Goal: Task Accomplishment & Management: Use online tool/utility

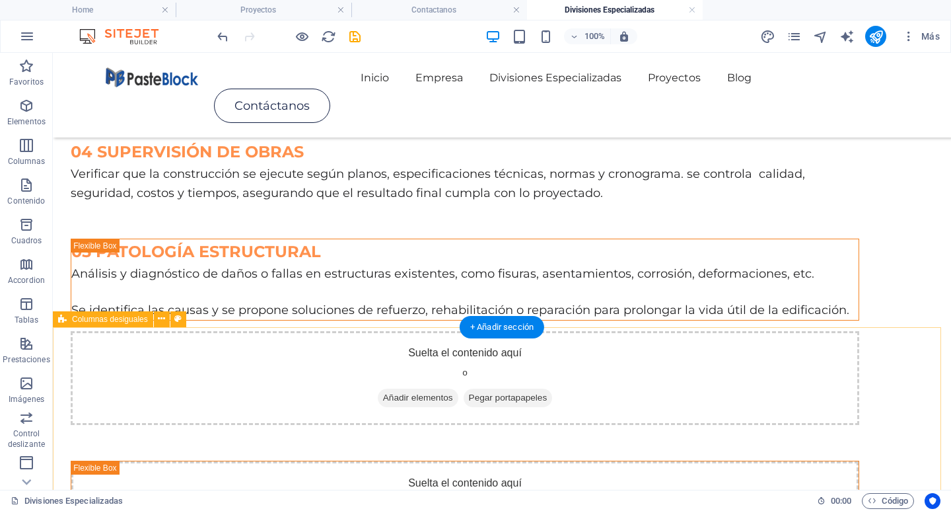
scroll to position [711, 0]
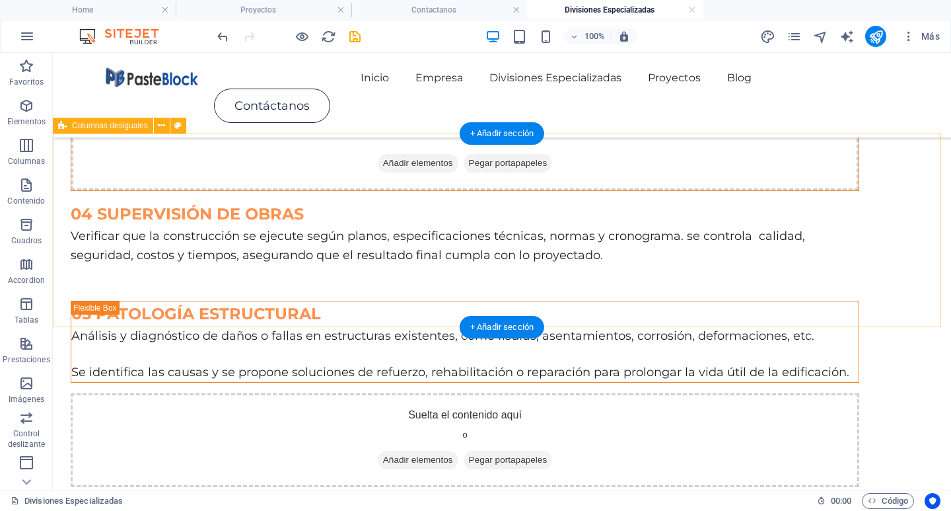
click at [419, 283] on div "05 PATOLOGÍA ESTRUCTURAL Análisis y diagnóstico de daños o fallas en estructura…" at bounding box center [502, 394] width 898 height 222
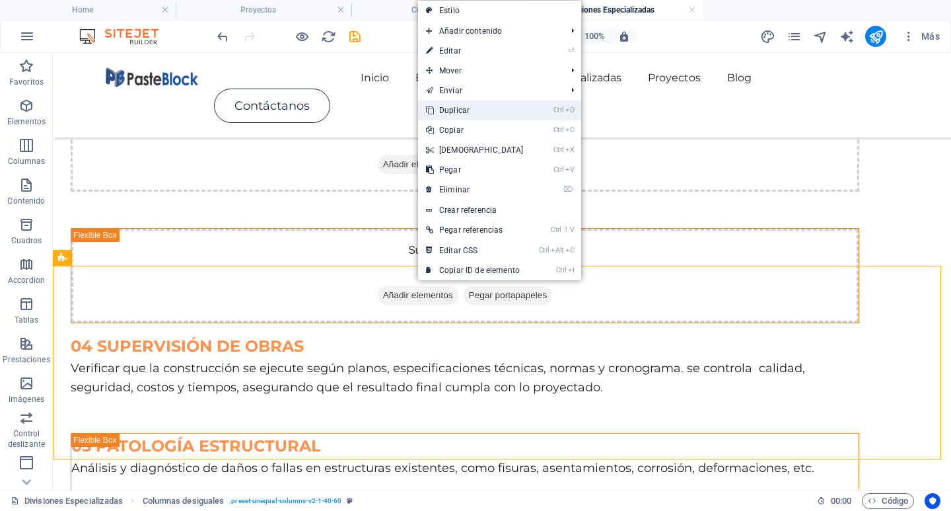
click at [442, 116] on link "Ctrl D Duplicar" at bounding box center [475, 110] width 114 height 20
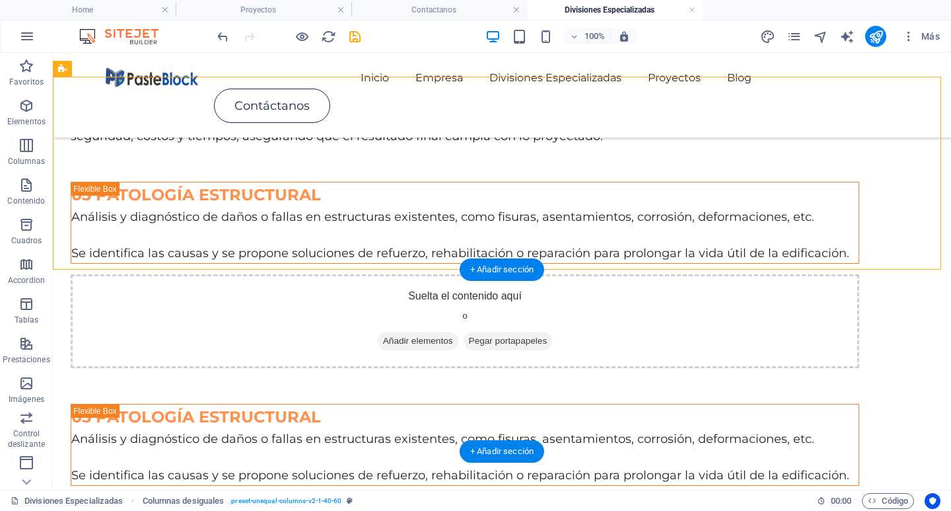
scroll to position [975, 0]
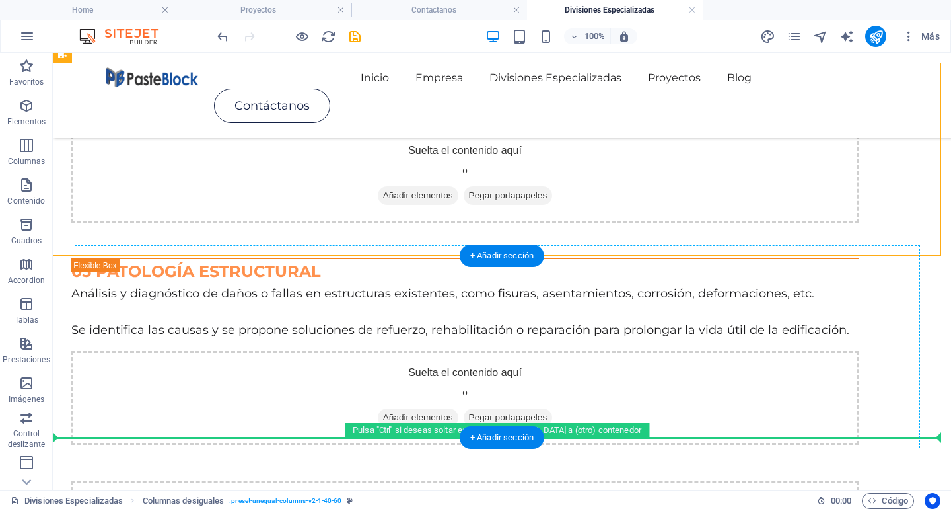
drag, startPoint x: 419, startPoint y: 346, endPoint x: 425, endPoint y: 404, distance: 57.8
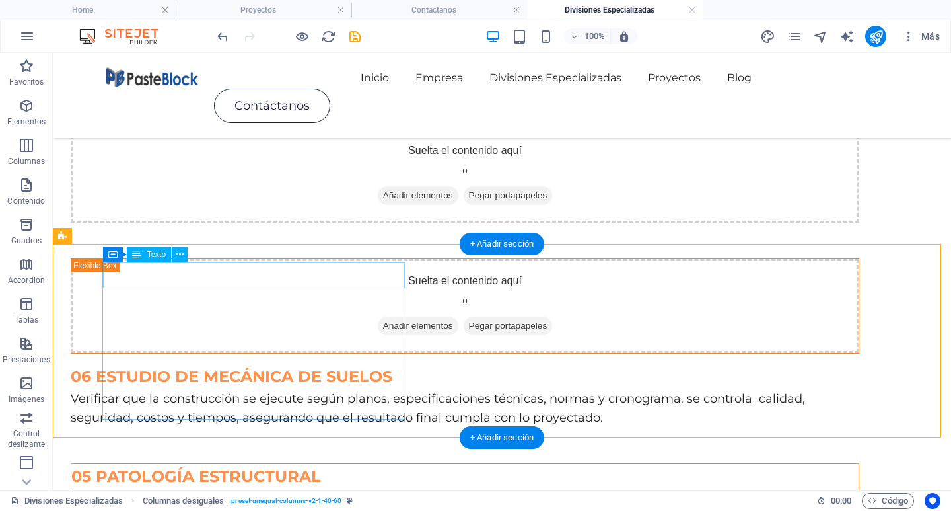
click at [237, 464] on div "05 PATOLOGÍA ESTRUCTURAL" at bounding box center [464, 476] width 787 height 25
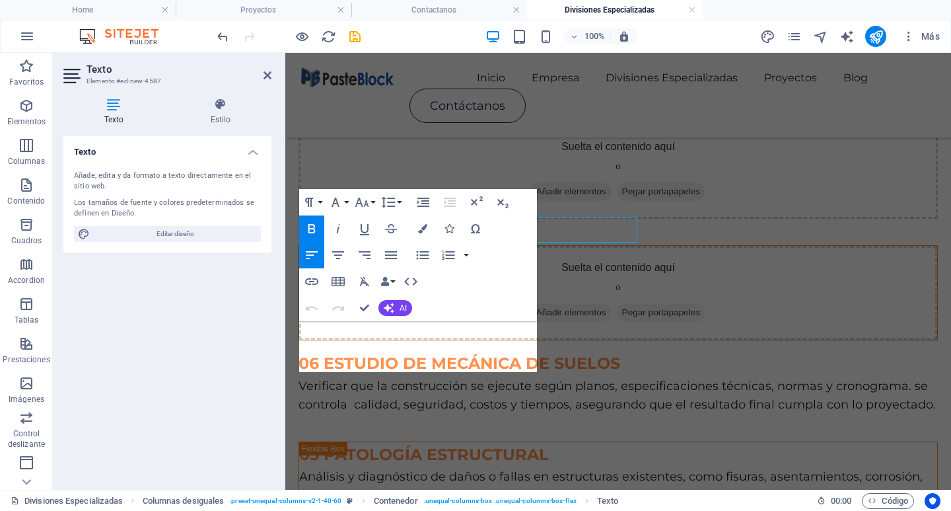
scroll to position [1020, 0]
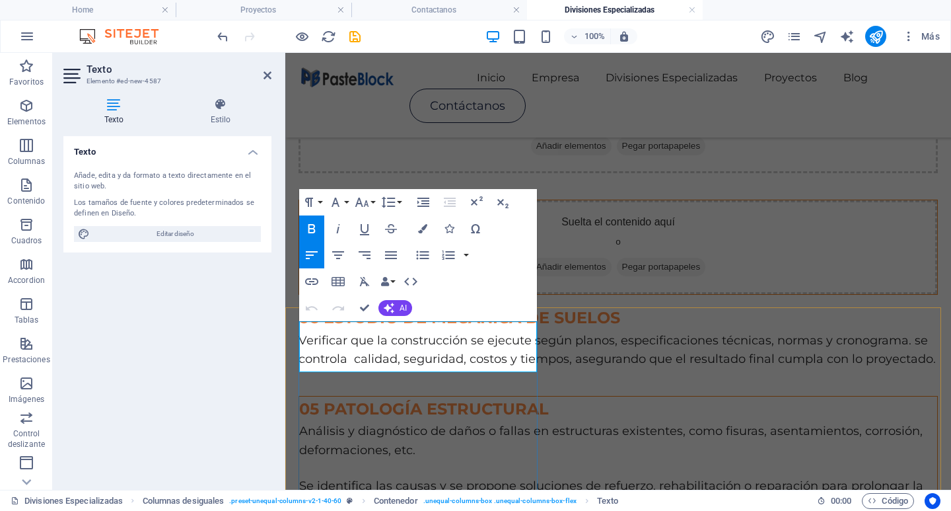
click at [320, 399] on span "05 PATOLOGÍA ESTRUCTURAL" at bounding box center [424, 408] width 250 height 19
drag, startPoint x: 425, startPoint y: 351, endPoint x: 328, endPoint y: 326, distance: 100.8
click at [328, 396] on p "07 PATOLOGÍA ESTRUCTURAL" at bounding box center [618, 408] width 638 height 25
click at [380, 399] on span "07 LEVANTAMIENTO TOPOGRAFICO" at bounding box center [447, 408] width 297 height 19
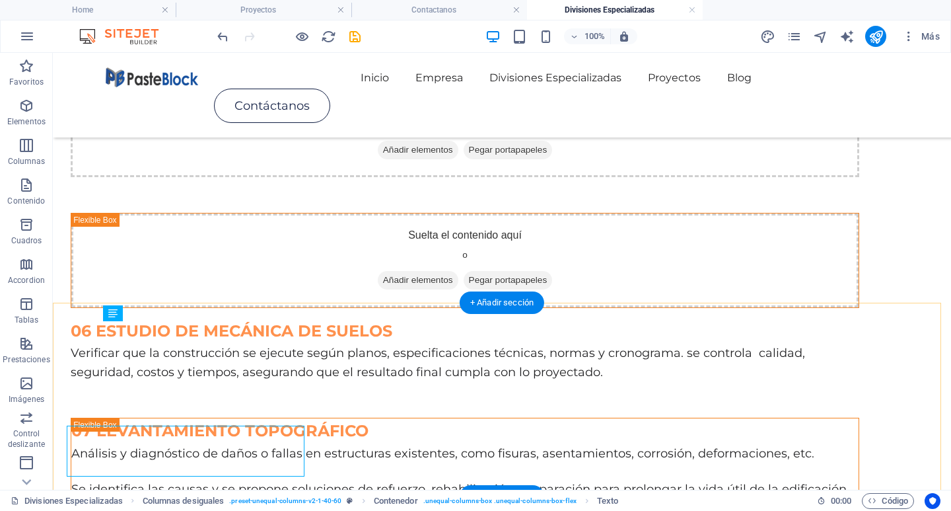
scroll to position [916, 0]
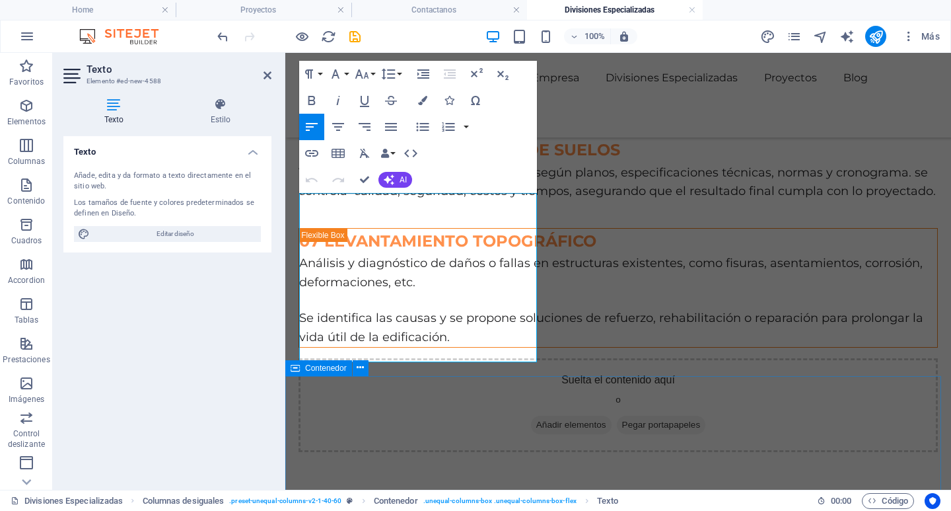
scroll to position [1199, 0]
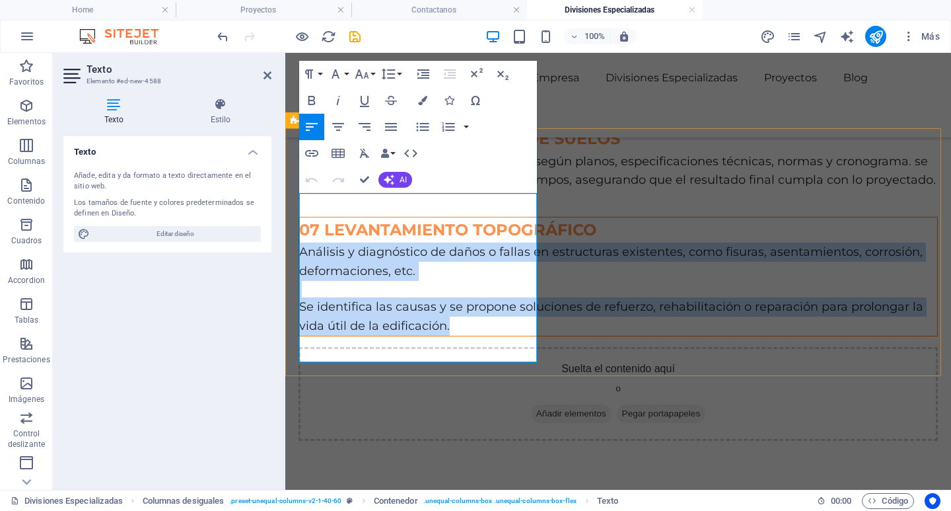
drag, startPoint x: 402, startPoint y: 345, endPoint x: 302, endPoint y: 205, distance: 171.9
click at [302, 242] on div "Análisis y diagnóstico de daños o fallas en estructuras existentes, como fisura…" at bounding box center [618, 288] width 638 height 93
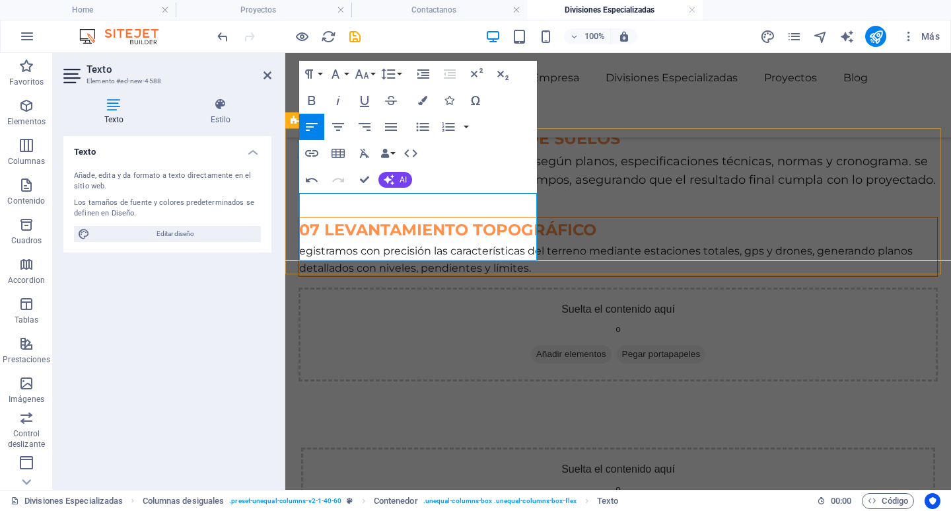
scroll to position [1664, 1]
click at [304, 242] on p "egistramos con precisión las características del terreno mediante estaciones to…" at bounding box center [618, 259] width 638 height 34
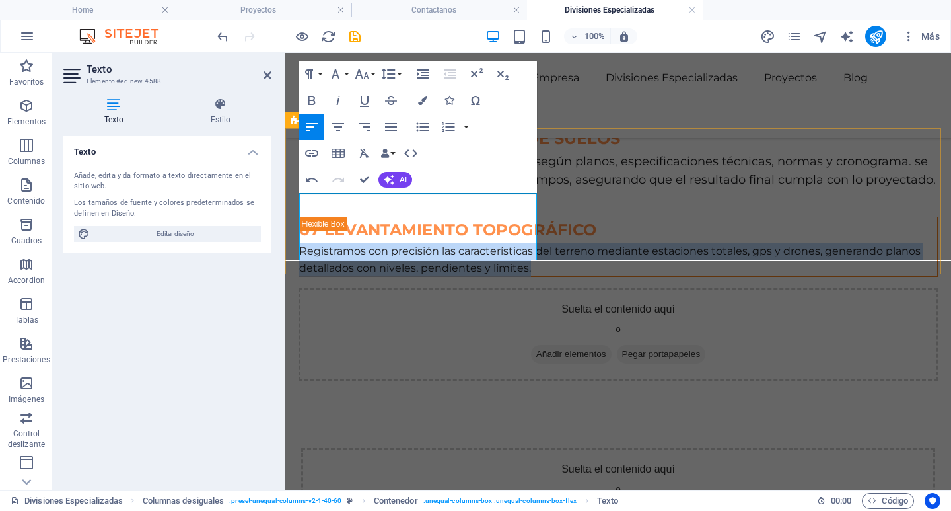
drag, startPoint x: 454, startPoint y: 255, endPoint x: 291, endPoint y: 201, distance: 172.3
click at [291, 203] on div "07 LEVANTAMIENTO TOPOGRÁFICO Registramos con precisión las características del …" at bounding box center [618, 299] width 666 height 192
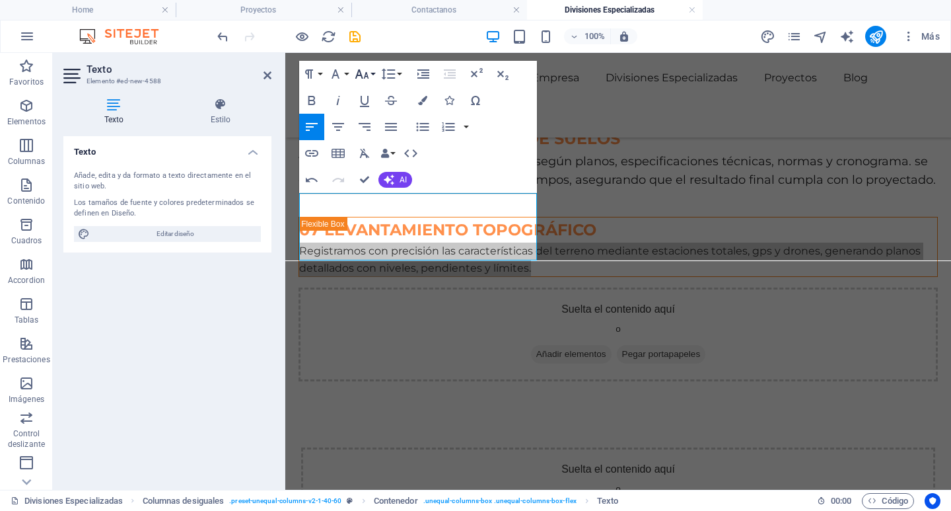
click at [364, 75] on icon "button" at bounding box center [362, 74] width 16 height 16
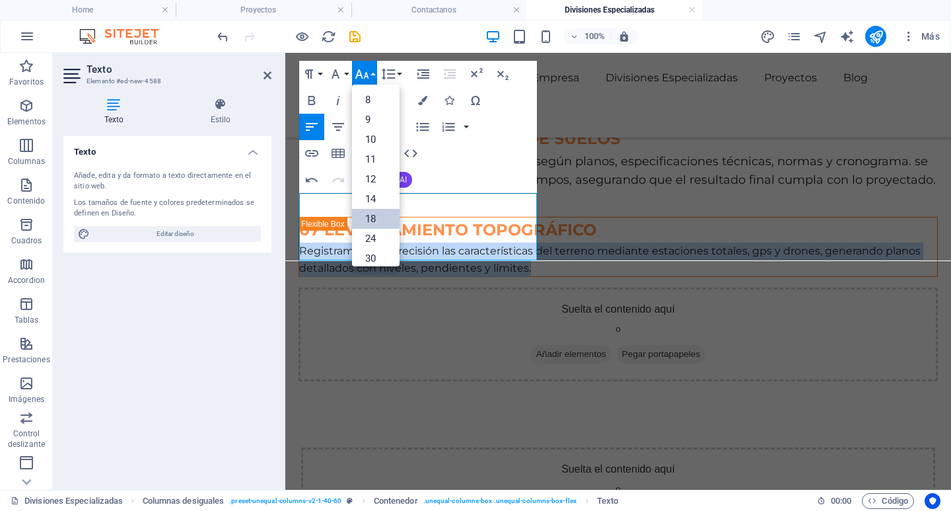
click at [369, 221] on link "18" at bounding box center [376, 219] width 48 height 20
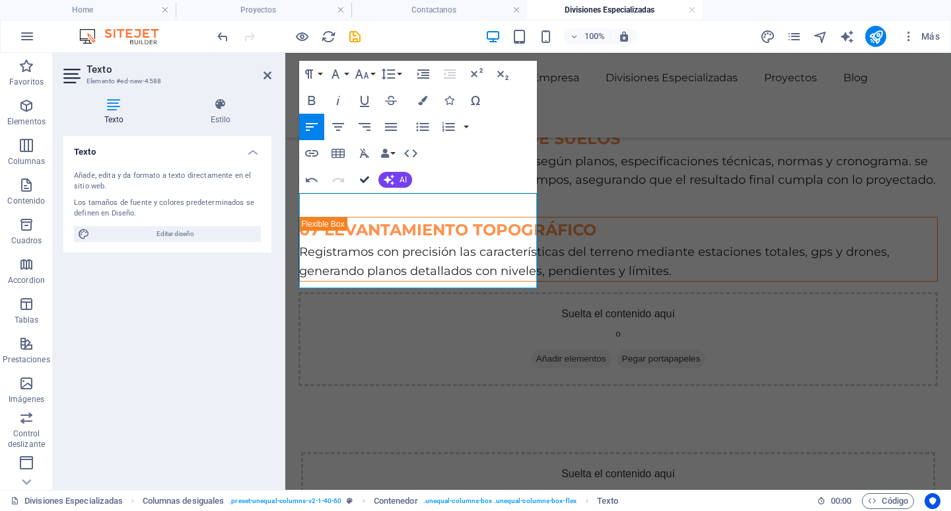
drag, startPoint x: 370, startPoint y: 182, endPoint x: 308, endPoint y: 133, distance: 78.9
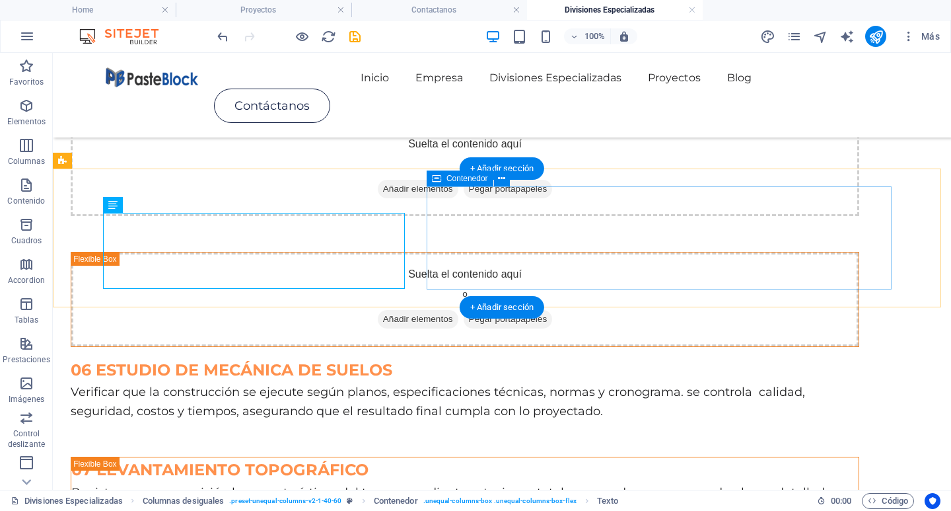
scroll to position [938, 0]
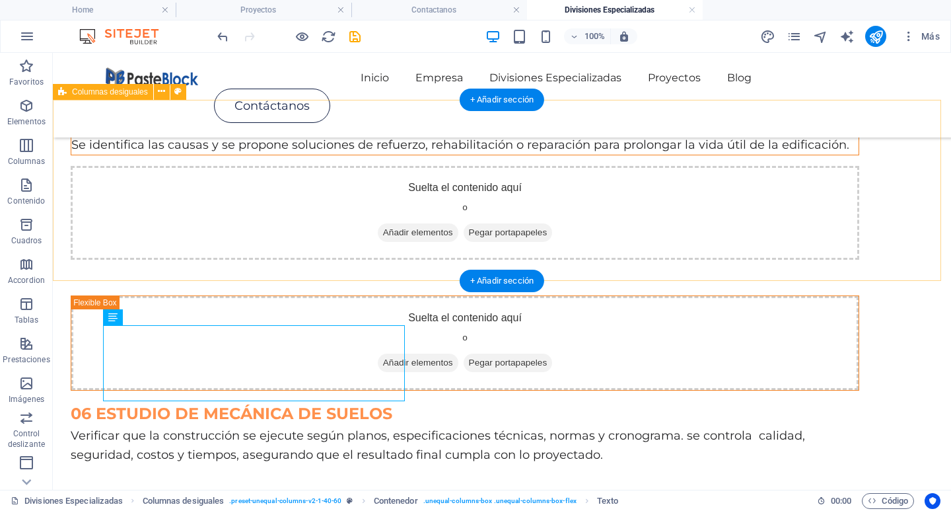
click at [926, 277] on div "Suelta el contenido aquí o Añadir elementos Pegar portapapeles 06 ESTUDIO DE ME…" at bounding box center [502, 379] width 898 height 205
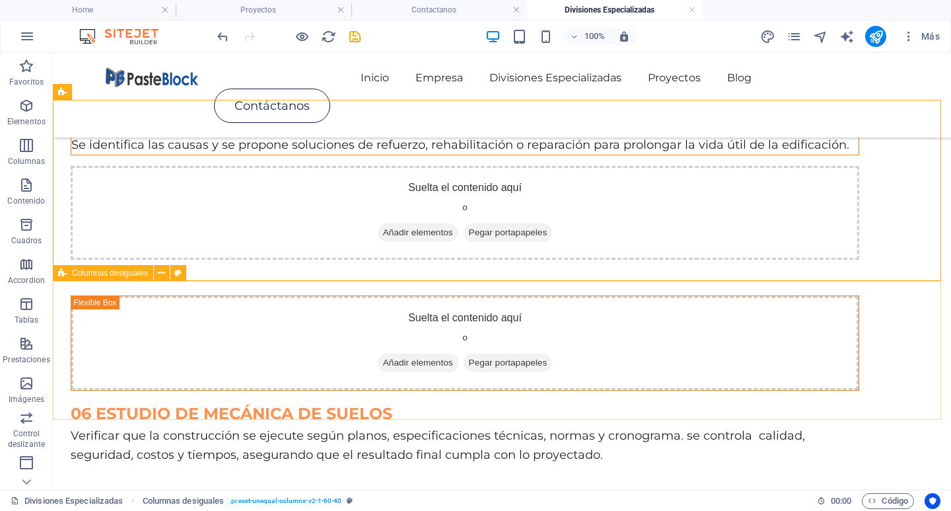
click at [79, 281] on div "Columnas desiguales" at bounding box center [124, 273] width 142 height 17
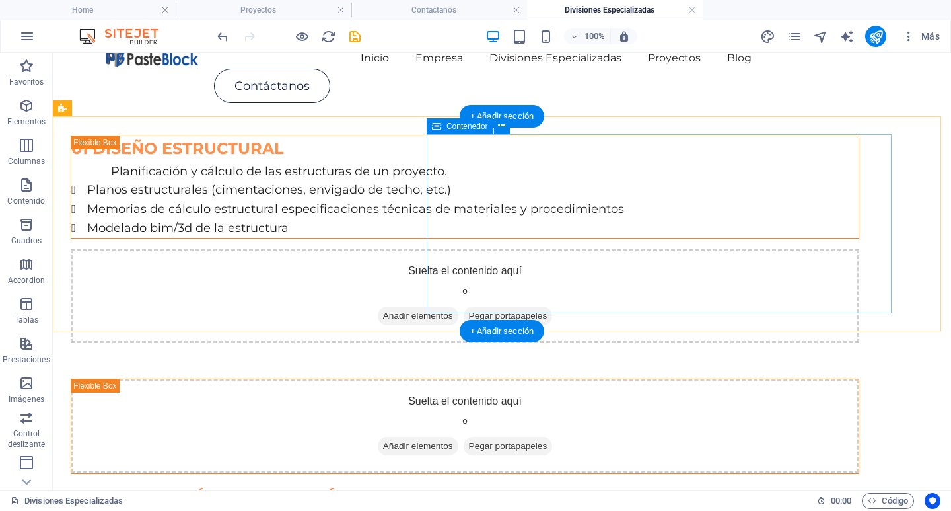
scroll to position [0, 0]
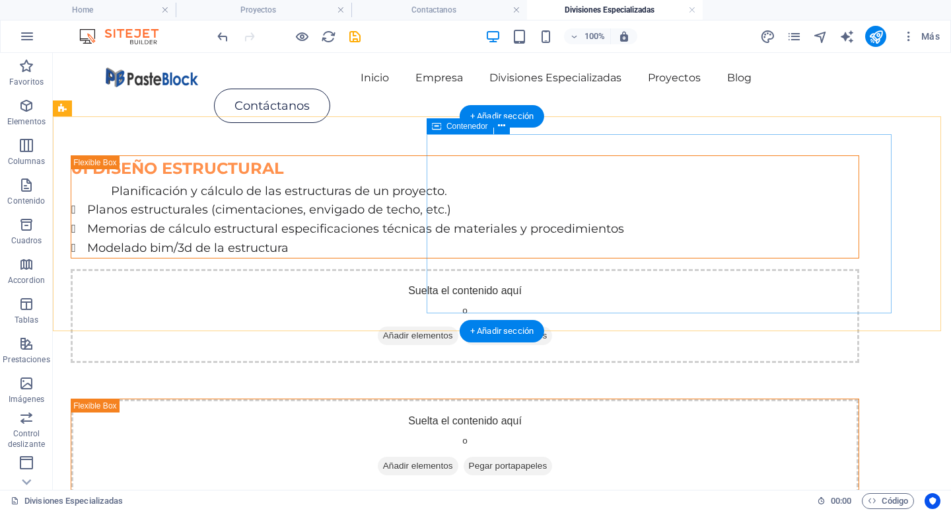
click at [555, 269] on div "Suelta el contenido aquí o Añadir elementos Pegar portapapeles" at bounding box center [465, 316] width 789 height 94
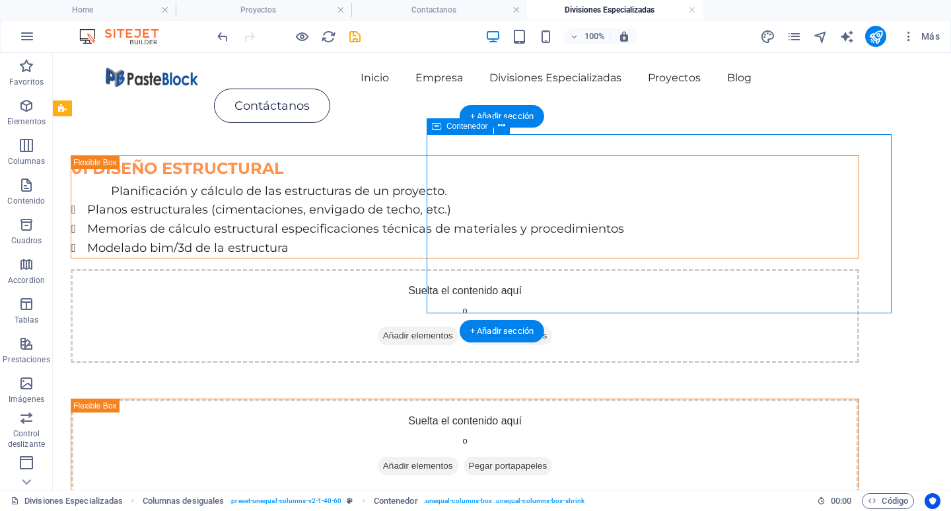
click at [458, 326] on span "Añadir elementos" at bounding box center [418, 335] width 81 height 18
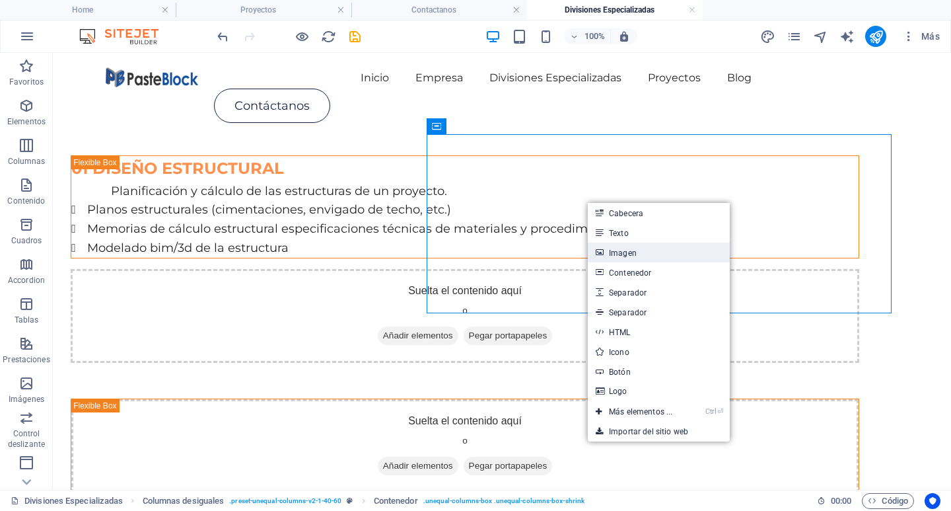
click at [633, 252] on link "Imagen" at bounding box center [659, 252] width 142 height 20
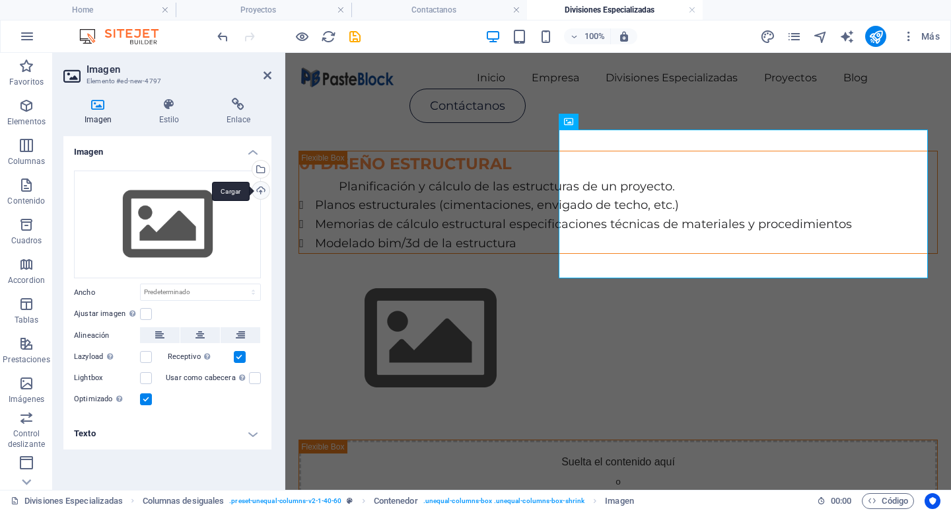
click at [268, 194] on div "Cargar" at bounding box center [260, 192] width 20 height 20
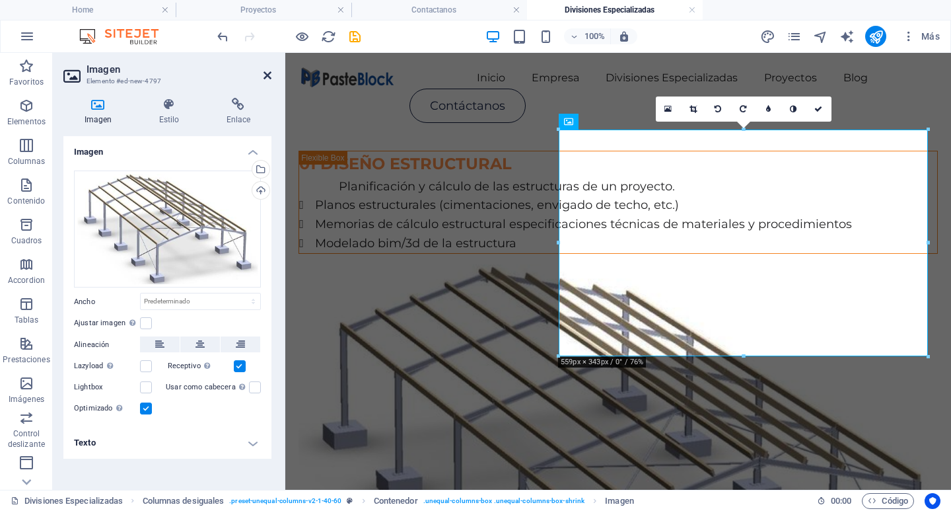
click at [269, 73] on icon at bounding box center [268, 75] width 8 height 11
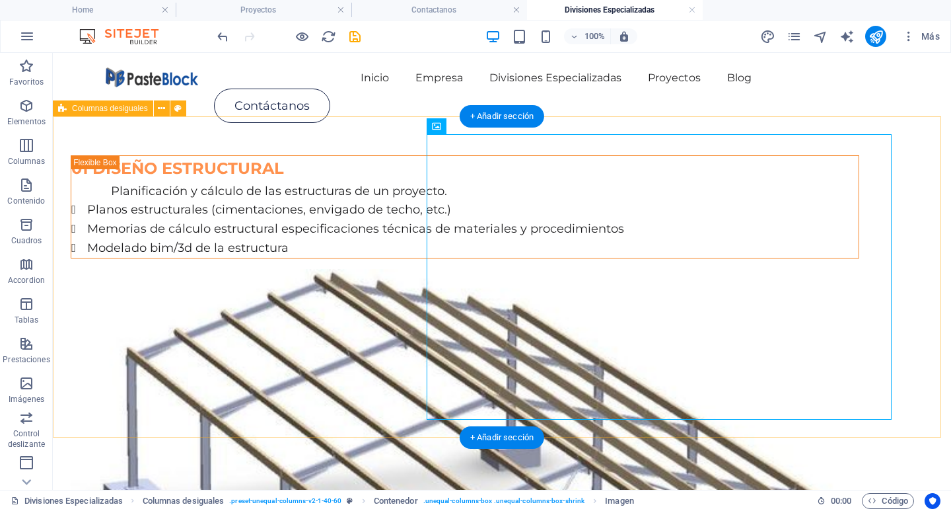
click at [929, 275] on div "01 DISEÑO ESTRUCTURAL Planificación y cálculo de las estructuras de un proyecto…" at bounding box center [502, 487] width 898 height 701
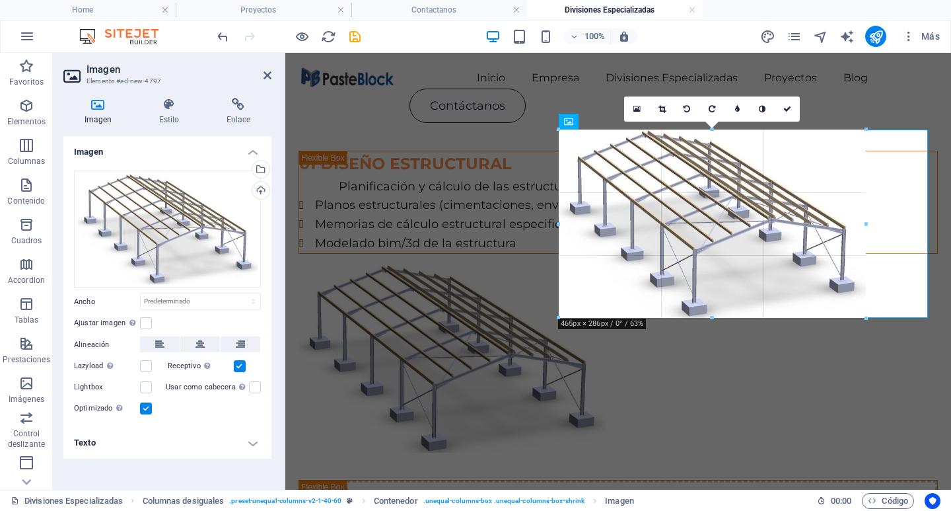
drag, startPoint x: 744, startPoint y: 354, endPoint x: 738, endPoint y: 316, distance: 38.8
type input "463"
select select "px"
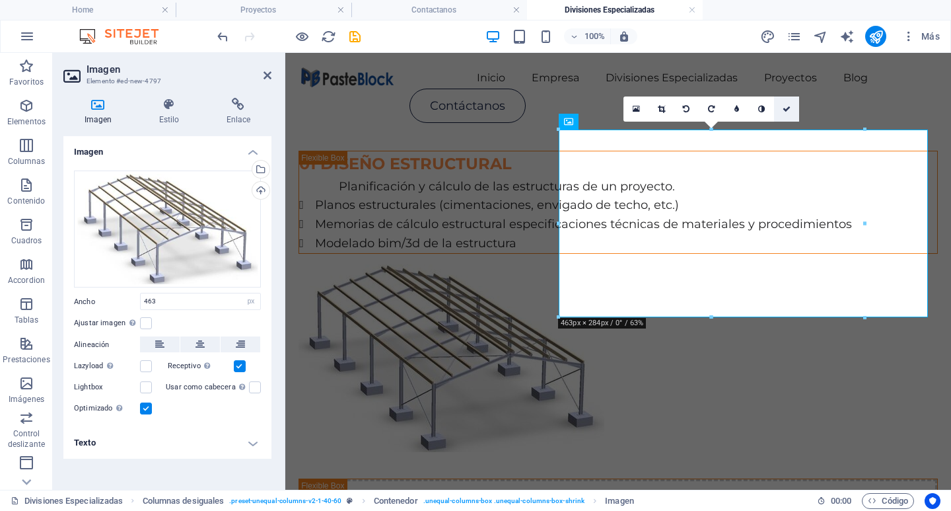
click at [788, 112] on icon at bounding box center [787, 109] width 8 height 8
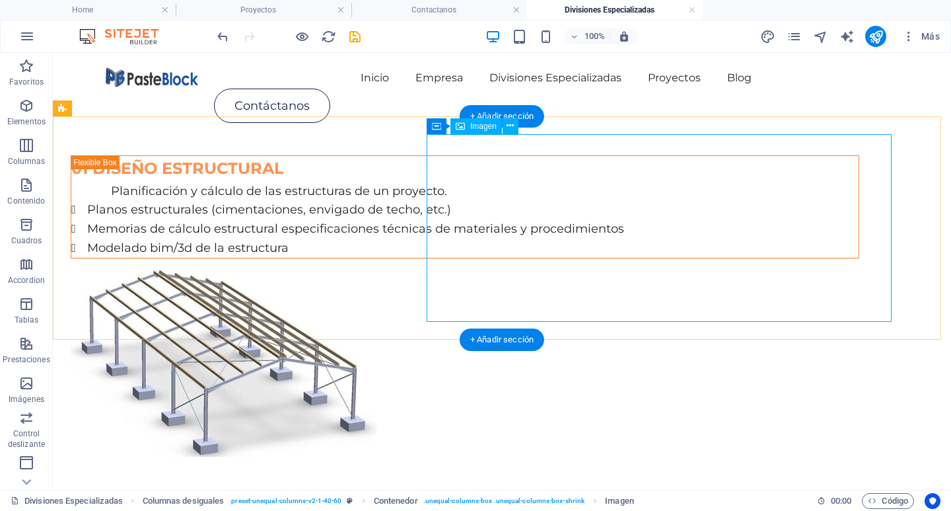
click at [604, 269] on figure at bounding box center [465, 363] width 789 height 188
select select "px"
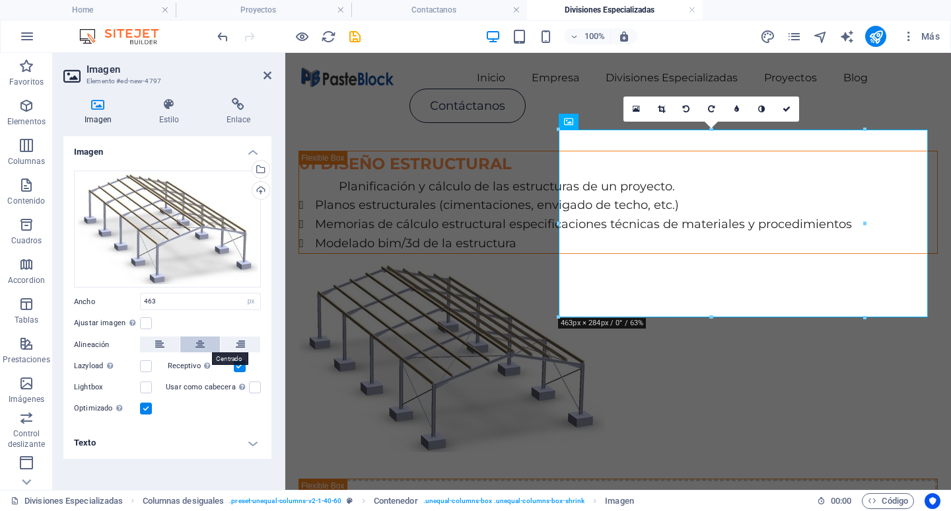
click at [199, 343] on icon at bounding box center [200, 344] width 9 height 16
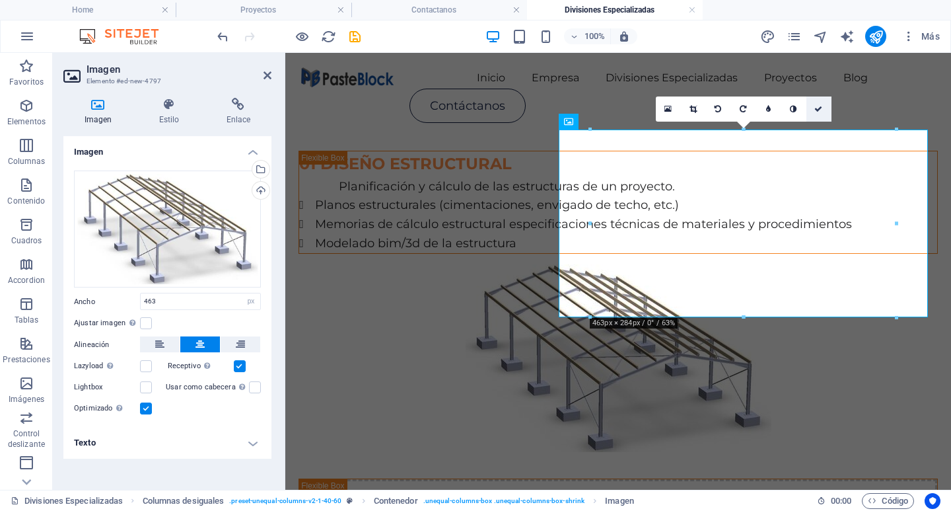
click at [820, 107] on icon at bounding box center [818, 109] width 8 height 8
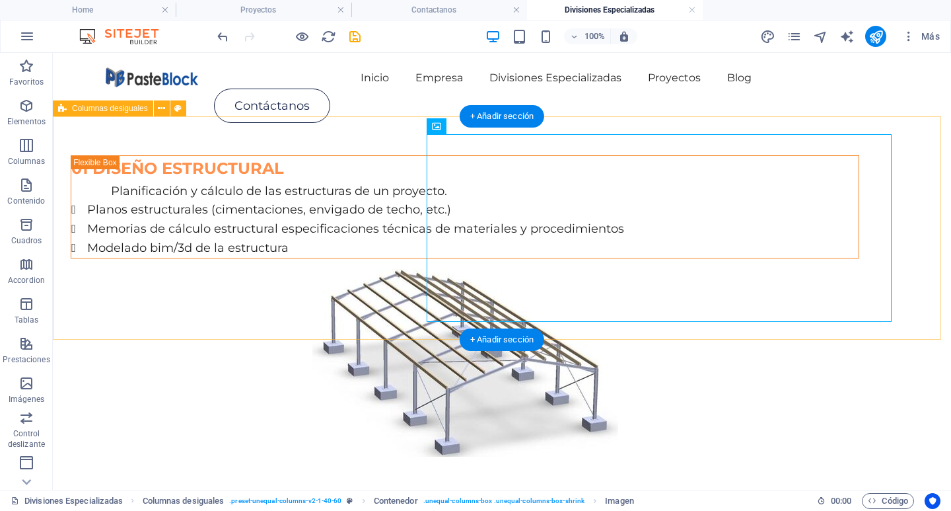
click at [923, 232] on div "01 DISEÑO ESTRUCTURAL Planificación y cálculo de las estructuras de un proyecto…" at bounding box center [502, 305] width 898 height 337
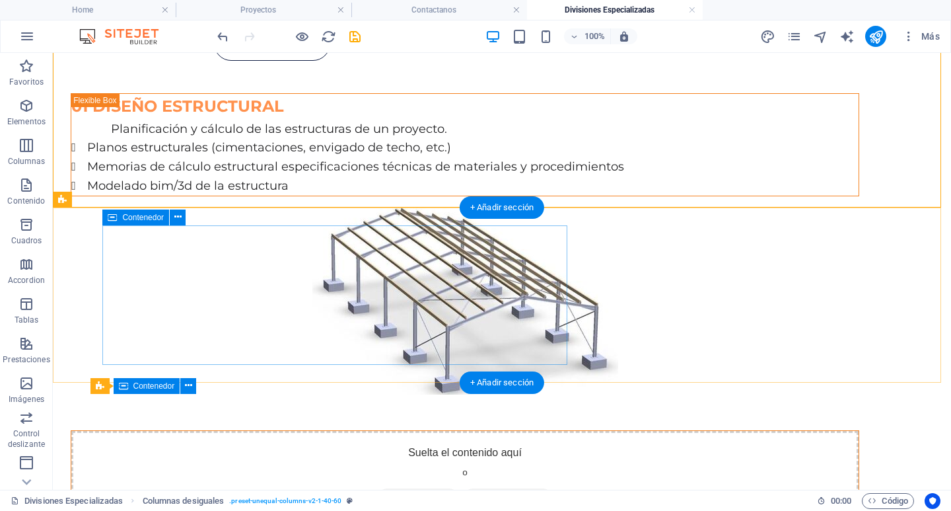
scroll to position [132, 0]
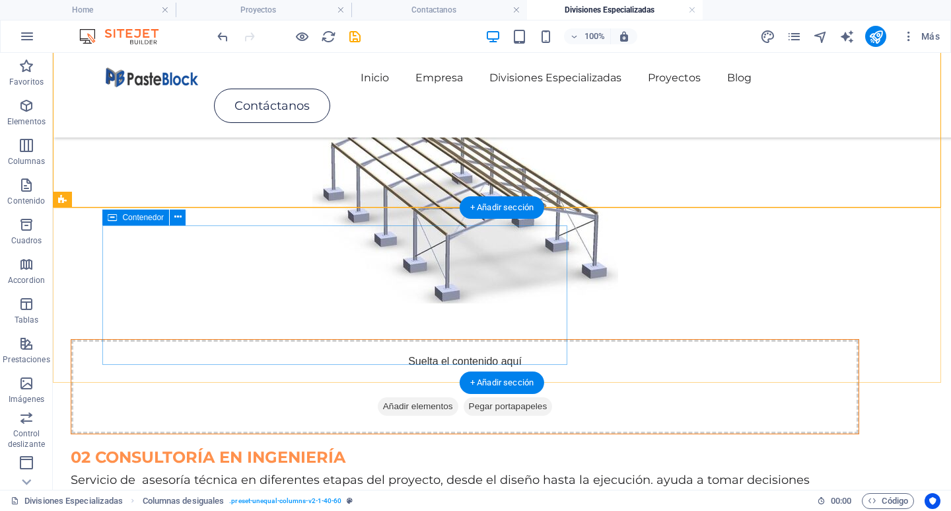
click at [303, 339] on div "Suelta el contenido aquí o Añadir elementos Pegar portapapeles" at bounding box center [464, 386] width 787 height 94
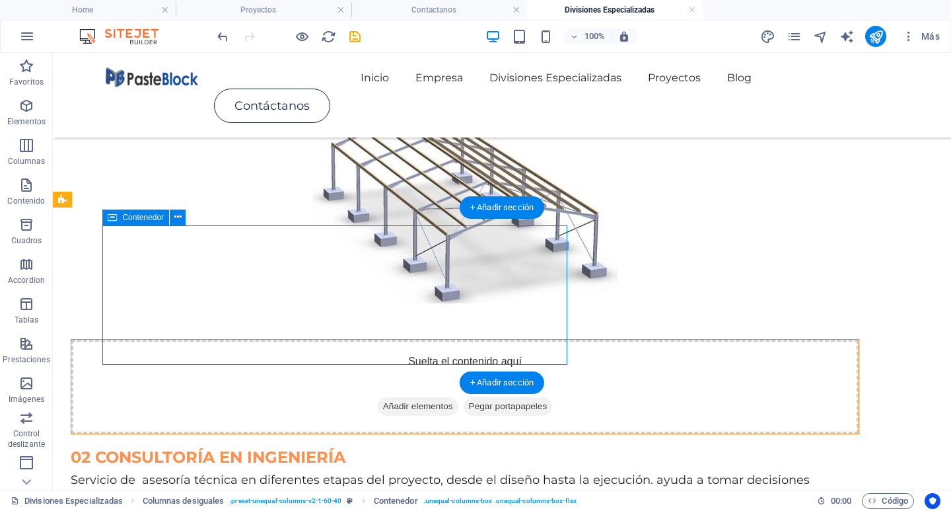
click at [378, 397] on span "Añadir elementos" at bounding box center [418, 406] width 81 height 18
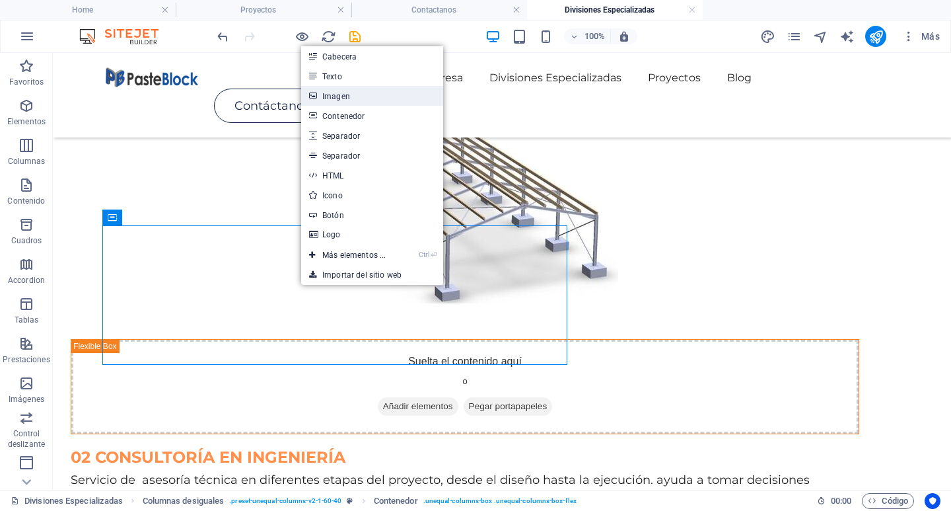
click at [339, 92] on link "Imagen" at bounding box center [372, 96] width 142 height 20
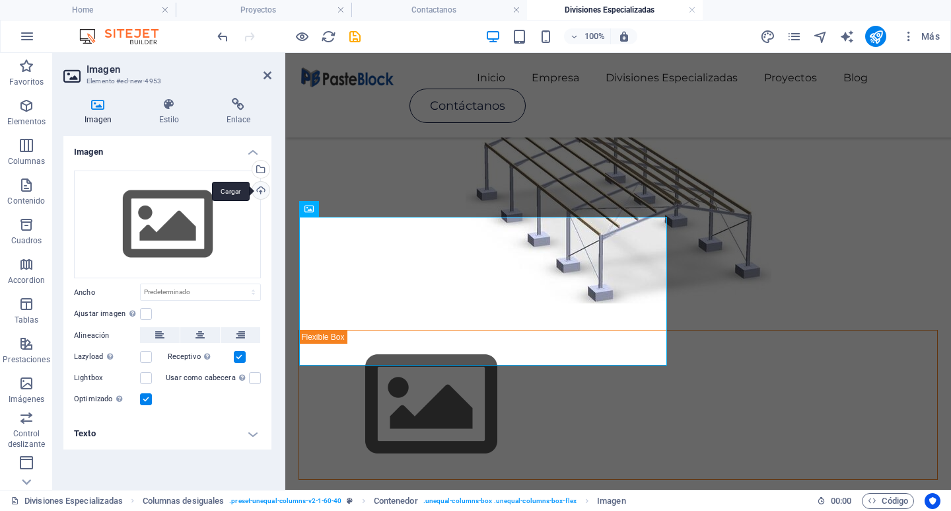
click at [260, 195] on div "Cargar" at bounding box center [260, 192] width 20 height 20
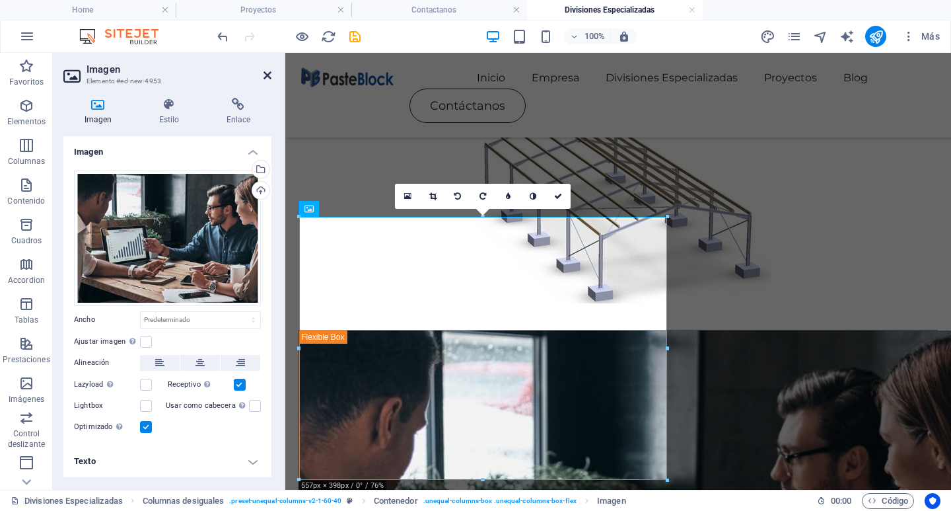
click at [270, 75] on icon at bounding box center [268, 75] width 8 height 11
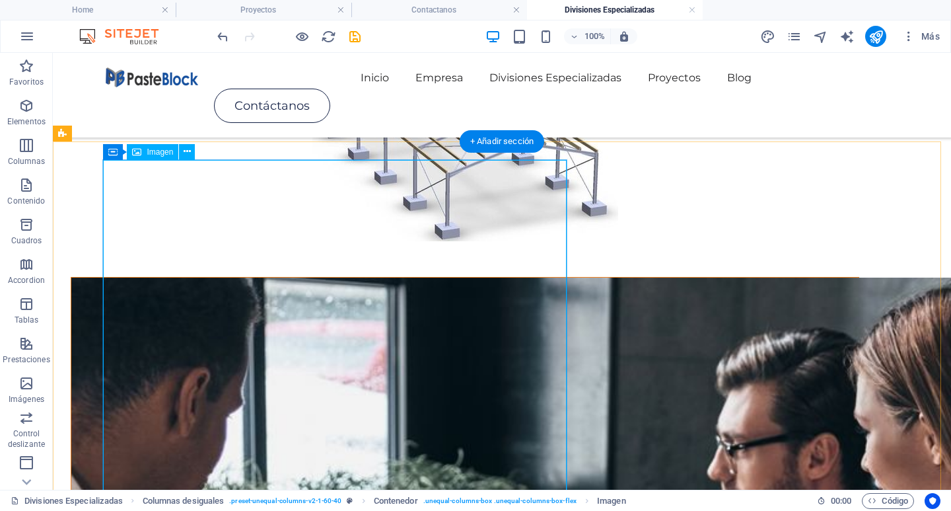
scroll to position [0, 0]
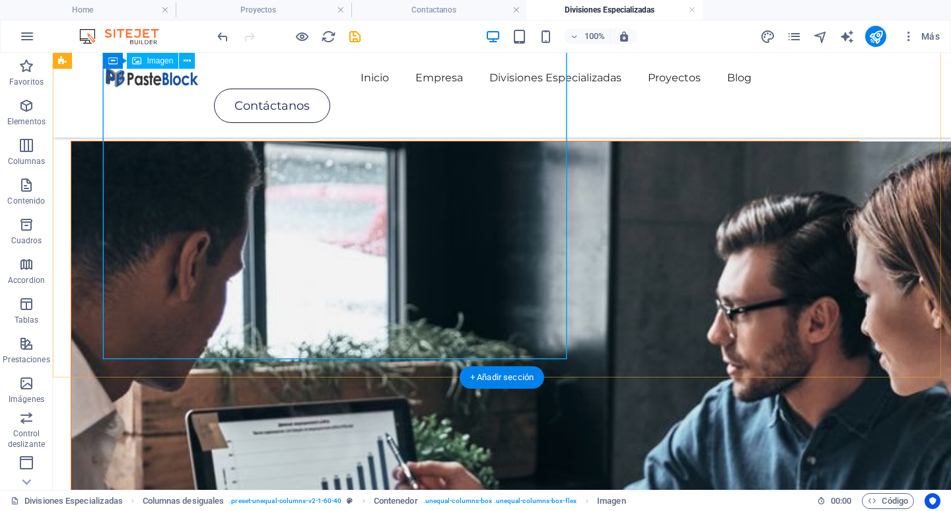
click at [466, 234] on figure at bounding box center [464, 461] width 787 height 641
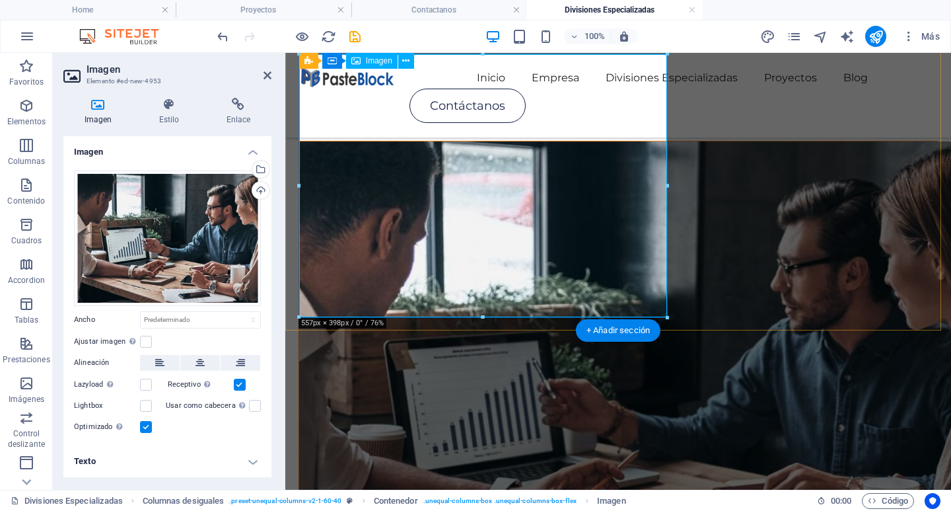
scroll to position [250, 0]
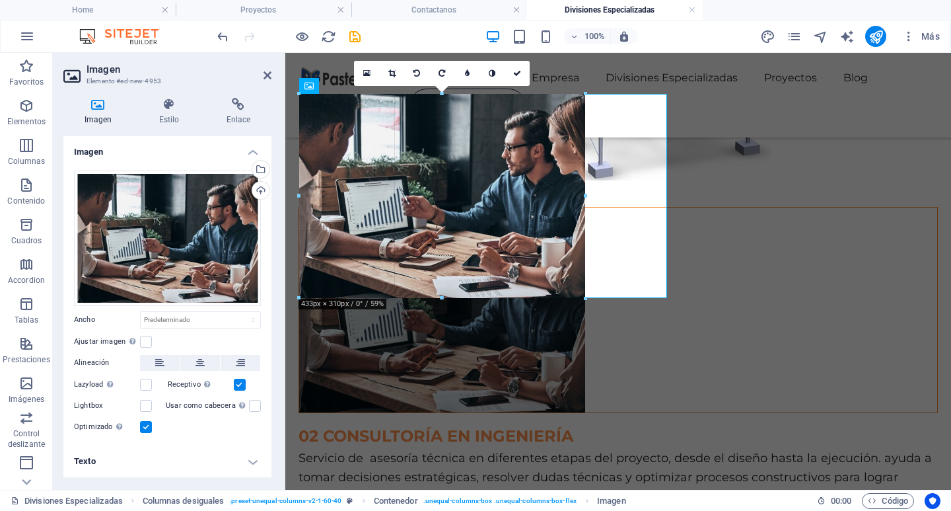
drag, startPoint x: 485, startPoint y: 358, endPoint x: 478, endPoint y: 297, distance: 61.1
type input "432"
select select "px"
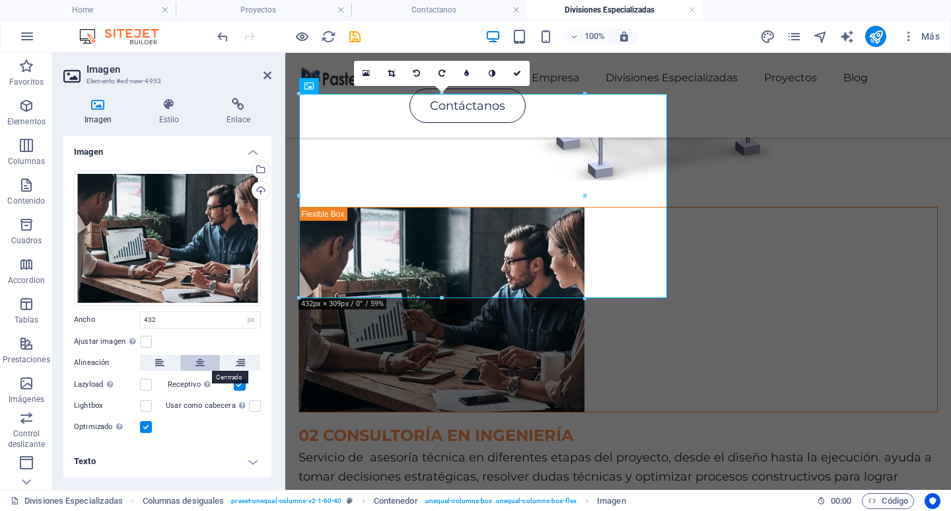
click at [197, 358] on icon at bounding box center [200, 363] width 9 height 16
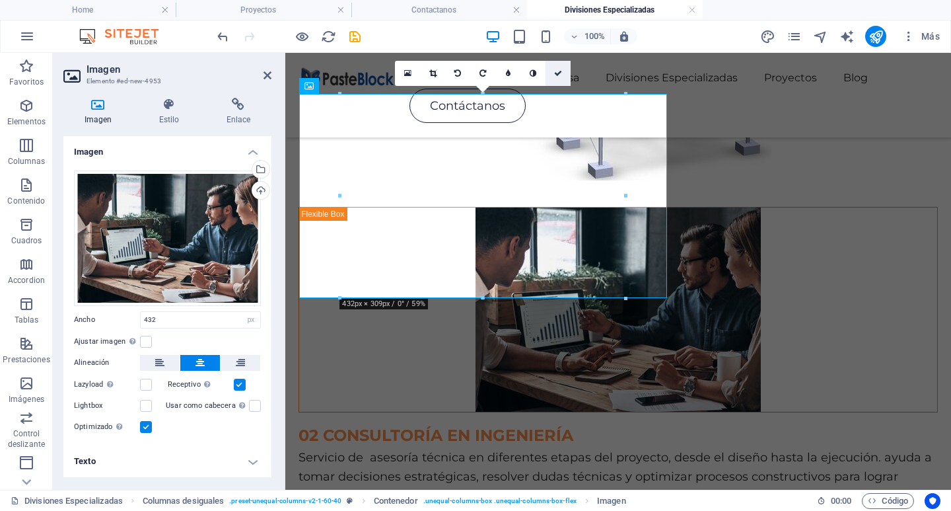
click at [552, 78] on link at bounding box center [558, 73] width 25 height 25
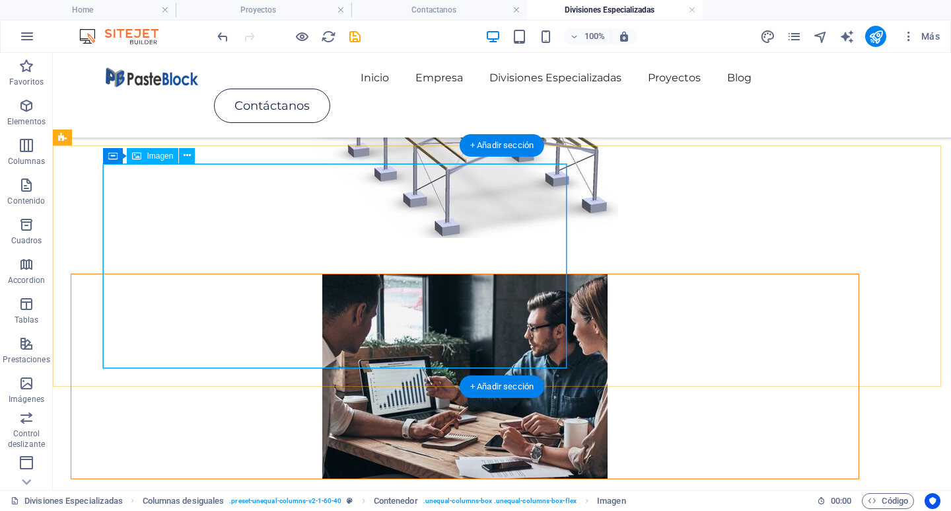
scroll to position [198, 0]
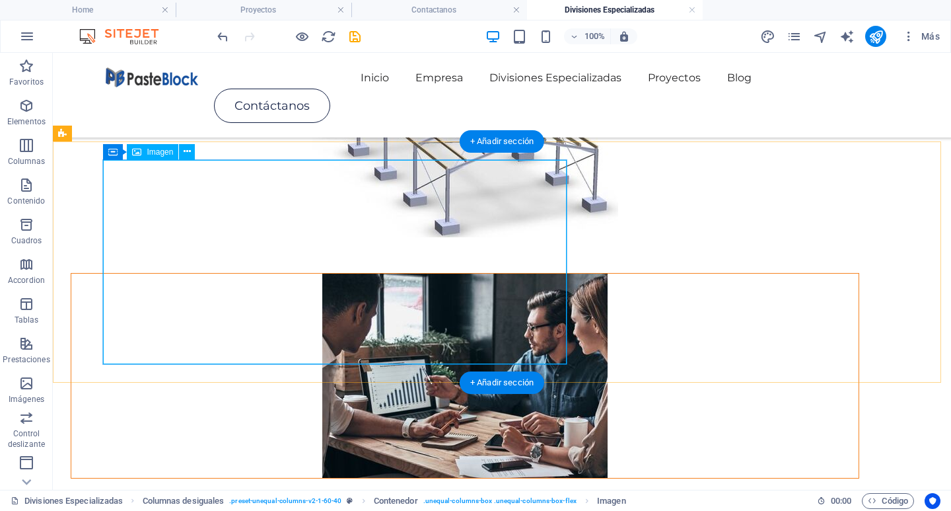
click at [343, 273] on figure at bounding box center [464, 375] width 787 height 204
drag, startPoint x: 343, startPoint y: 270, endPoint x: 116, endPoint y: 302, distance: 229.4
click at [348, 301] on figure at bounding box center [464, 375] width 787 height 204
select select "px"
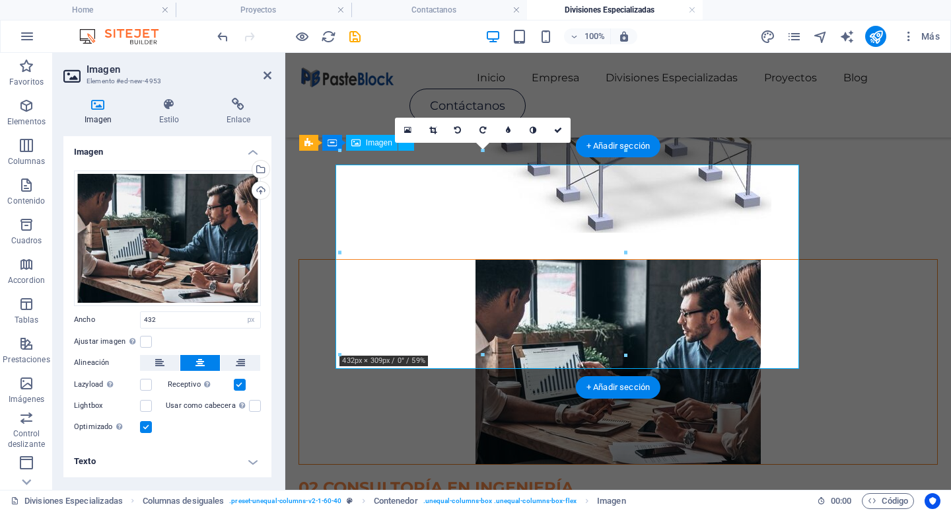
scroll to position [194, 0]
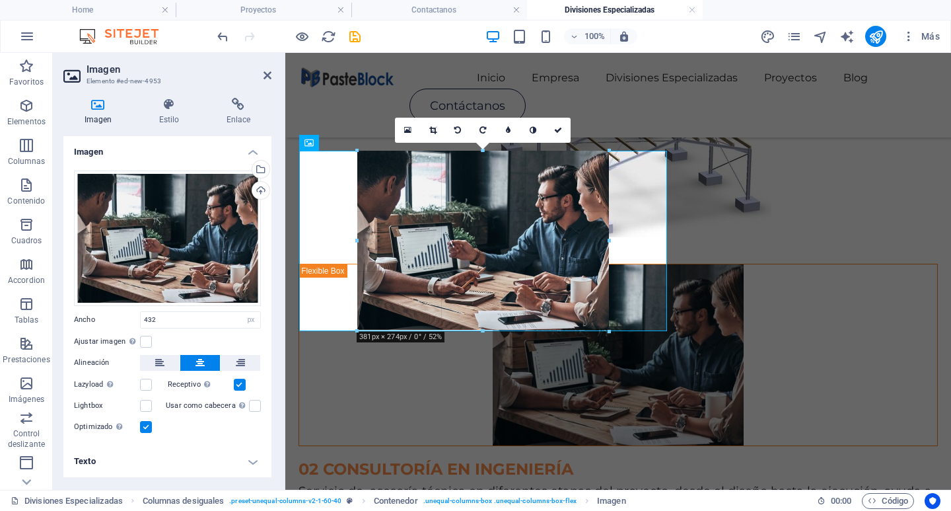
drag, startPoint x: 485, startPoint y: 355, endPoint x: 189, endPoint y: 282, distance: 304.9
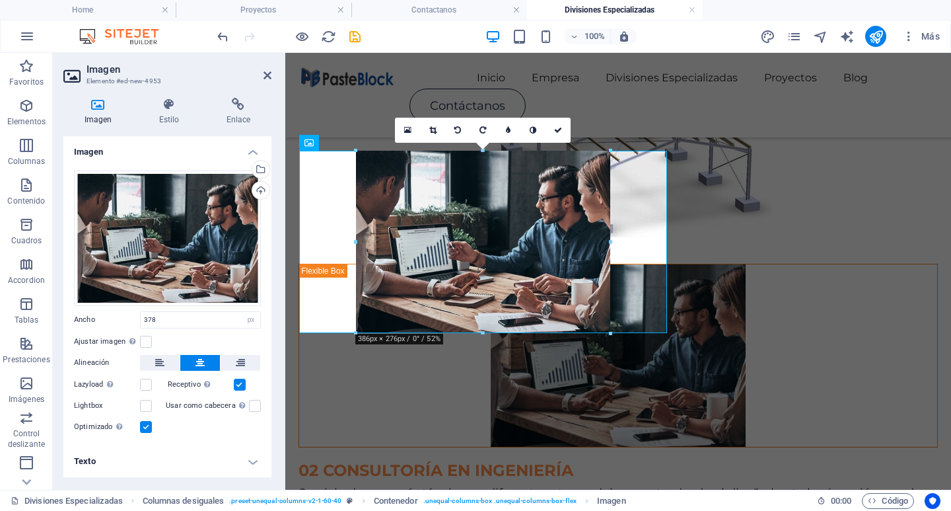
type input "385"
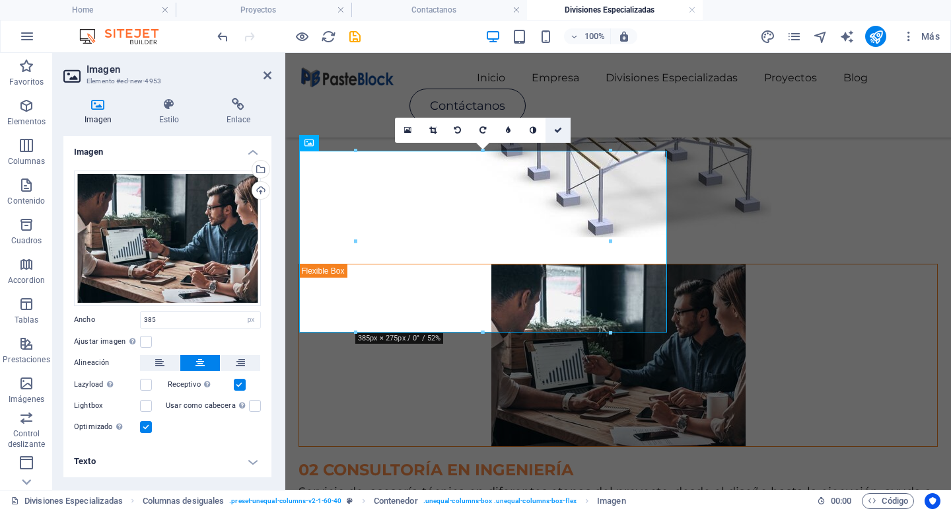
click at [559, 129] on icon at bounding box center [558, 130] width 8 height 8
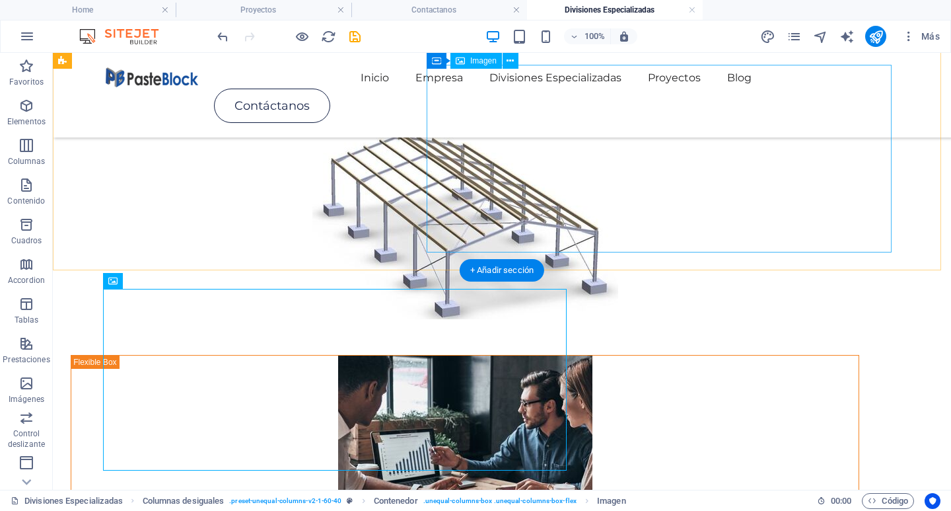
scroll to position [66, 0]
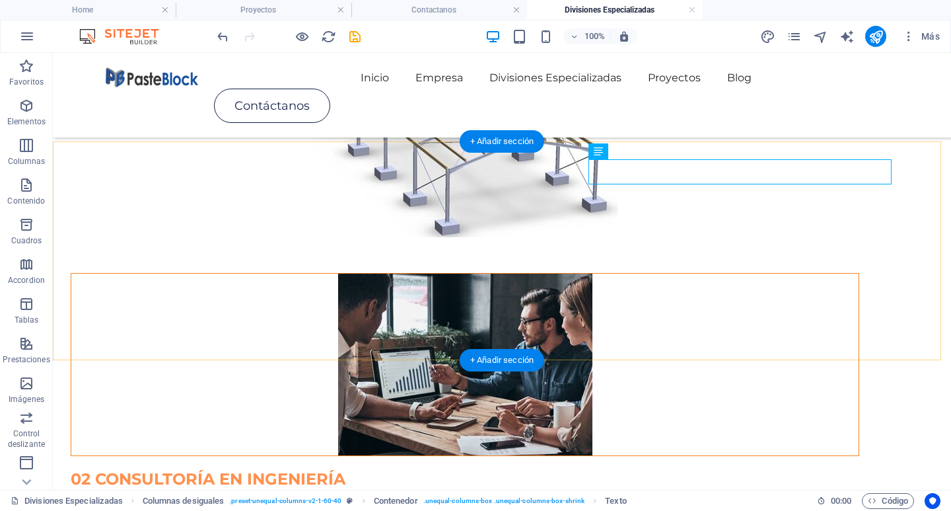
scroll to position [264, 0]
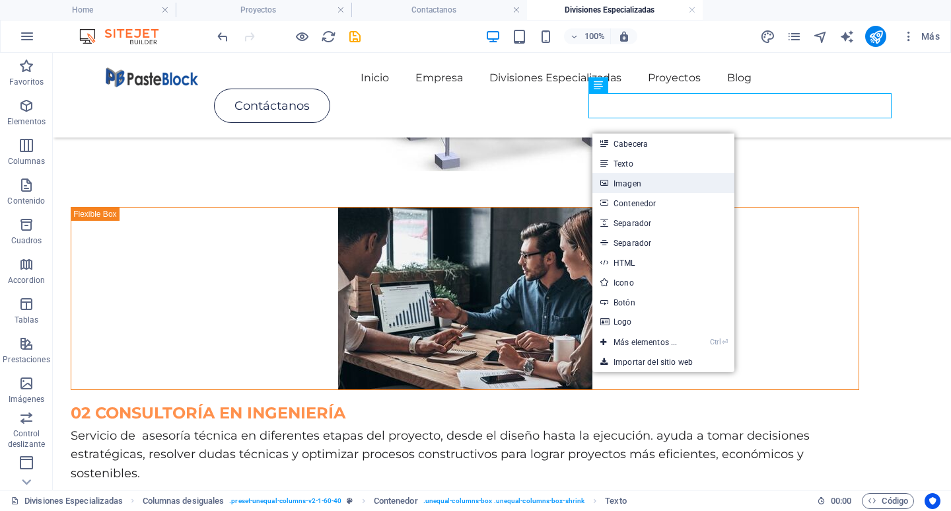
click at [638, 186] on link "Imagen" at bounding box center [663, 183] width 142 height 20
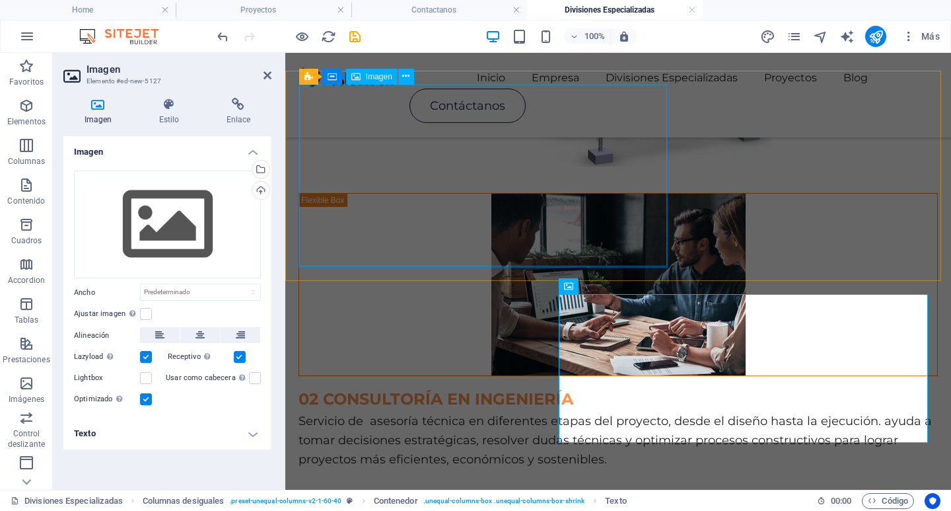
scroll to position [260, 0]
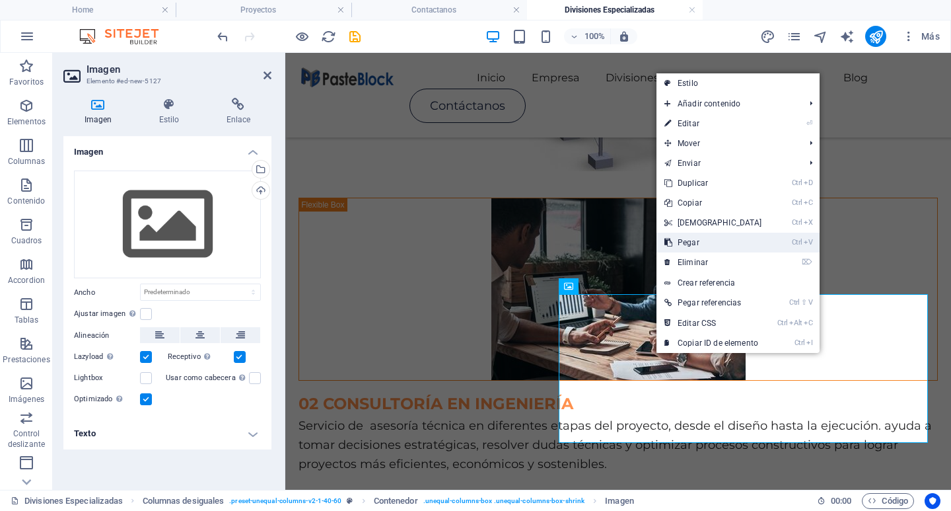
click at [678, 250] on link "Ctrl V Pegar" at bounding box center [714, 242] width 114 height 20
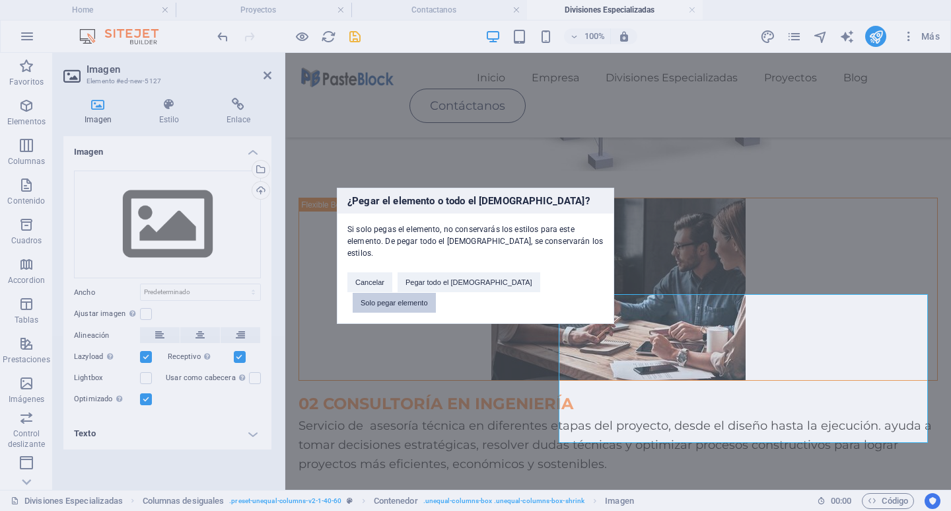
click at [436, 293] on button "Solo pegar elemento" at bounding box center [394, 303] width 83 height 20
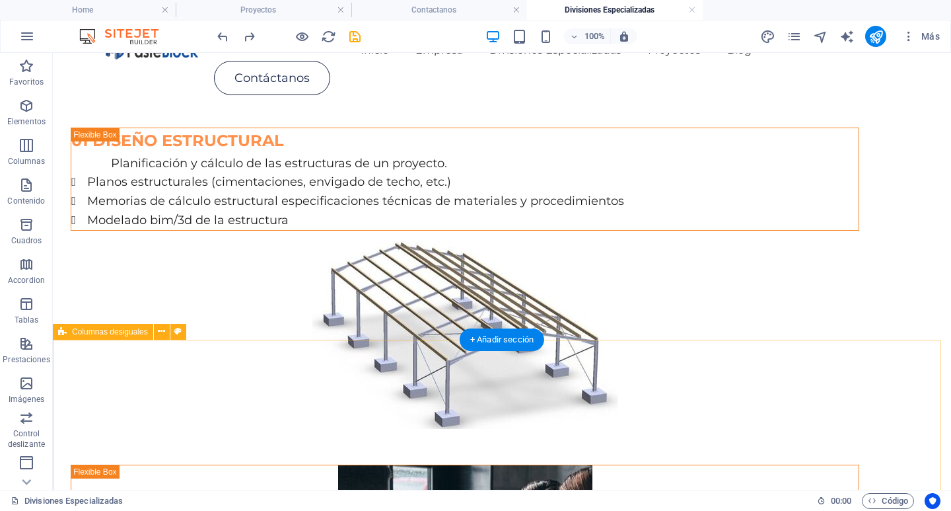
scroll to position [0, 0]
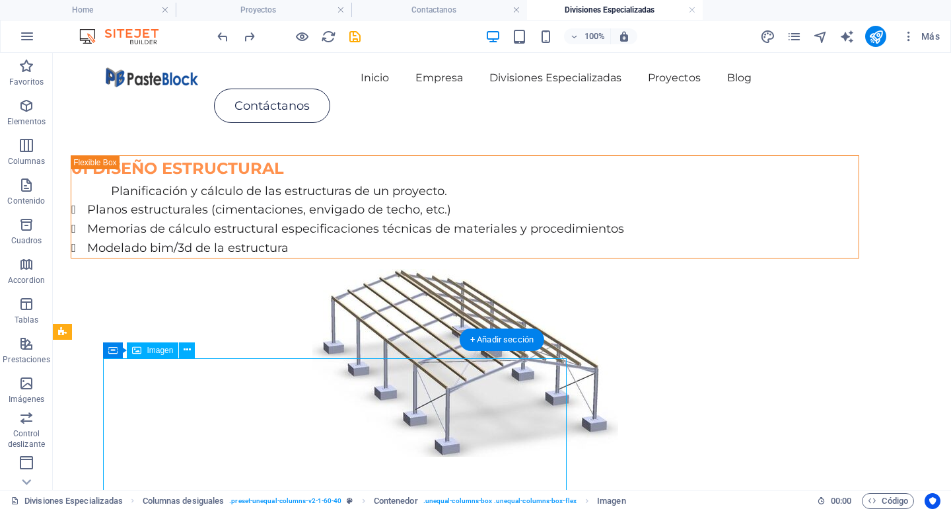
select select "px"
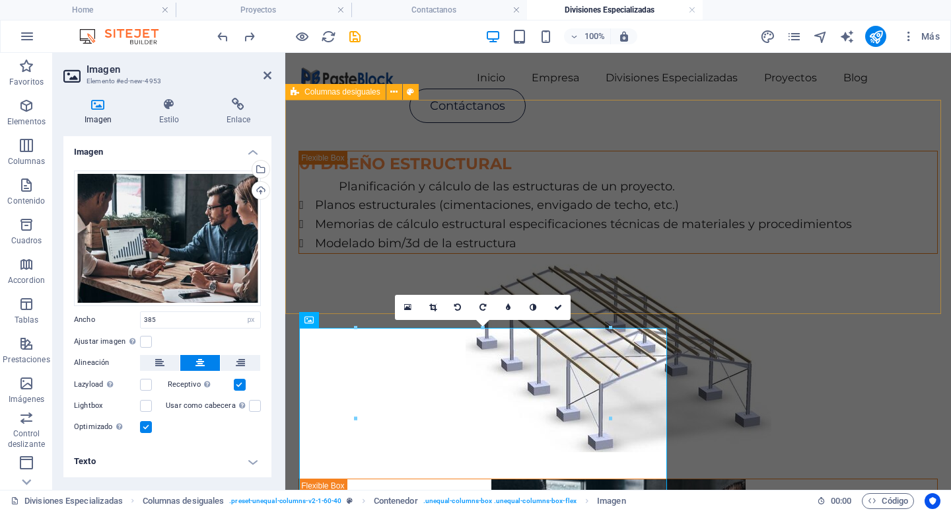
scroll to position [66, 0]
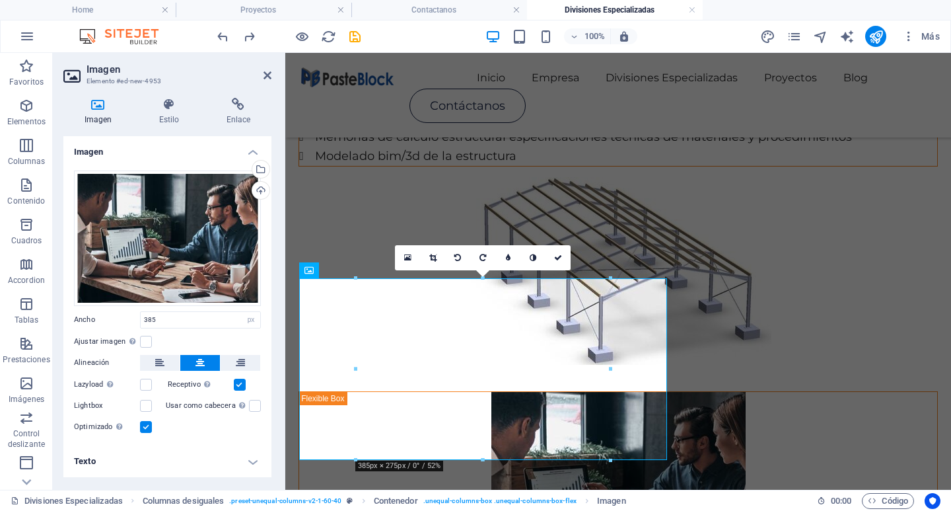
click at [201, 468] on h4 "Texto" at bounding box center [167, 461] width 208 height 32
click at [163, 110] on icon at bounding box center [169, 104] width 62 height 13
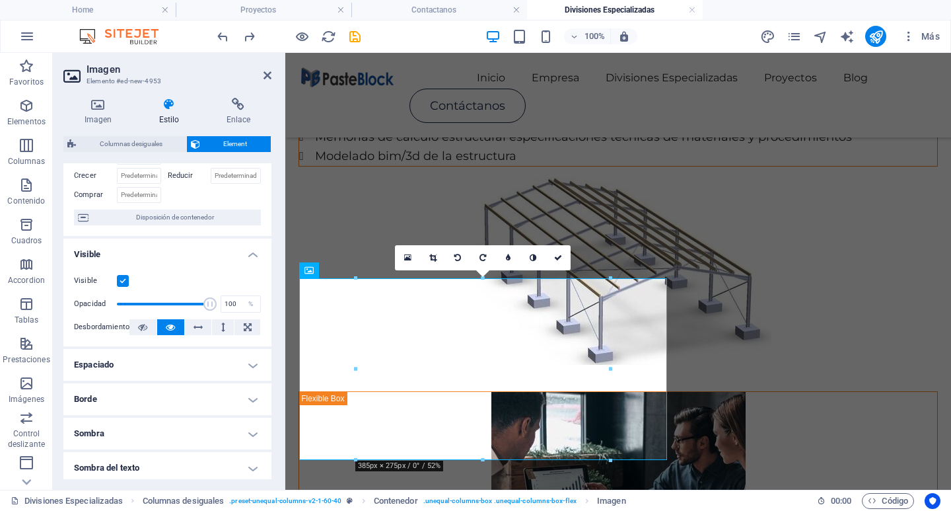
scroll to position [132, 0]
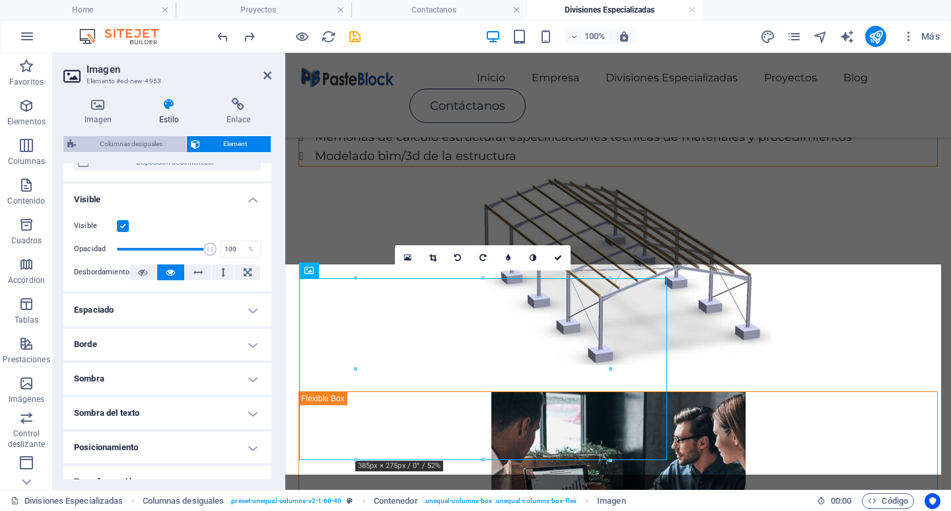
click at [145, 147] on span "Columnas desiguales" at bounding box center [131, 144] width 102 height 16
select select "%"
select select "rem"
select select "preset-unequal-columns-v2-1-60-40"
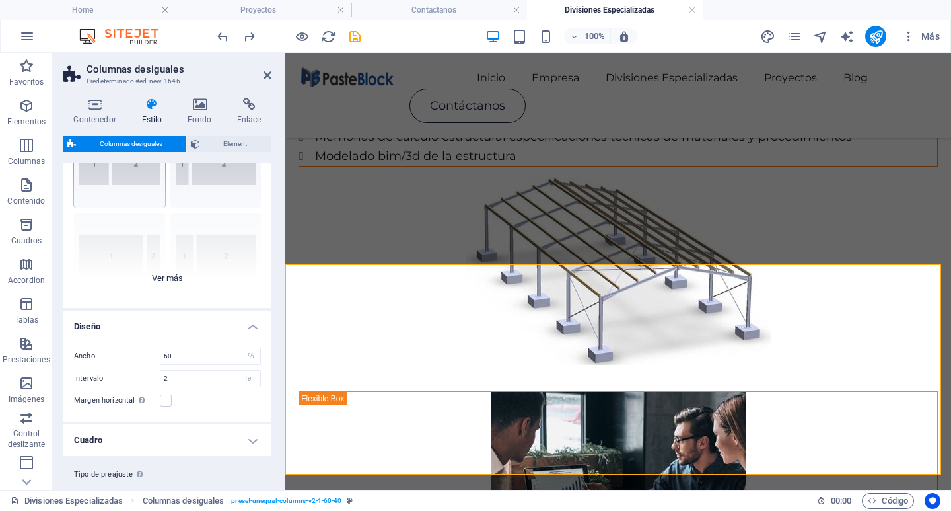
scroll to position [107, 0]
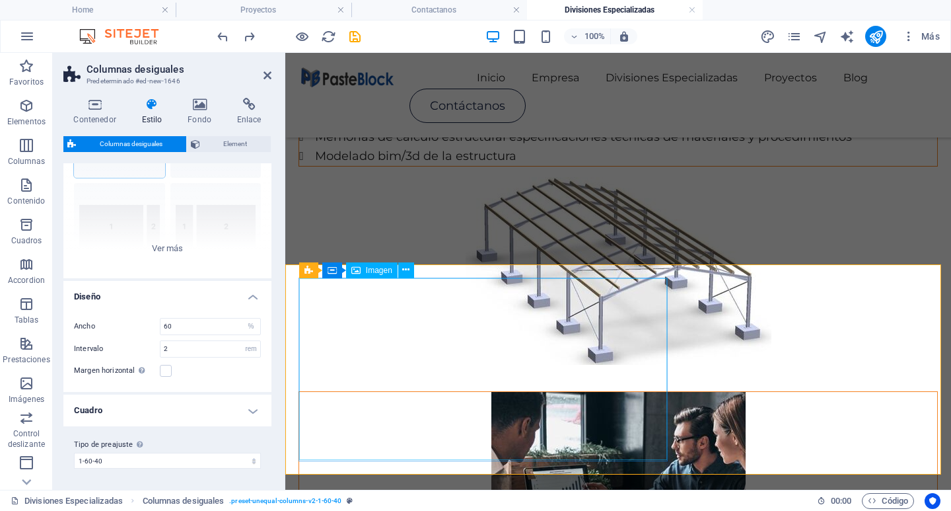
click at [686, 392] on figure at bounding box center [618, 483] width 638 height 182
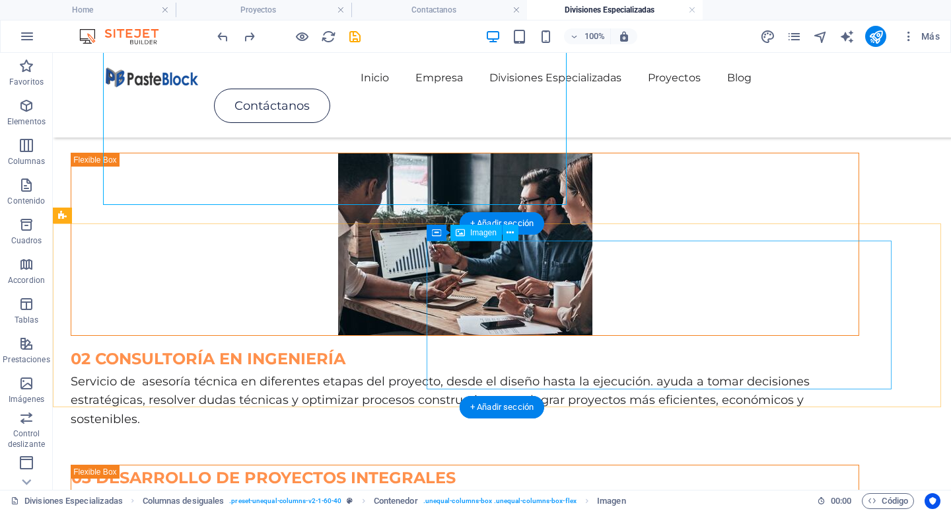
scroll to position [335, 0]
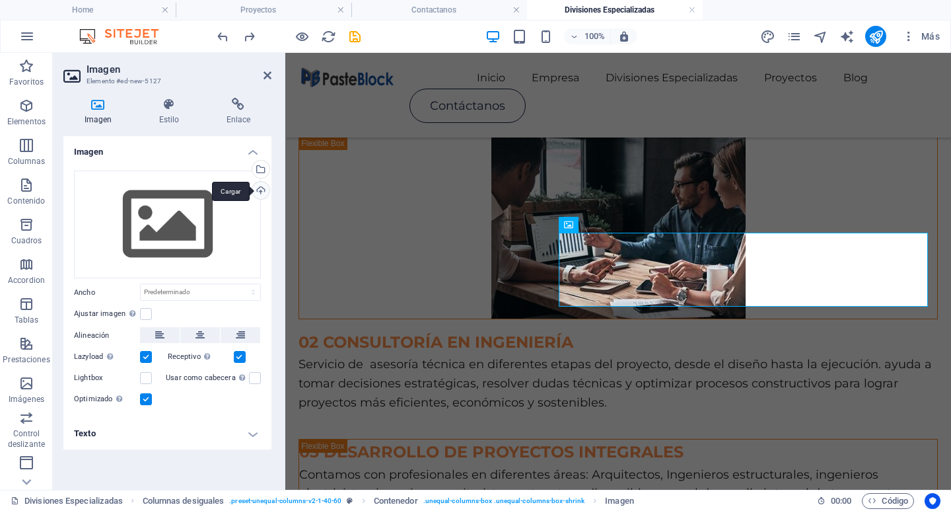
click at [260, 194] on div "Cargar" at bounding box center [260, 192] width 20 height 20
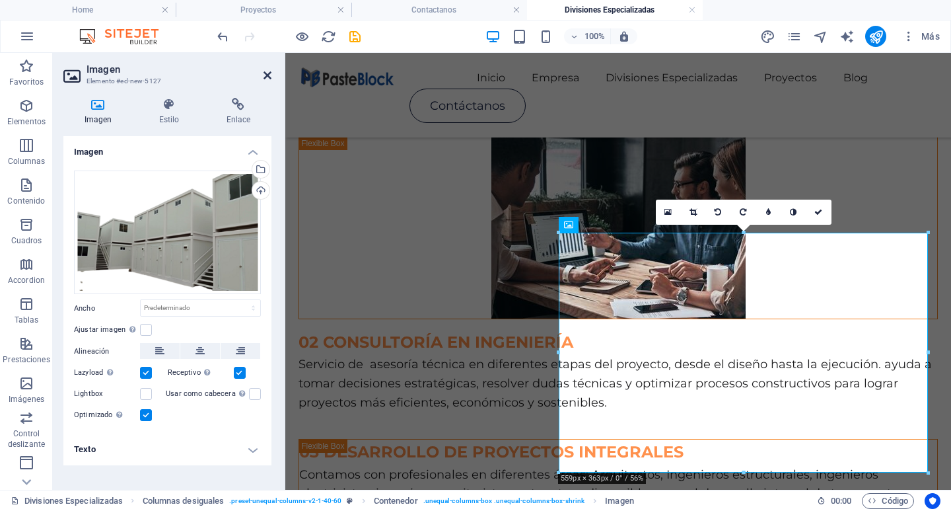
click at [266, 78] on icon at bounding box center [268, 75] width 8 height 11
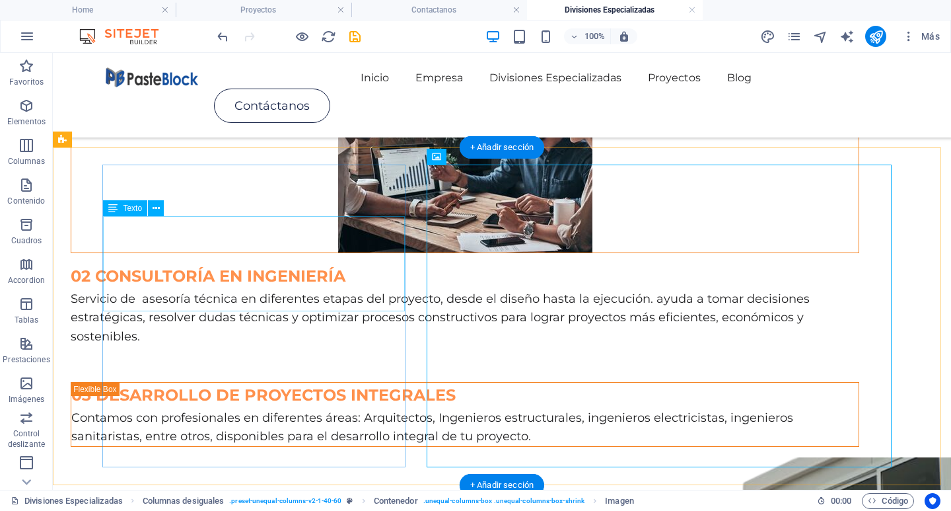
scroll to position [467, 0]
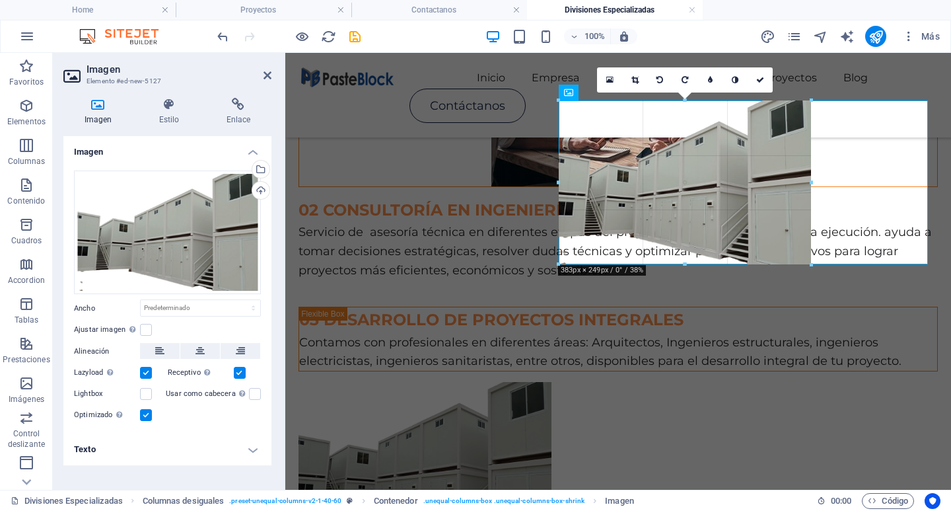
drag, startPoint x: 738, startPoint y: 339, endPoint x: 742, endPoint y: 260, distance: 79.4
type input "381"
select select "px"
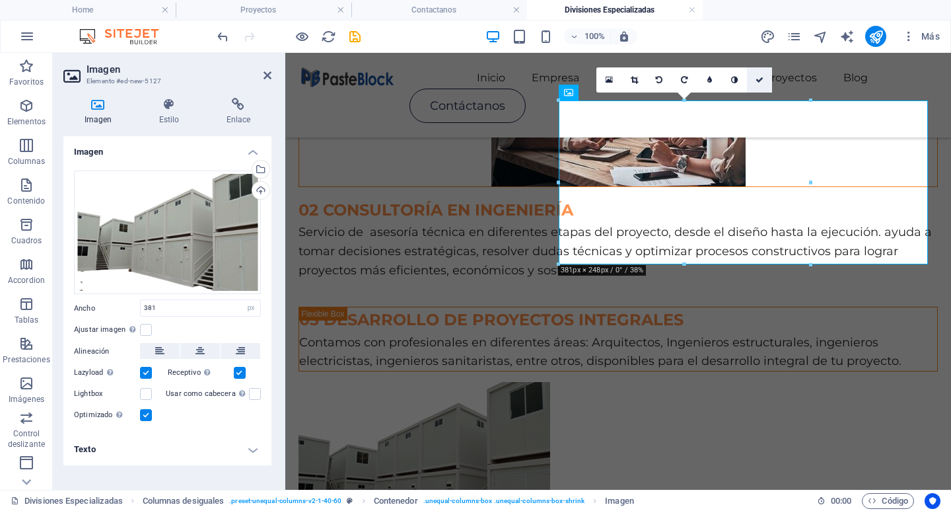
click at [753, 82] on link at bounding box center [759, 79] width 25 height 25
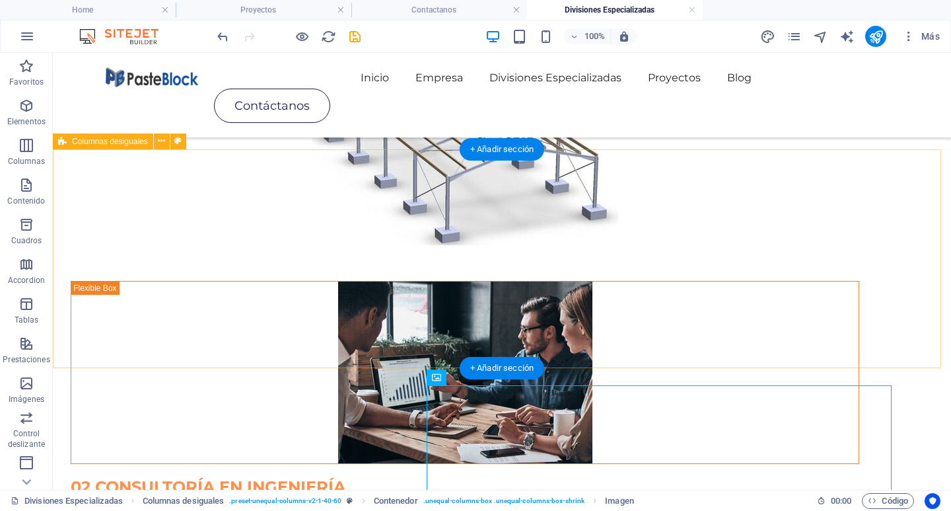
scroll to position [203, 0]
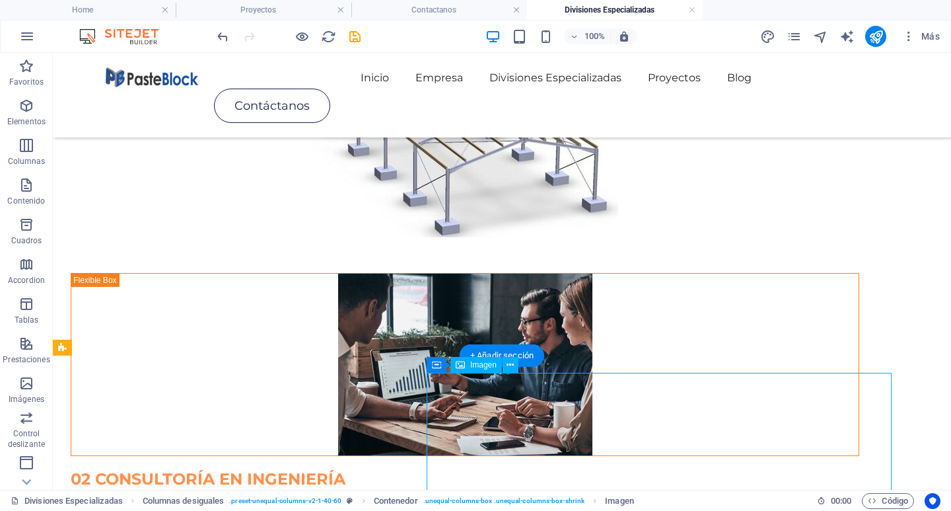
select select "px"
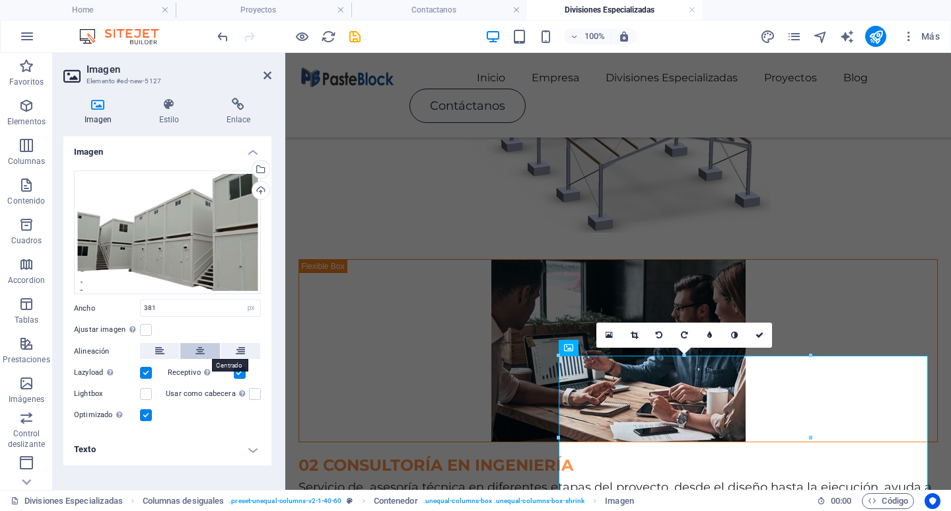
click at [190, 347] on button at bounding box center [200, 351] width 40 height 16
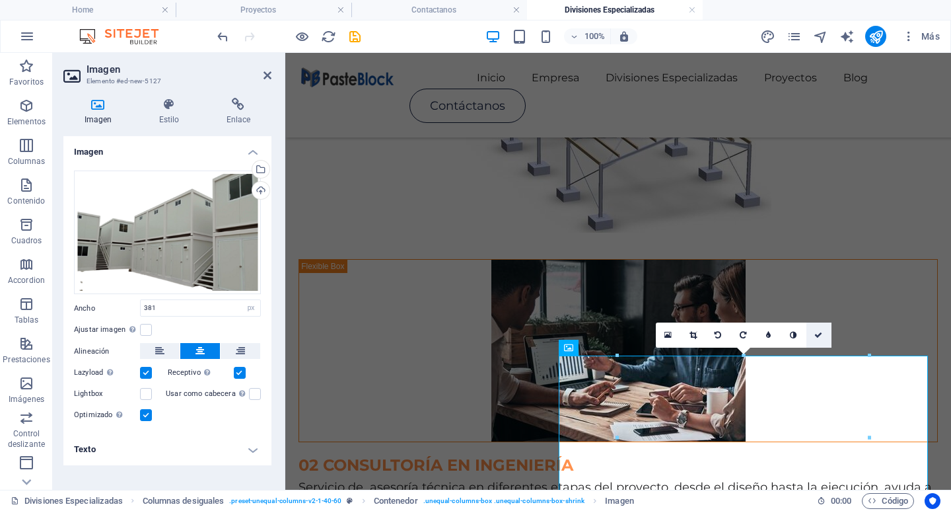
click at [818, 328] on link at bounding box center [818, 334] width 25 height 25
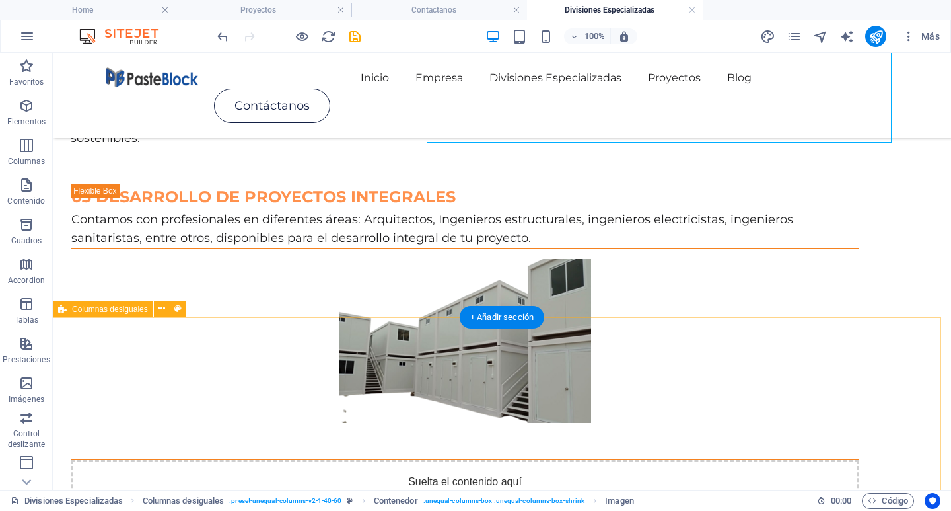
scroll to position [335, 0]
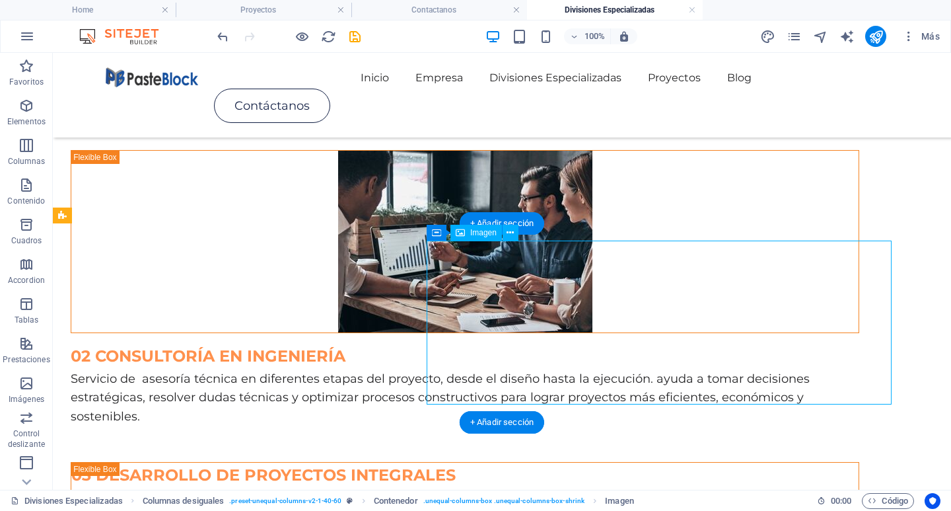
select select "px"
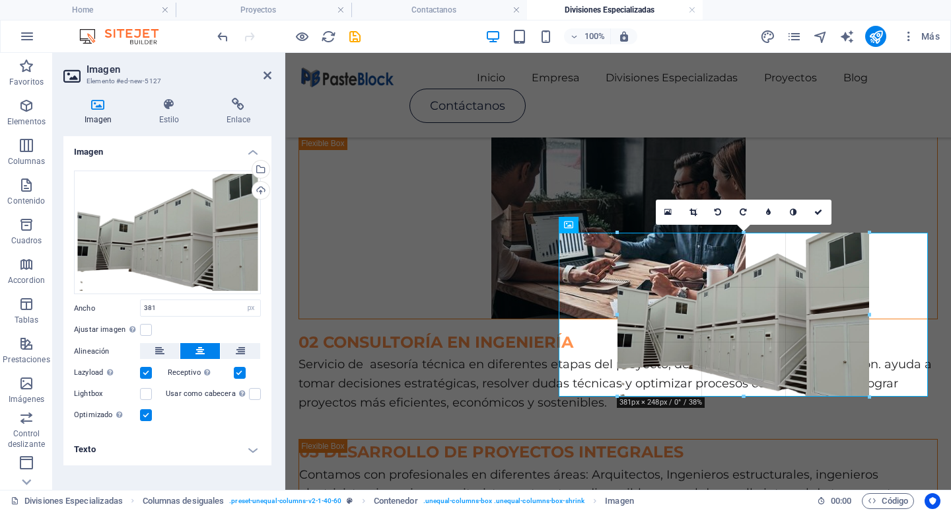
click at [621, 313] on div "180 170 160 150 140 130 120 110 100 90 80 70 60 50 40 30 20 10 0 -10 -20 -30 -4…" at bounding box center [744, 314] width 252 height 164
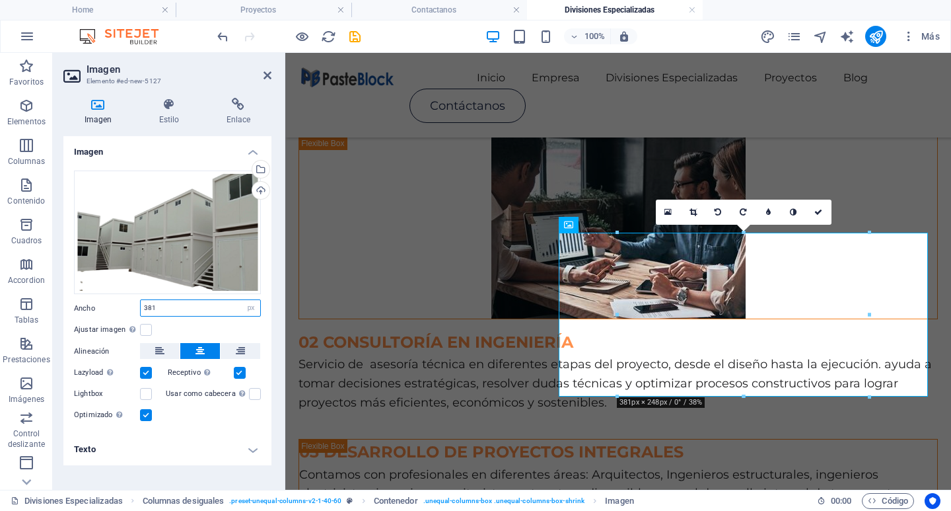
click at [147, 305] on input "381" at bounding box center [201, 308] width 120 height 16
type input "481"
click at [250, 322] on div "Ajustar imagen Ajustar imagen automáticamente a un ancho y alto fijo" at bounding box center [167, 330] width 187 height 16
click at [248, 312] on select "Predeterminado automático px rem % em vh vw" at bounding box center [251, 308] width 18 height 16
select select "%"
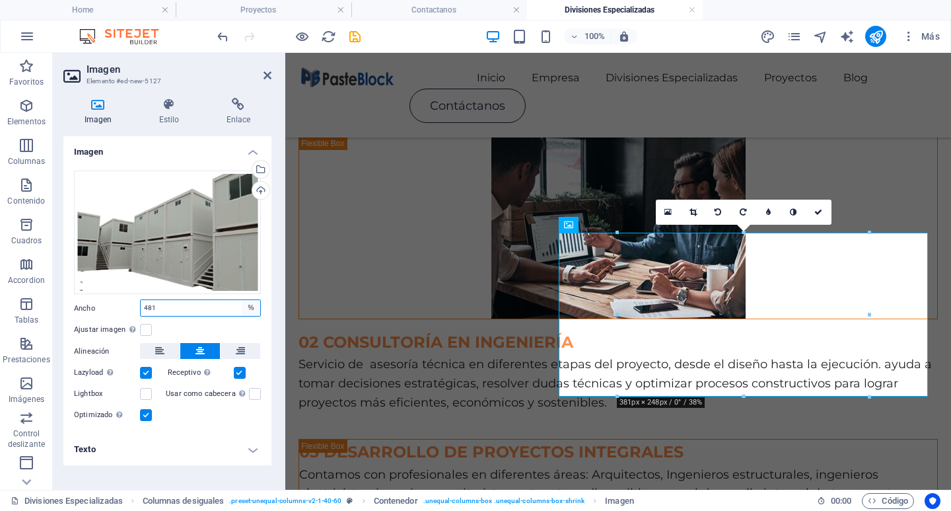
click at [242, 300] on select "Predeterminado automático px rem % em vh vw" at bounding box center [251, 308] width 18 height 16
type input "68.1"
click at [250, 312] on select "Predeterminado automático px rem % em vh vw" at bounding box center [251, 308] width 18 height 16
select select "px"
click at [242, 300] on select "Predeterminado automático px rem % em vh vw" at bounding box center [251, 308] width 18 height 16
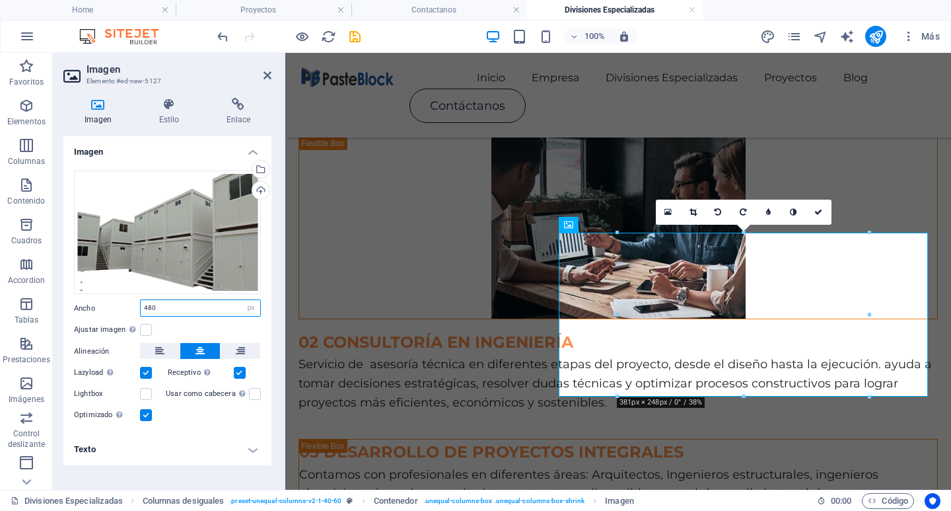
drag, startPoint x: 166, startPoint y: 306, endPoint x: 112, endPoint y: 306, distance: 54.2
click at [112, 306] on div "Ancho 480 Predeterminado automático px rem % em vh vw" at bounding box center [167, 307] width 187 height 17
type input "600"
click at [199, 323] on div "Ajustar imagen Ajustar imagen automáticamente a un ancho y alto fijo" at bounding box center [167, 330] width 187 height 16
click at [197, 306] on input "600" at bounding box center [201, 308] width 120 height 16
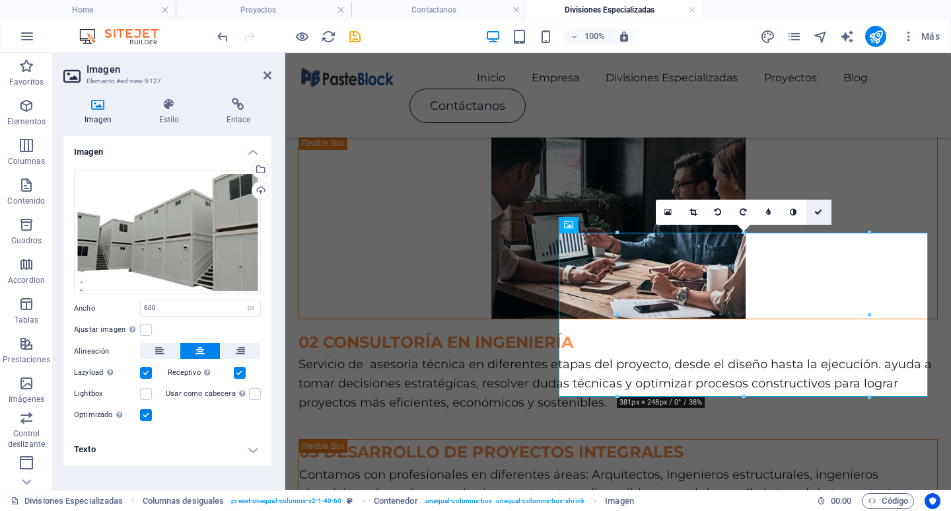
click at [824, 214] on link at bounding box center [818, 211] width 25 height 25
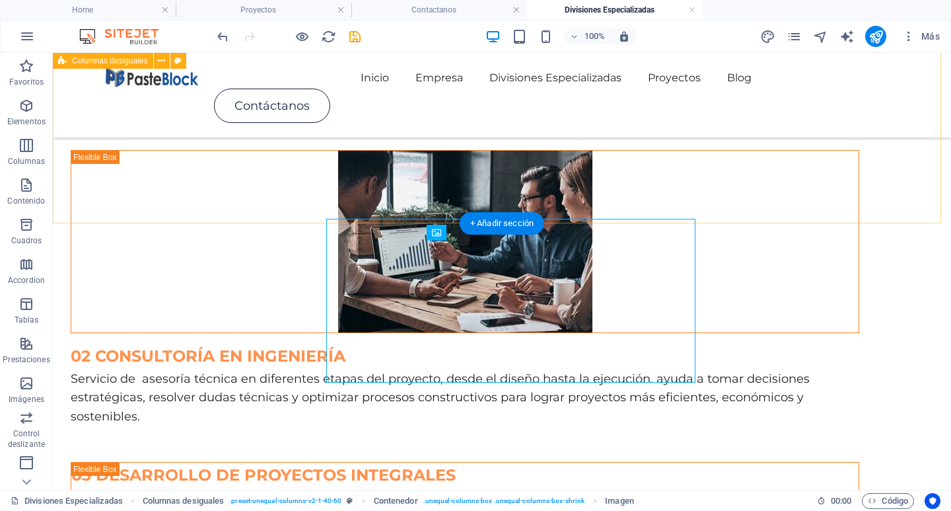
scroll to position [335, 0]
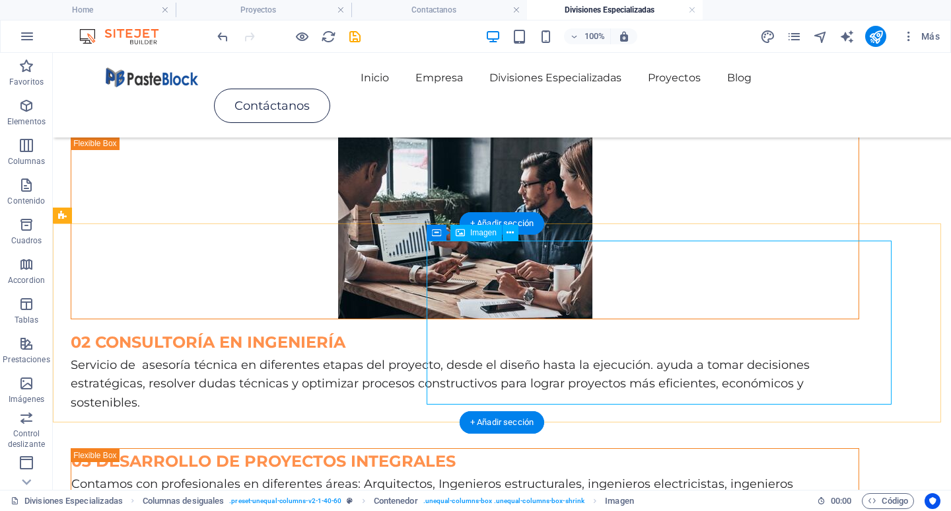
select select "px"
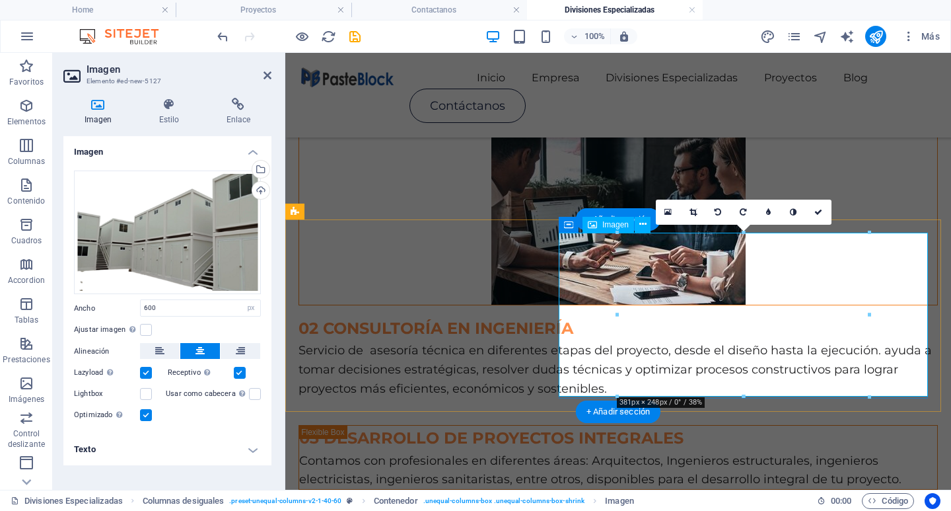
scroll to position [321, 0]
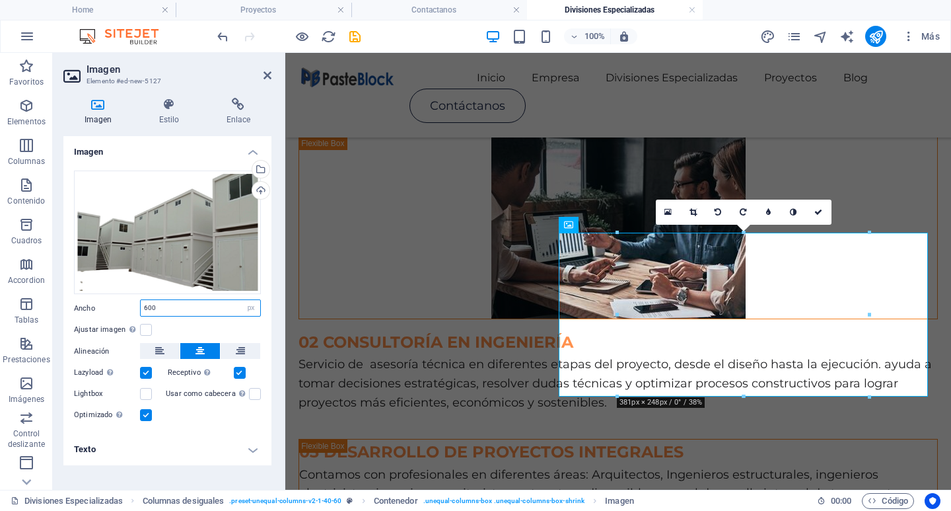
drag, startPoint x: 188, startPoint y: 308, endPoint x: 119, endPoint y: 303, distance: 69.6
click at [119, 303] on div "Ancho 600 Predeterminado automático px rem % em vh vw" at bounding box center [167, 307] width 187 height 17
click at [251, 318] on div "Arrastra archivos aquí, haz clic para escoger archivos o selecciona archivos de…" at bounding box center [167, 296] width 208 height 273
click at [149, 328] on label at bounding box center [146, 330] width 12 height 12
click at [0, 0] on input "Ajustar imagen Ajustar imagen automáticamente a un ancho y alto fijo" at bounding box center [0, 0] width 0 height 0
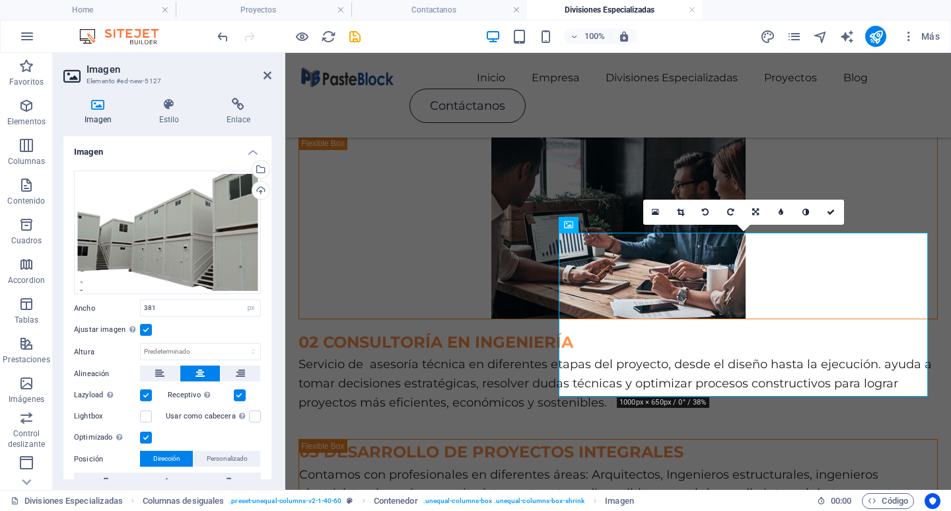
click at [149, 328] on label at bounding box center [146, 330] width 12 height 12
click at [0, 0] on input "Ajustar imagen Ajustar imagen automáticamente a un ancho y alto fijo" at bounding box center [0, 0] width 0 height 0
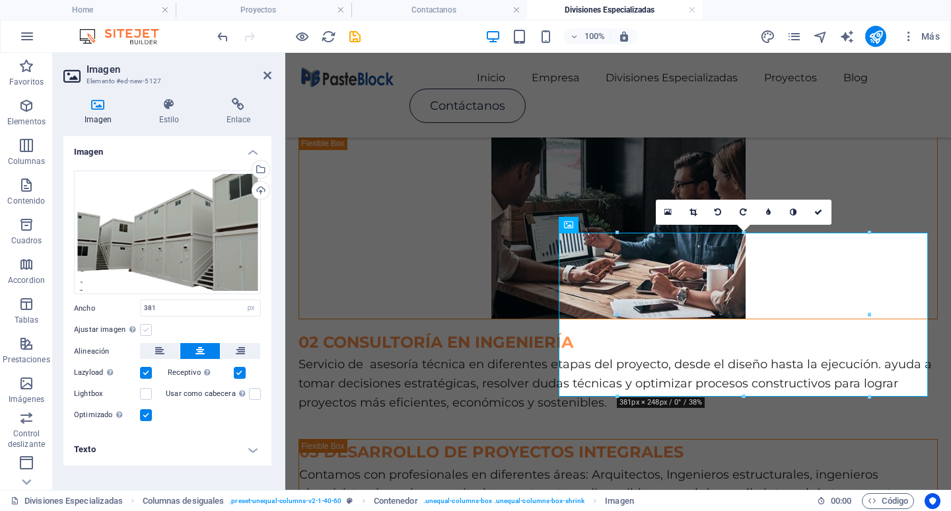
click at [149, 328] on label at bounding box center [146, 330] width 12 height 12
click at [0, 0] on input "Ajustar imagen Ajustar imagen automáticamente a un ancho y alto fijo" at bounding box center [0, 0] width 0 height 0
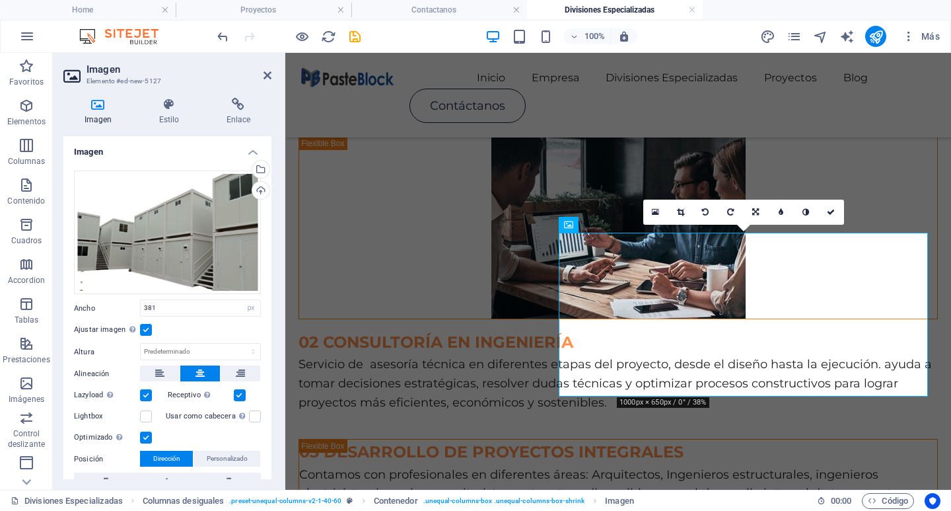
click at [149, 328] on label at bounding box center [146, 330] width 12 height 12
click at [0, 0] on input "Ajustar imagen Ajustar imagen automáticamente a un ancho y alto fijo" at bounding box center [0, 0] width 0 height 0
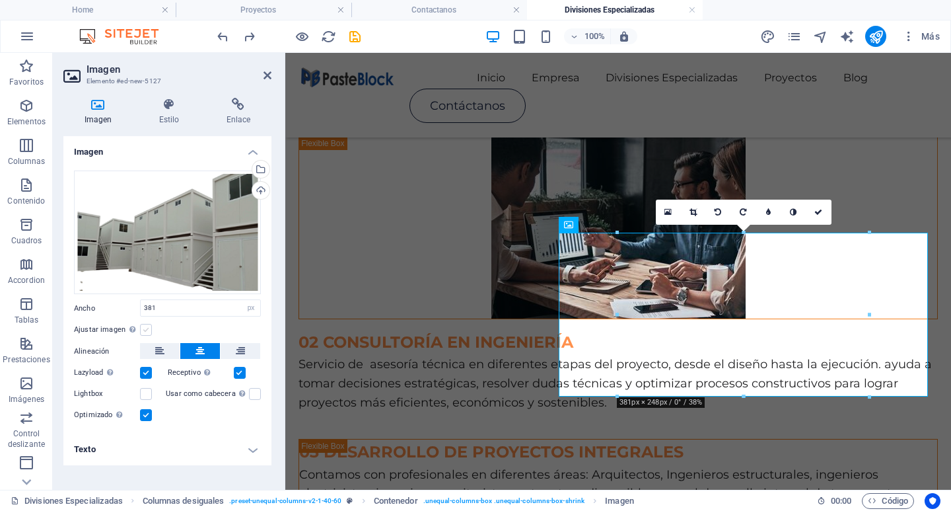
click at [151, 331] on label at bounding box center [146, 330] width 12 height 12
click at [0, 0] on input "Ajustar imagen Ajustar imagen automáticamente a un ancho y alto fijo" at bounding box center [0, 0] width 0 height 0
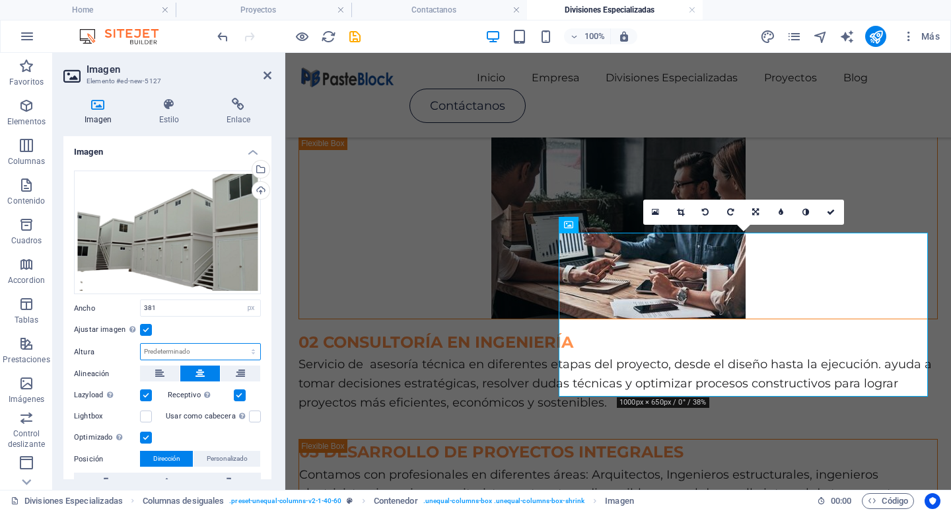
click at [184, 347] on select "Predeterminado automático px" at bounding box center [201, 351] width 120 height 16
click at [155, 305] on input "381" at bounding box center [201, 308] width 120 height 16
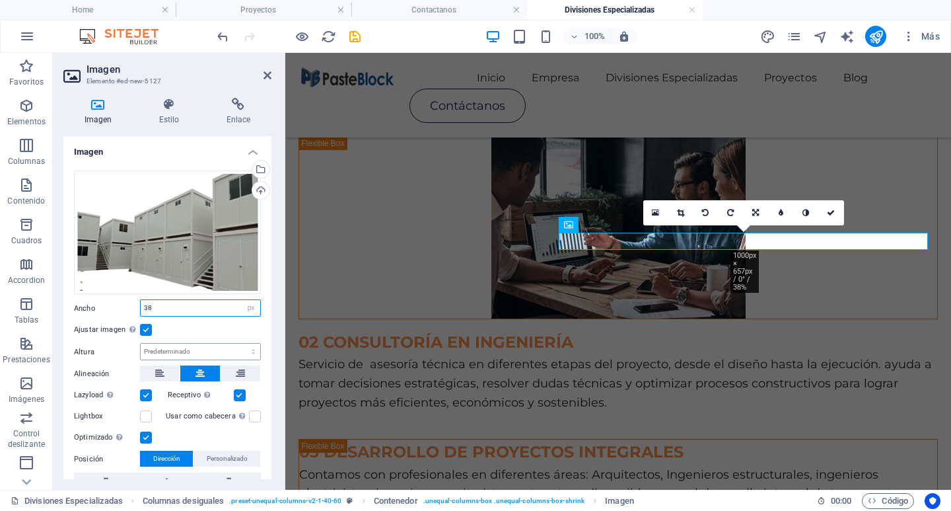
type input "3"
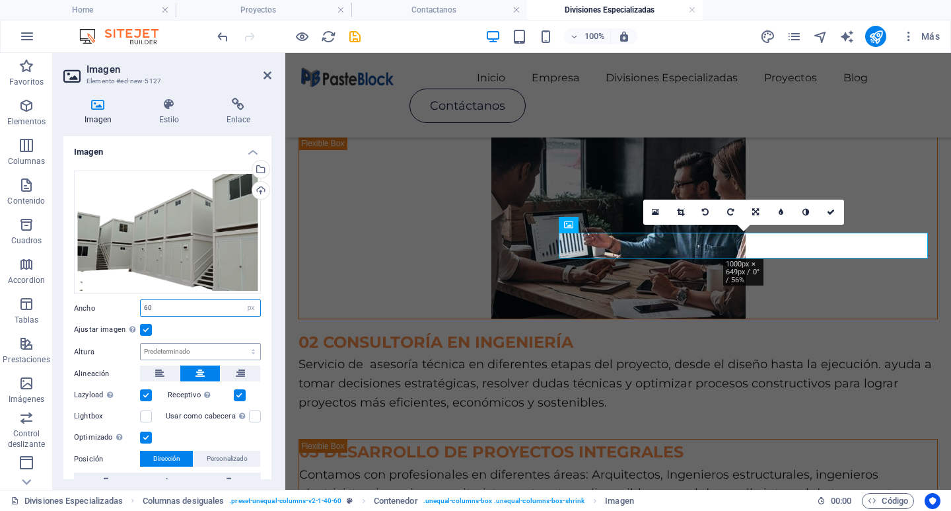
type input "6"
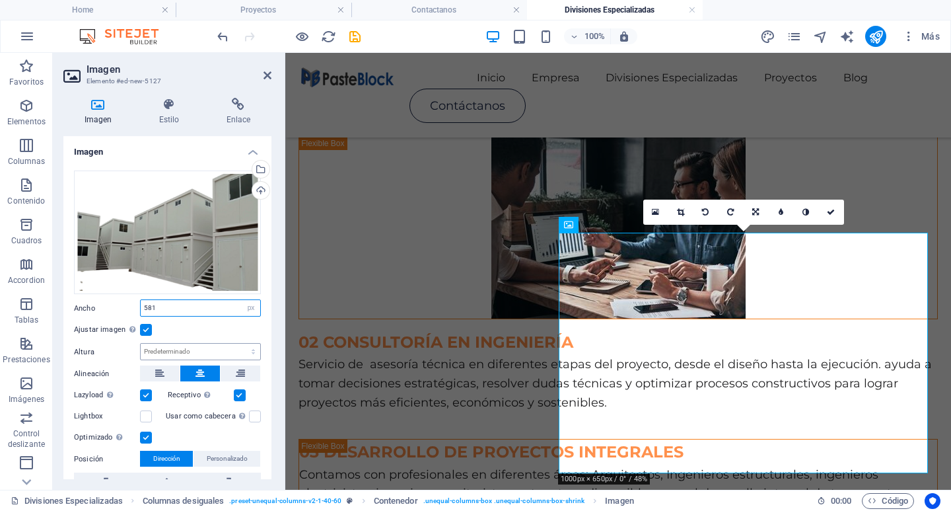
type input "581"
click at [189, 346] on select "Predeterminado automático px" at bounding box center [201, 351] width 120 height 16
select select "px"
click at [239, 343] on select "Predeterminado automático px" at bounding box center [201, 351] width 120 height 16
click at [207, 351] on input "364" at bounding box center [201, 351] width 120 height 16
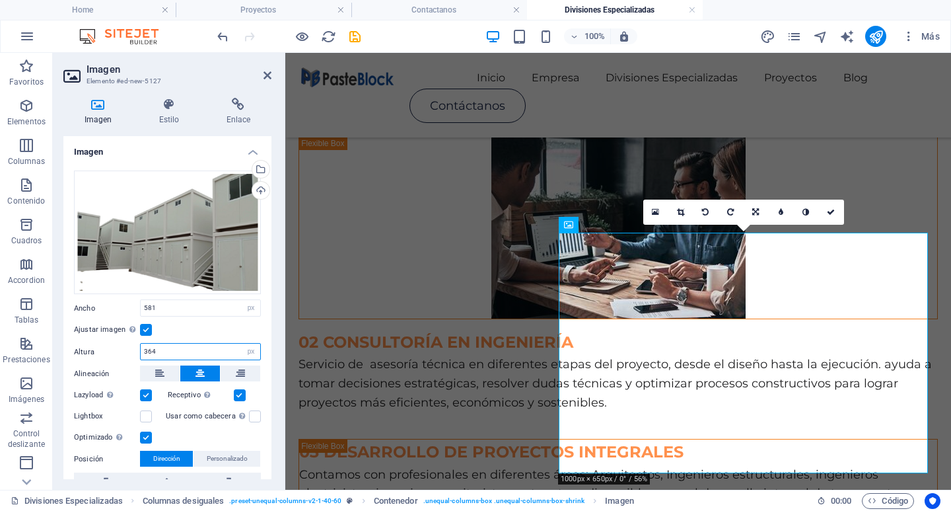
drag, startPoint x: 196, startPoint y: 351, endPoint x: 129, endPoint y: 354, distance: 67.5
click at [129, 354] on div "Altura 364 Predeterminado automático px" at bounding box center [167, 351] width 187 height 17
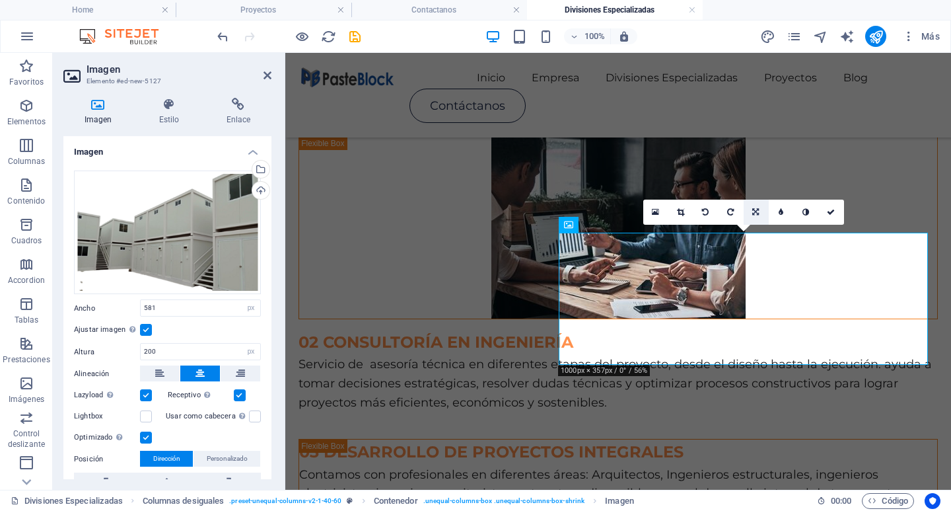
click at [758, 211] on icon at bounding box center [755, 212] width 7 height 8
click at [150, 348] on input "200" at bounding box center [201, 351] width 120 height 16
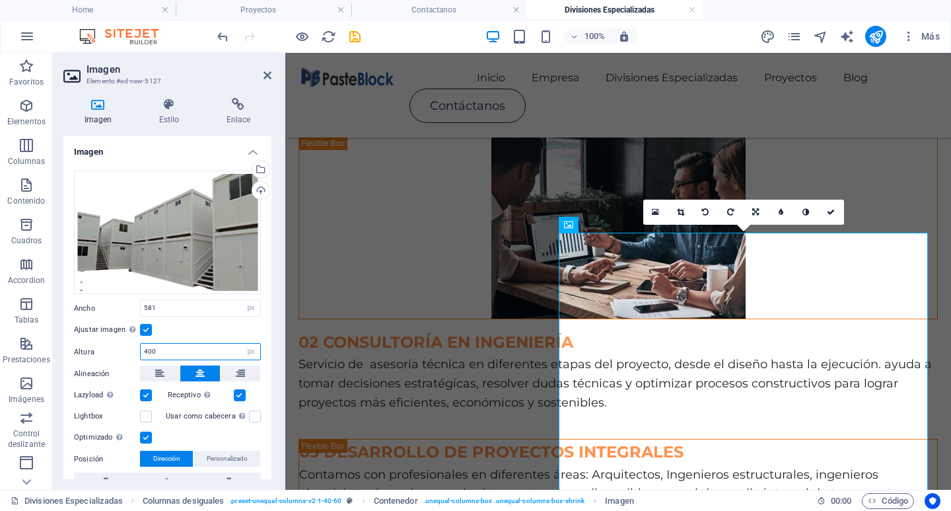
type input "400"
click at [144, 328] on label at bounding box center [146, 330] width 12 height 12
click at [0, 0] on input "Ajustar imagen Ajustar imagen automáticamente a un ancho y alto fijo" at bounding box center [0, 0] width 0 height 0
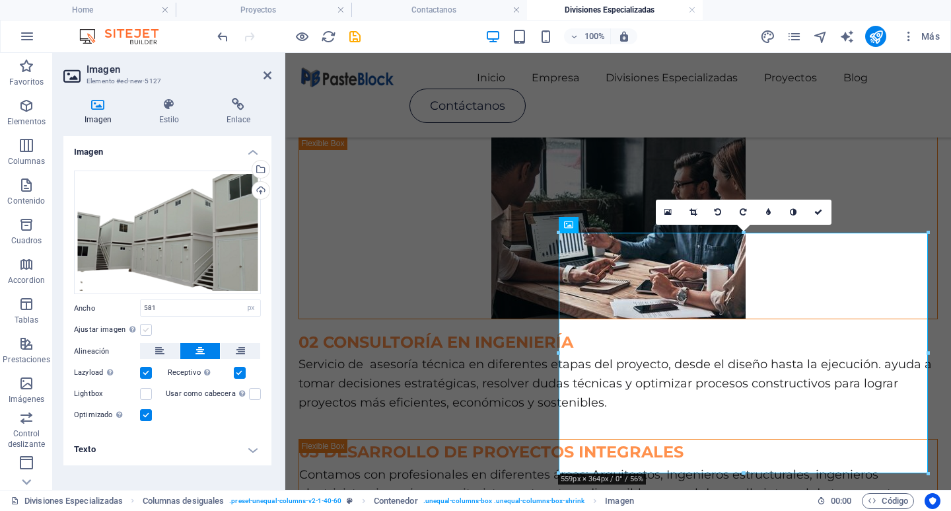
click at [144, 328] on label at bounding box center [146, 330] width 12 height 12
click at [0, 0] on input "Ajustar imagen Ajustar imagen automáticamente a un ancho y alto fijo" at bounding box center [0, 0] width 0 height 0
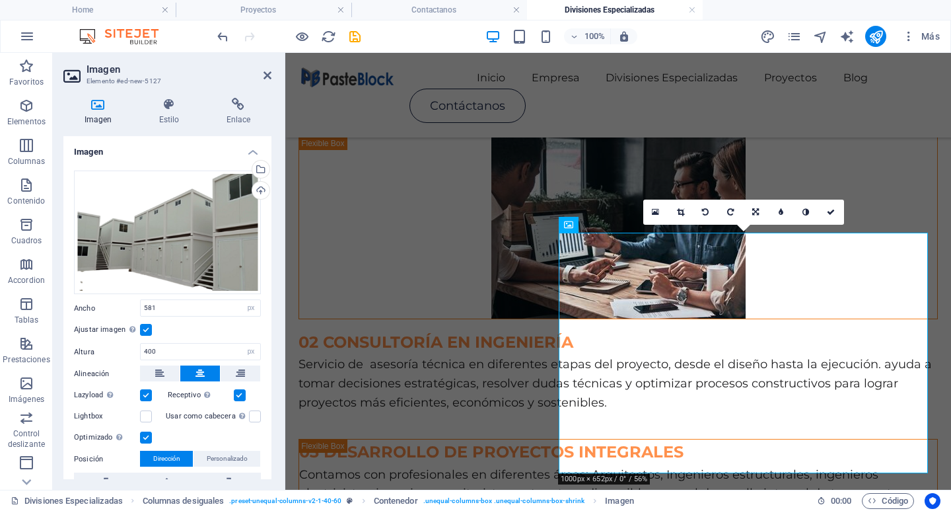
click at [90, 349] on label "Altura" at bounding box center [107, 351] width 66 height 7
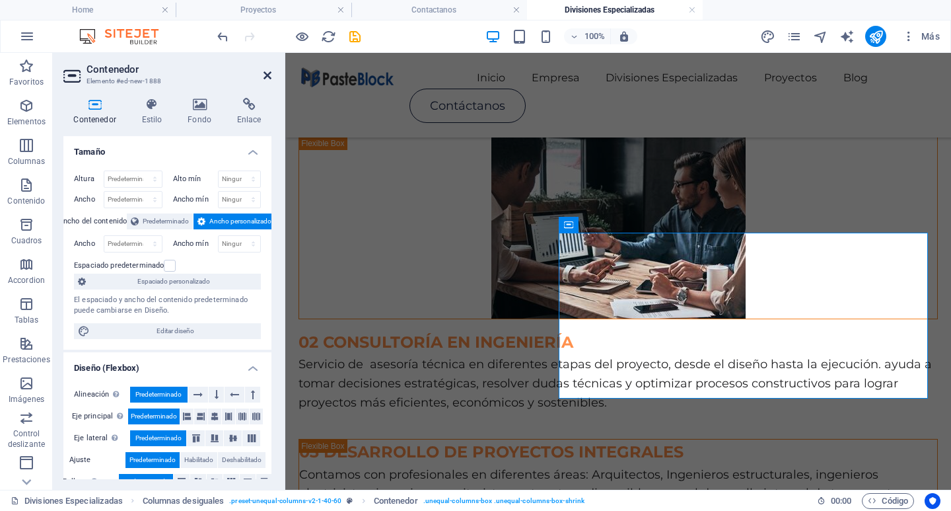
click at [269, 70] on icon at bounding box center [268, 75] width 8 height 11
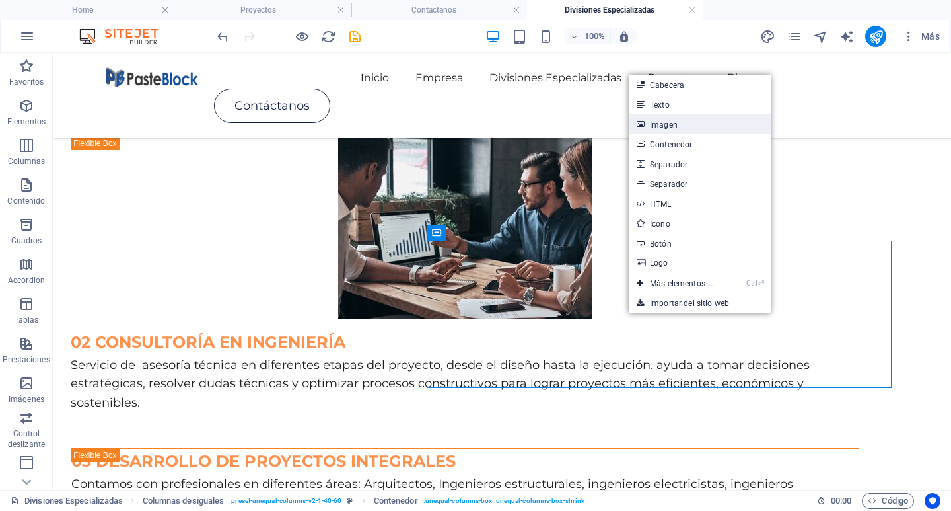
click at [655, 129] on link "Imagen" at bounding box center [700, 124] width 142 height 20
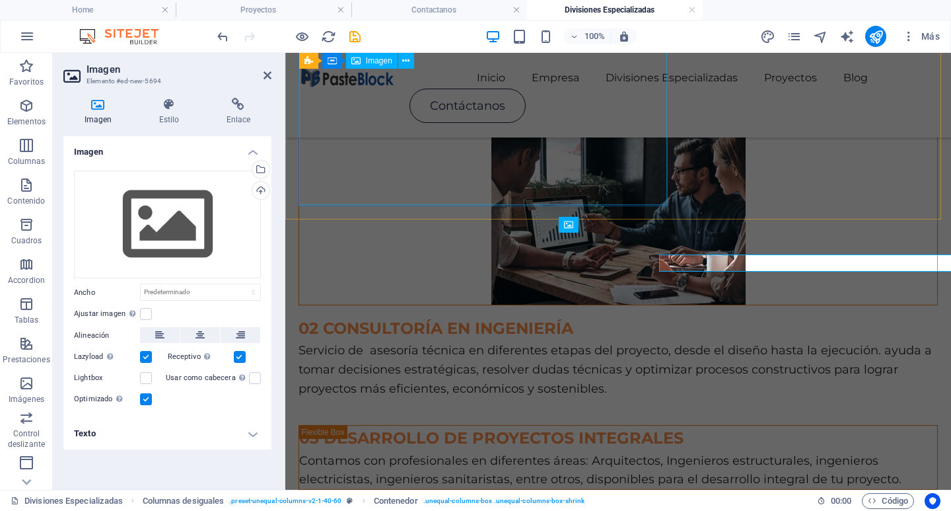
scroll to position [321, 0]
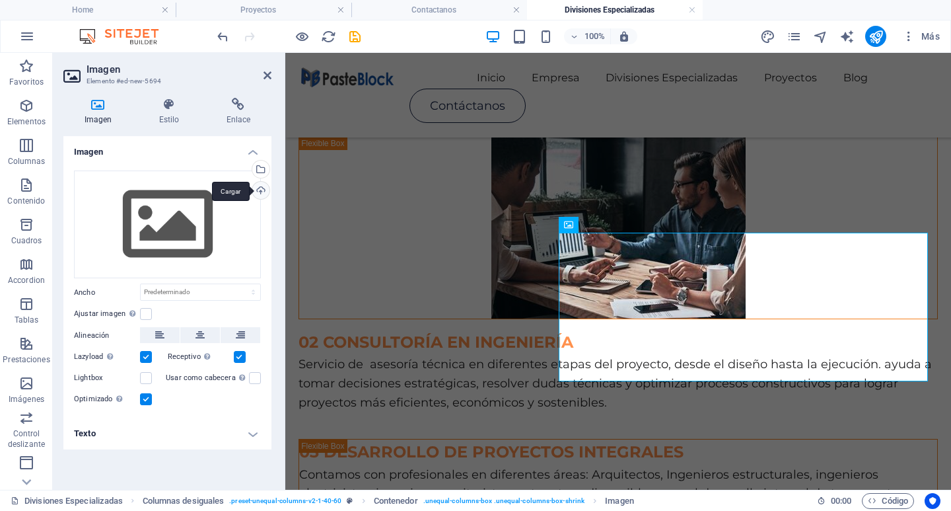
click at [258, 197] on div "Cargar" at bounding box center [260, 192] width 20 height 20
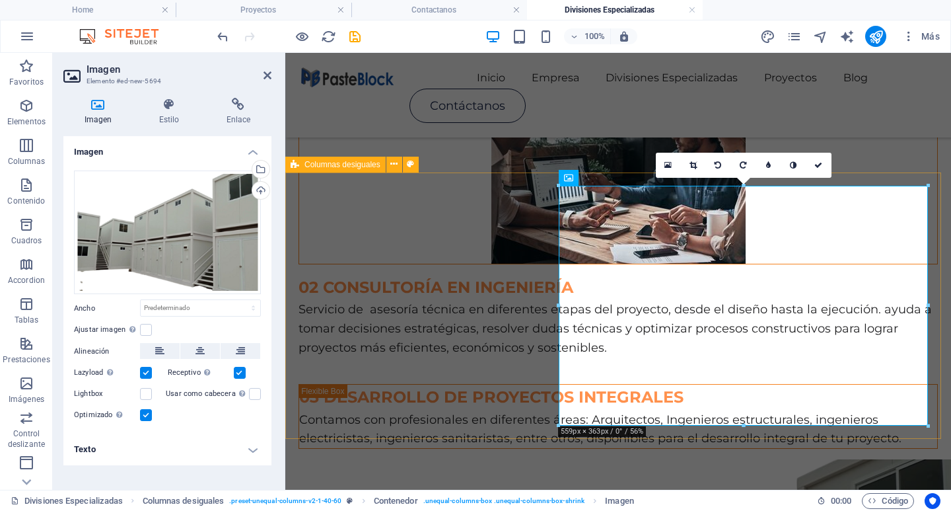
scroll to position [387, 0]
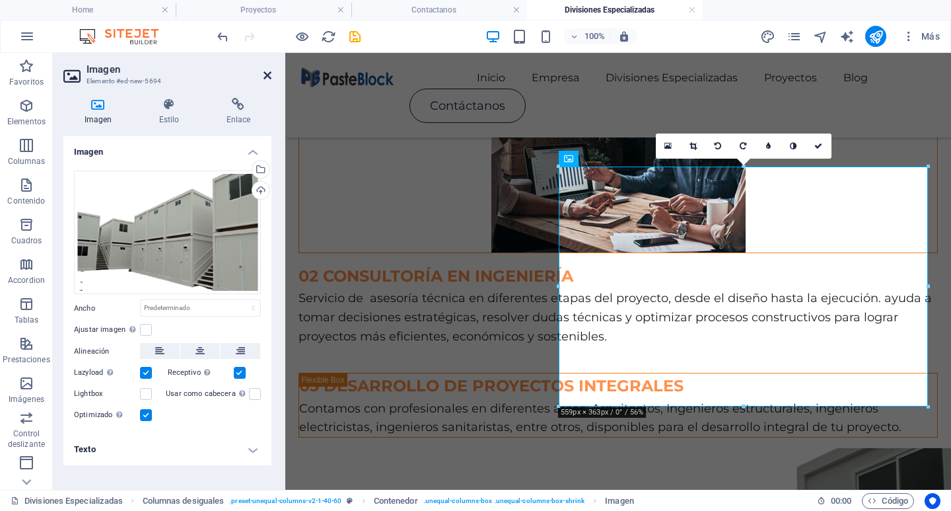
drag, startPoint x: 271, startPoint y: 79, endPoint x: 260, endPoint y: 59, distance: 22.2
click at [271, 79] on icon at bounding box center [268, 75] width 8 height 11
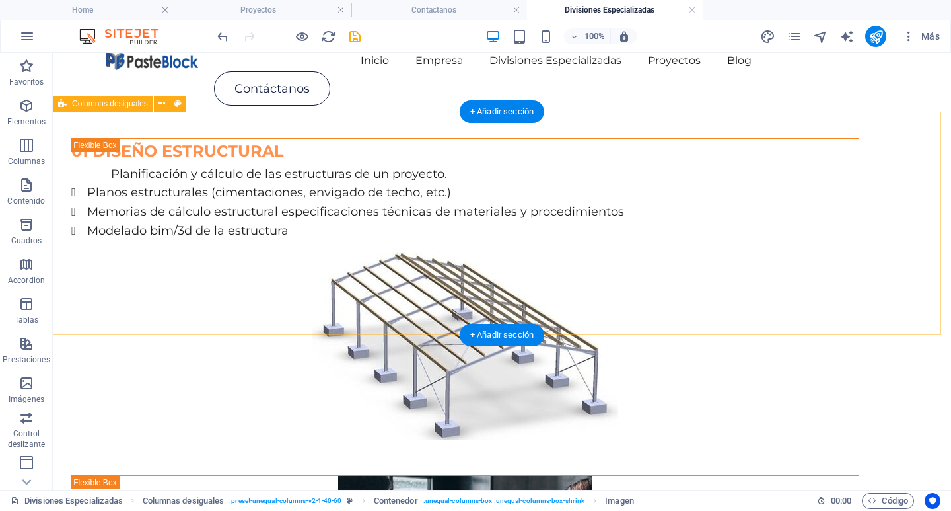
scroll to position [5, 0]
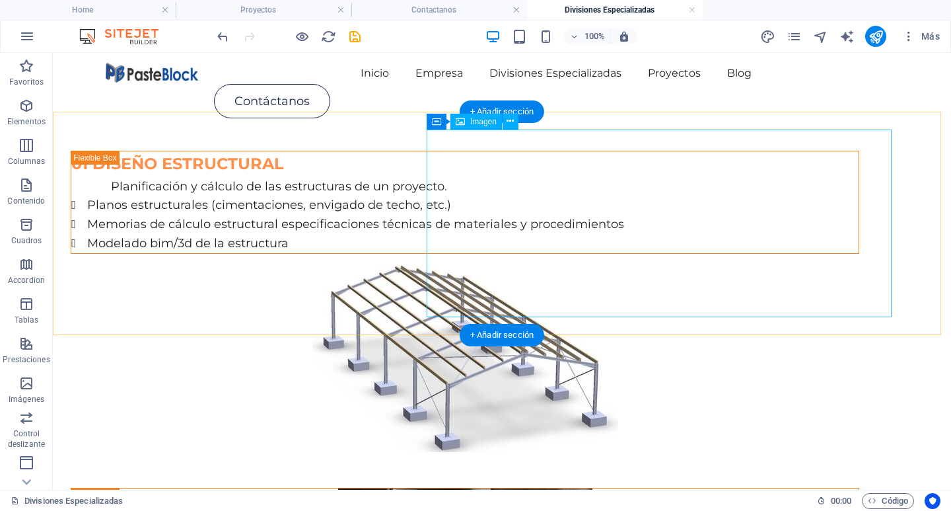
click at [607, 264] on figure at bounding box center [465, 358] width 789 height 188
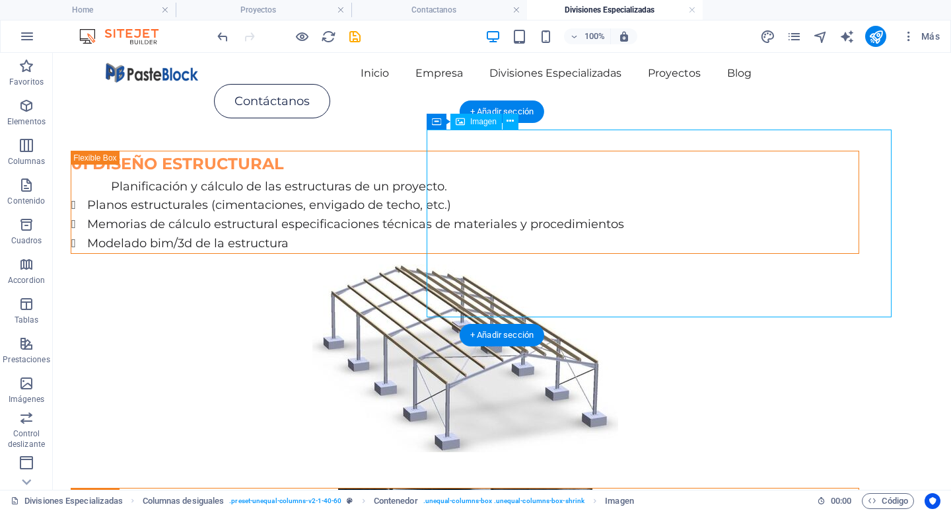
click at [607, 264] on figure at bounding box center [465, 358] width 789 height 188
select select "px"
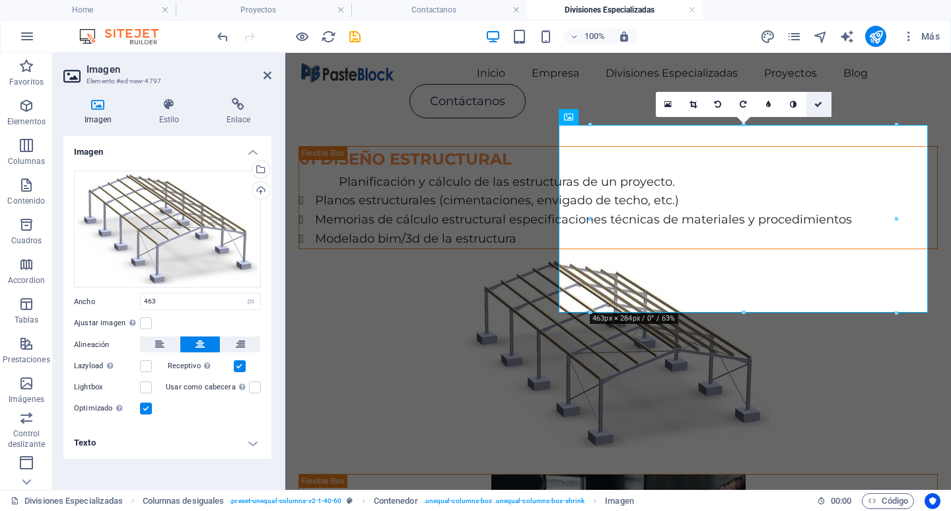
click at [813, 102] on link at bounding box center [818, 104] width 25 height 25
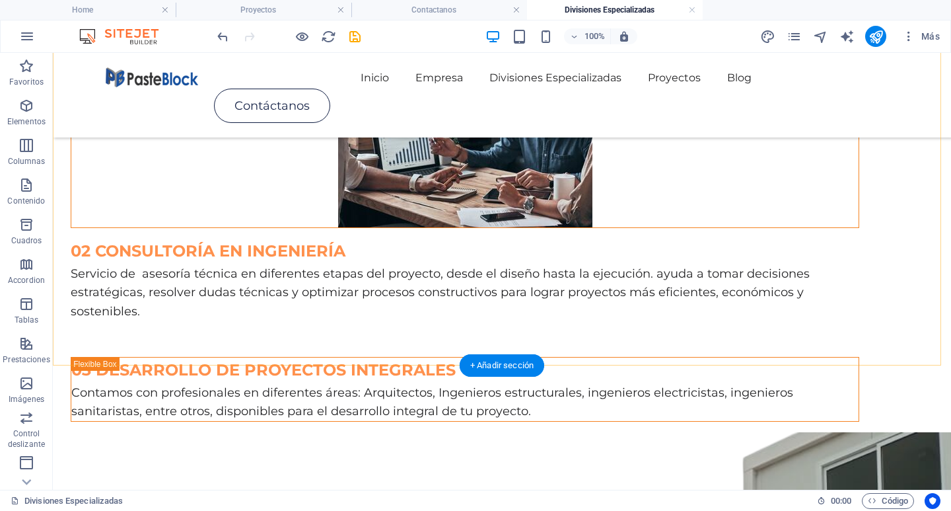
scroll to position [533, 0]
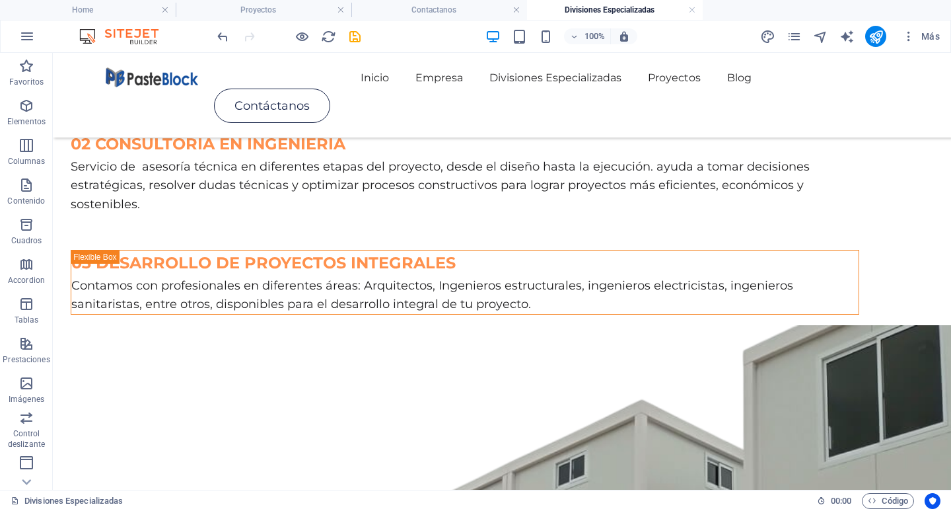
click at [506, 34] on div "100%" at bounding box center [561, 36] width 153 height 21
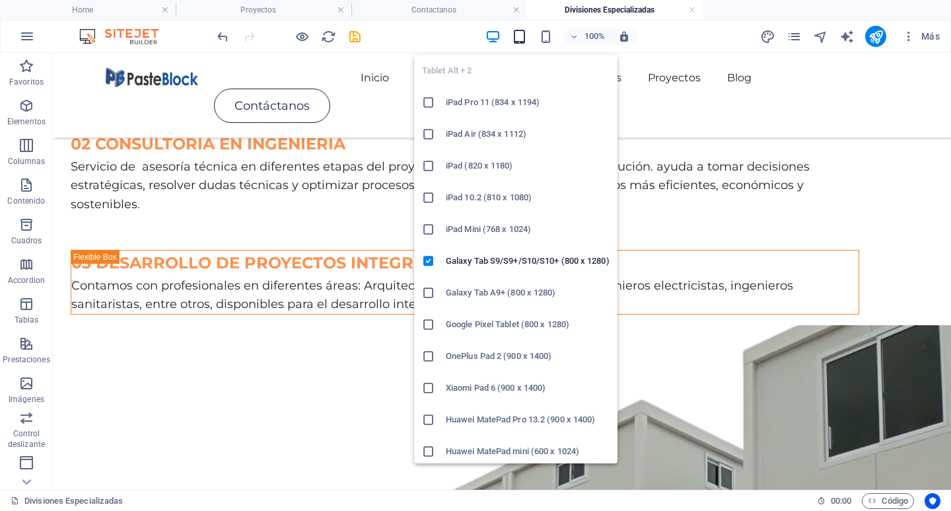
click at [519, 34] on icon "button" at bounding box center [519, 36] width 15 height 15
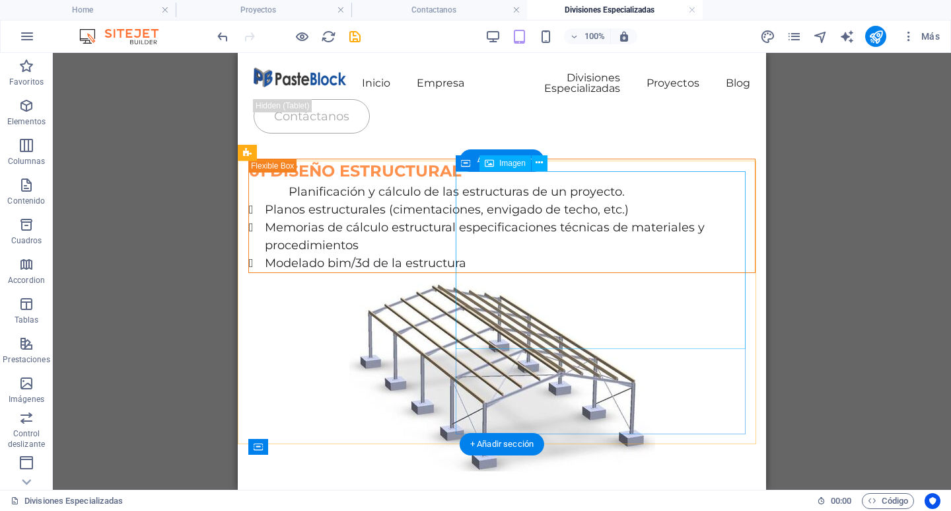
scroll to position [66, 0]
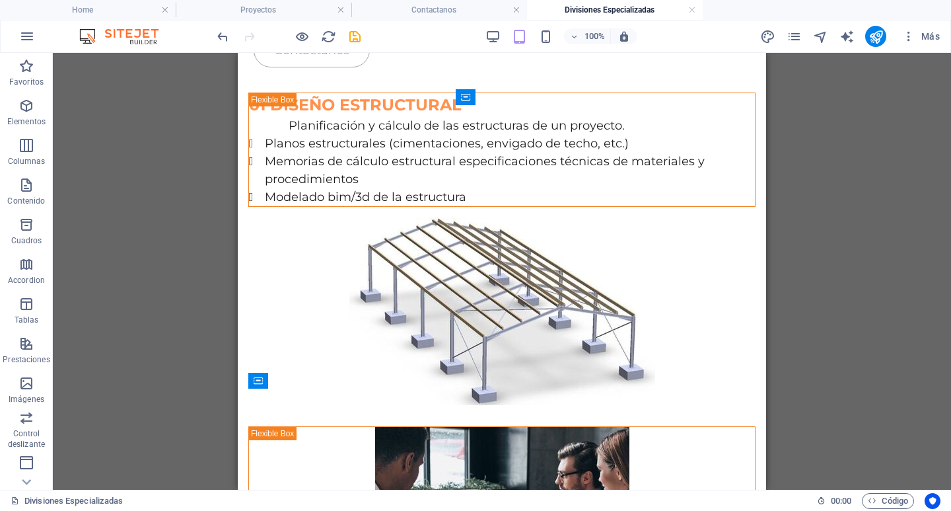
click at [949, 353] on div "Arrastra aquí para reemplazar el contenido existente. Si quieres crear un eleme…" at bounding box center [502, 271] width 898 height 437
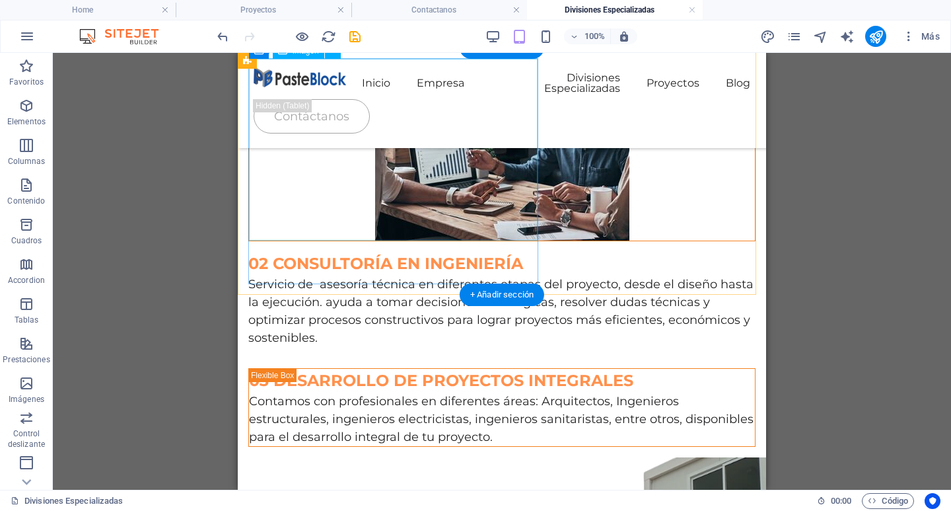
scroll to position [396, 0]
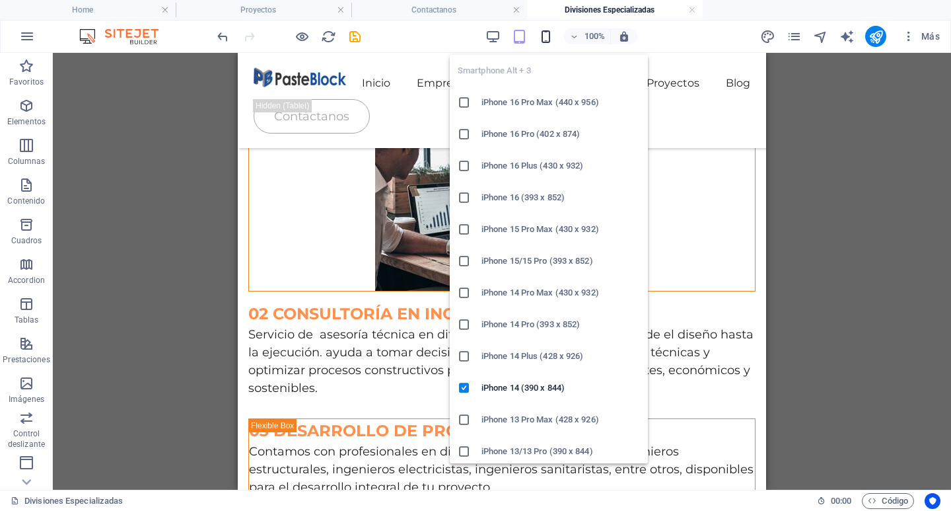
click at [544, 36] on icon "button" at bounding box center [545, 36] width 15 height 15
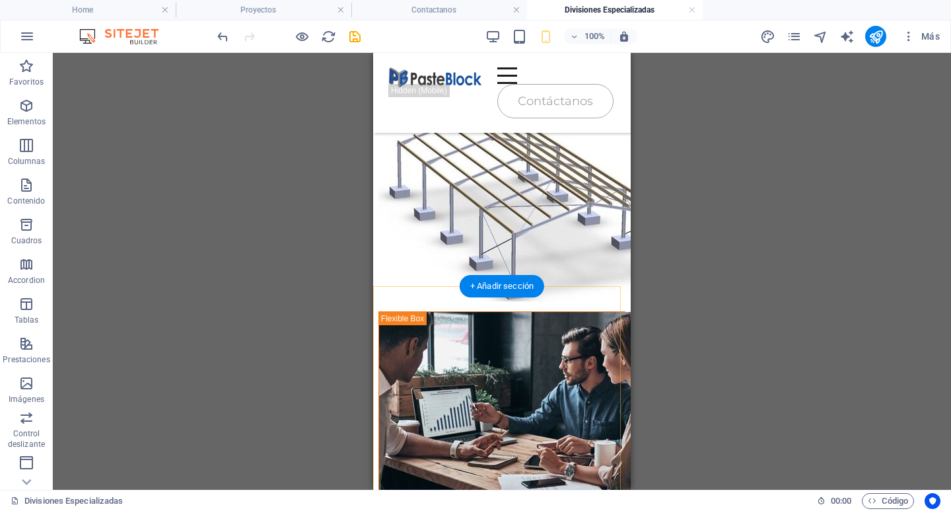
scroll to position [198, 0]
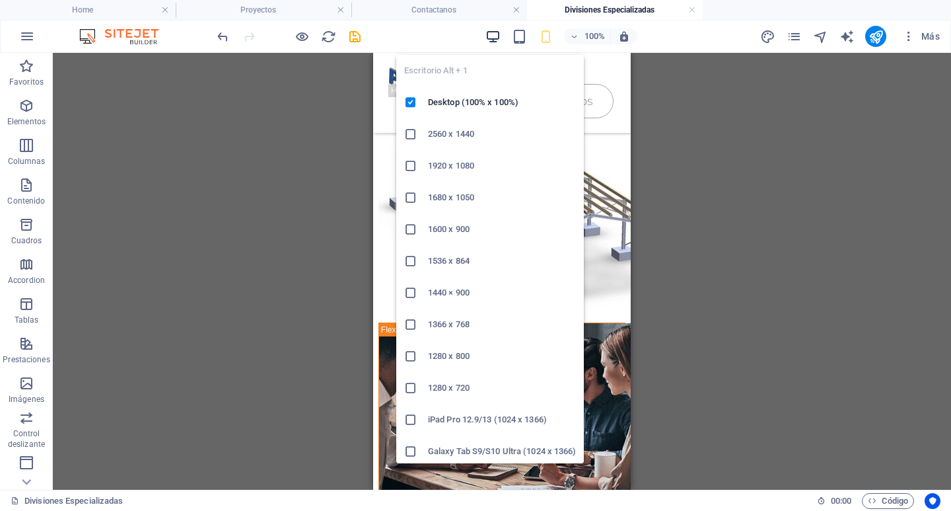
click at [495, 34] on icon "button" at bounding box center [492, 36] width 15 height 15
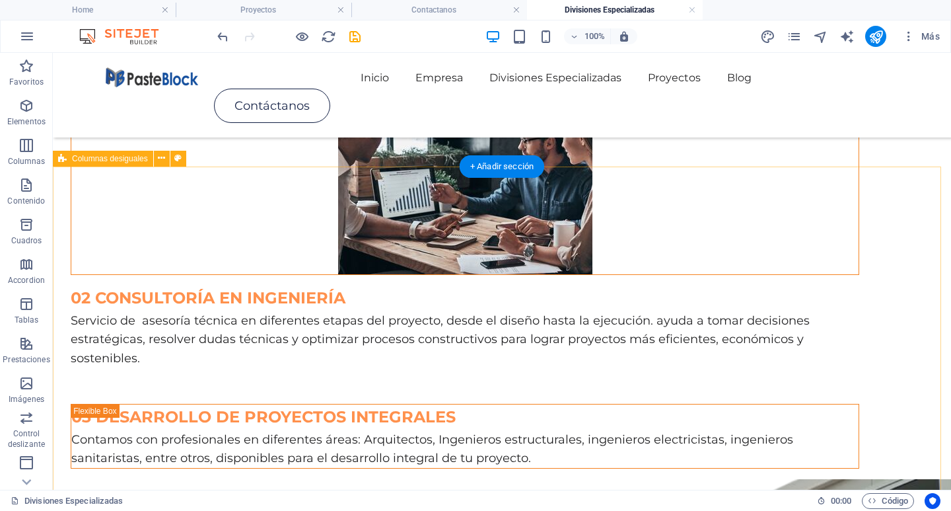
scroll to position [392, 0]
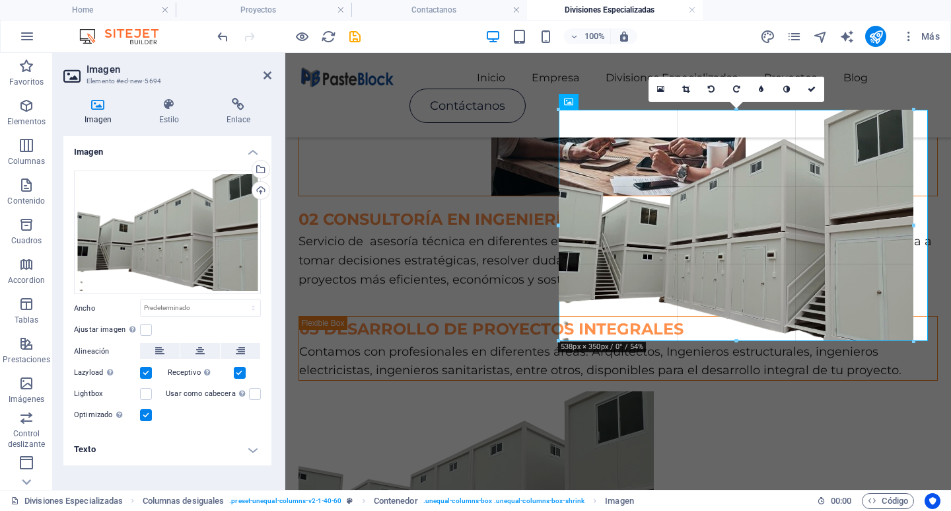
drag, startPoint x: 748, startPoint y: 349, endPoint x: 744, endPoint y: 338, distance: 11.3
type input "535"
select select "px"
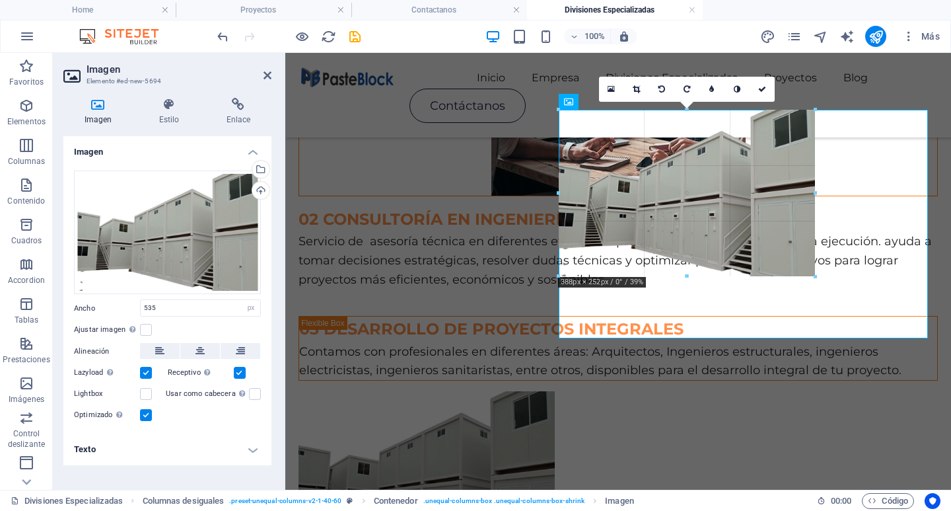
drag, startPoint x: 734, startPoint y: 339, endPoint x: 717, endPoint y: 275, distance: 65.5
type input "387"
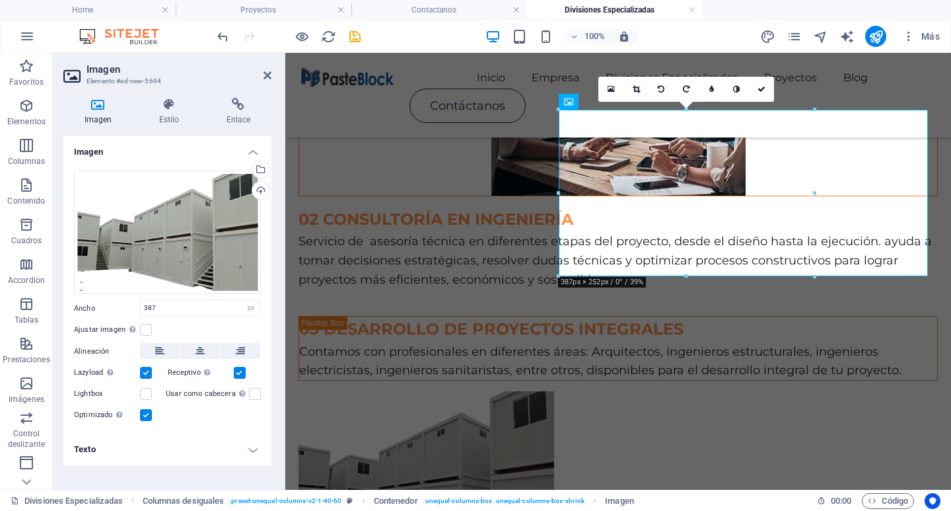
click at [197, 340] on div "Arrastra archivos aquí, haz clic para escoger archivos o selecciona archivos de…" at bounding box center [167, 296] width 208 height 273
click at [205, 346] on button at bounding box center [200, 351] width 40 height 16
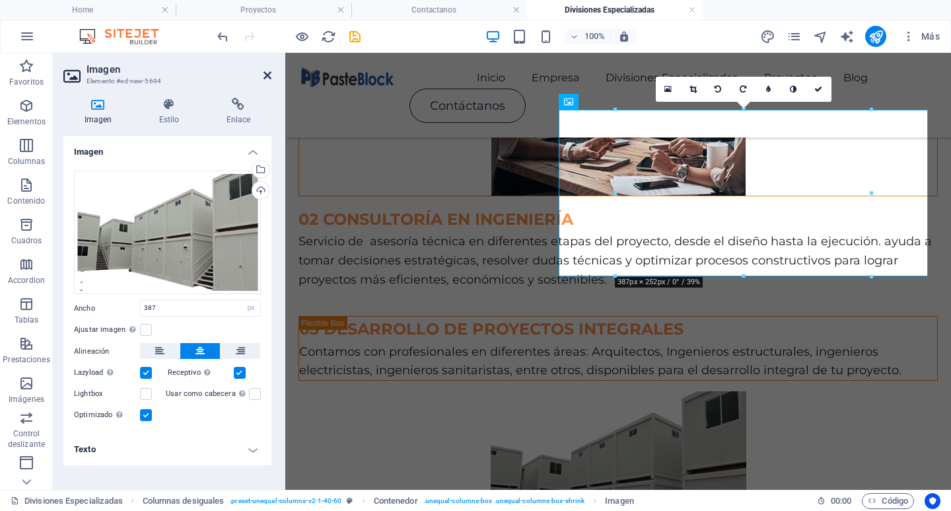
click at [269, 73] on icon at bounding box center [268, 75] width 8 height 11
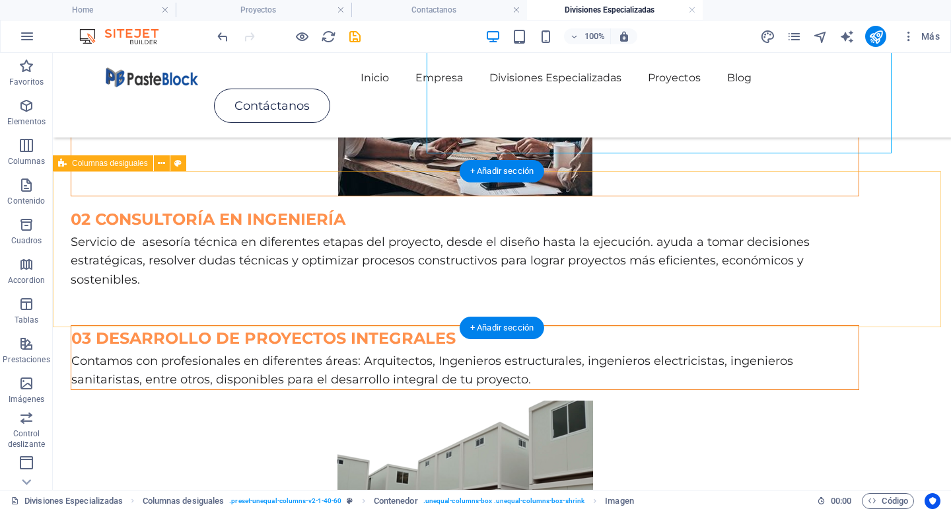
scroll to position [590, 0]
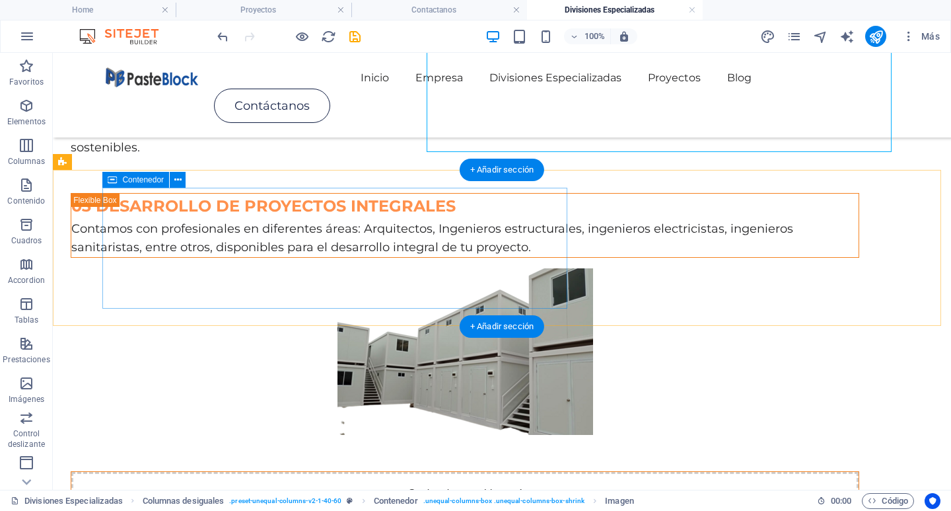
click at [382, 472] on div "Suelta el contenido aquí o Añadir elementos Pegar portapapeles" at bounding box center [464, 519] width 787 height 94
click at [335, 472] on div "Suelta el contenido aquí o Añadir elementos Pegar portapapeles" at bounding box center [464, 519] width 787 height 94
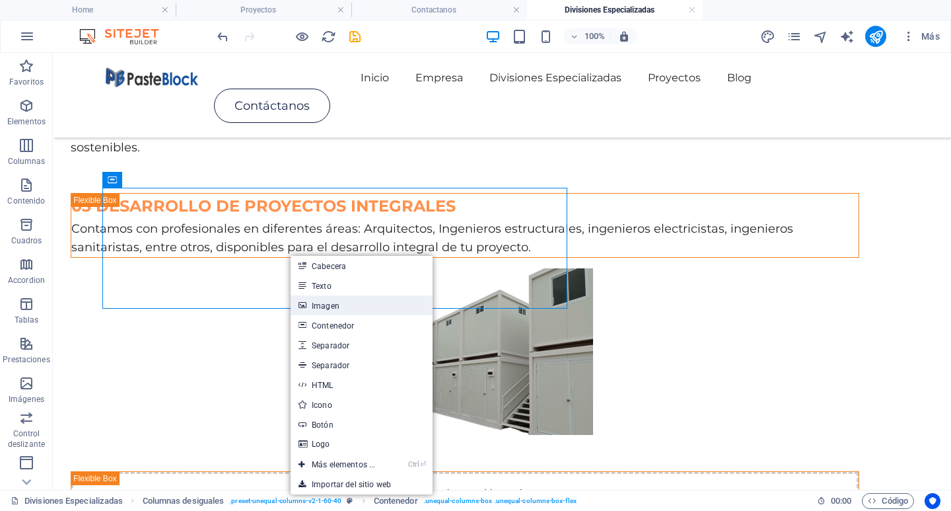
click at [344, 311] on link "Imagen" at bounding box center [362, 305] width 142 height 20
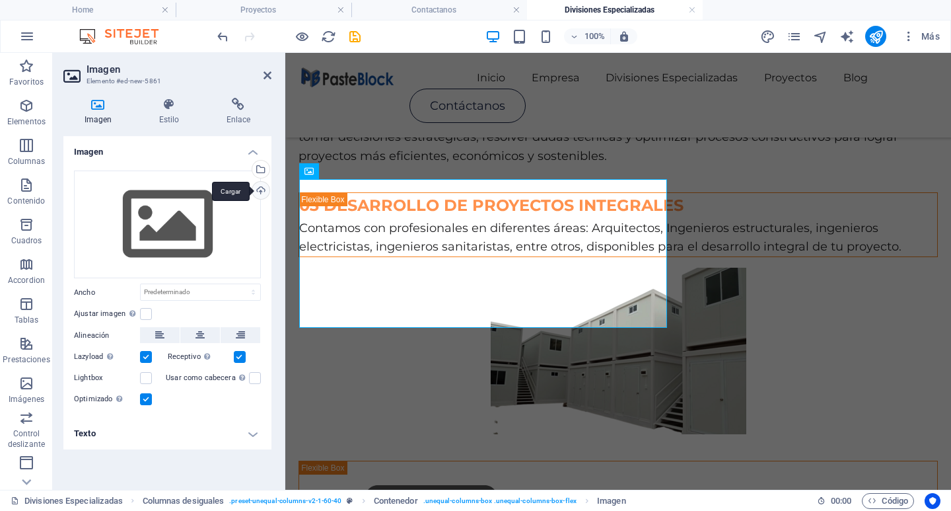
click at [258, 193] on div "Cargar" at bounding box center [260, 192] width 20 height 20
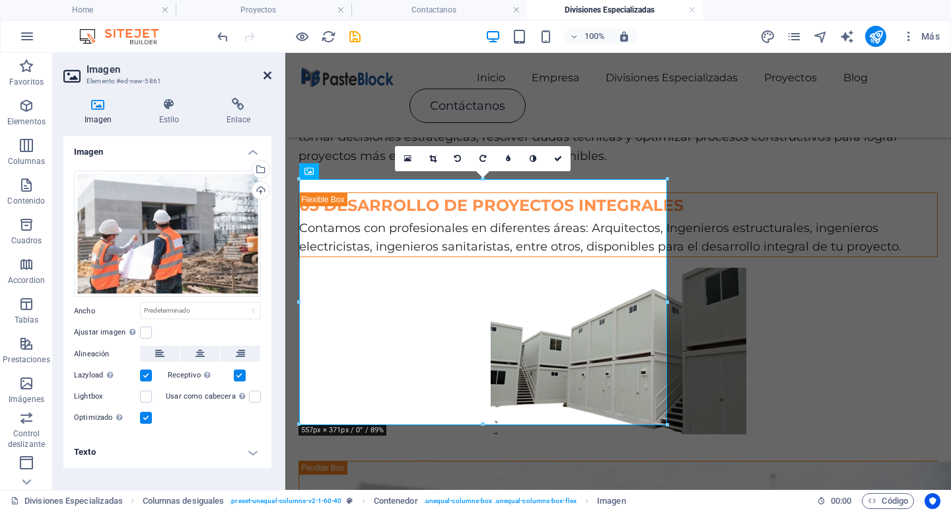
click at [269, 71] on icon at bounding box center [268, 75] width 8 height 11
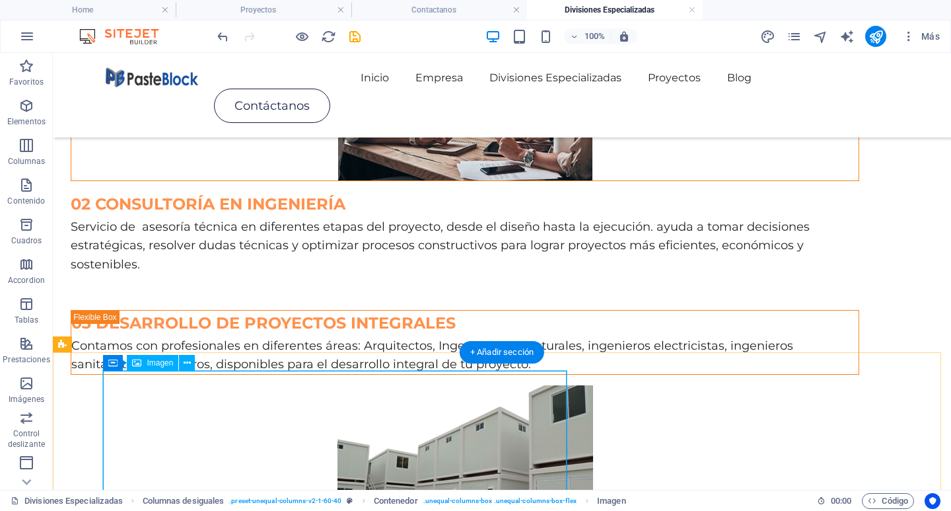
scroll to position [392, 0]
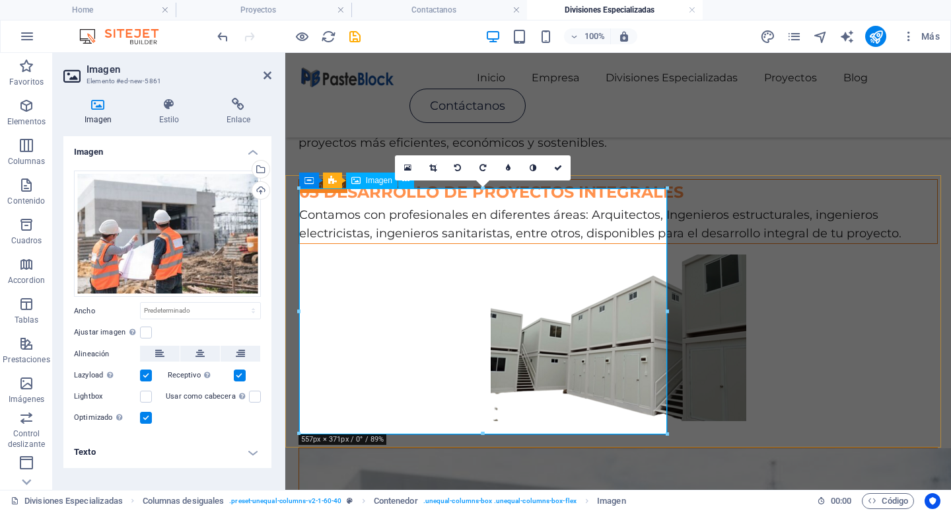
scroll to position [558, 0]
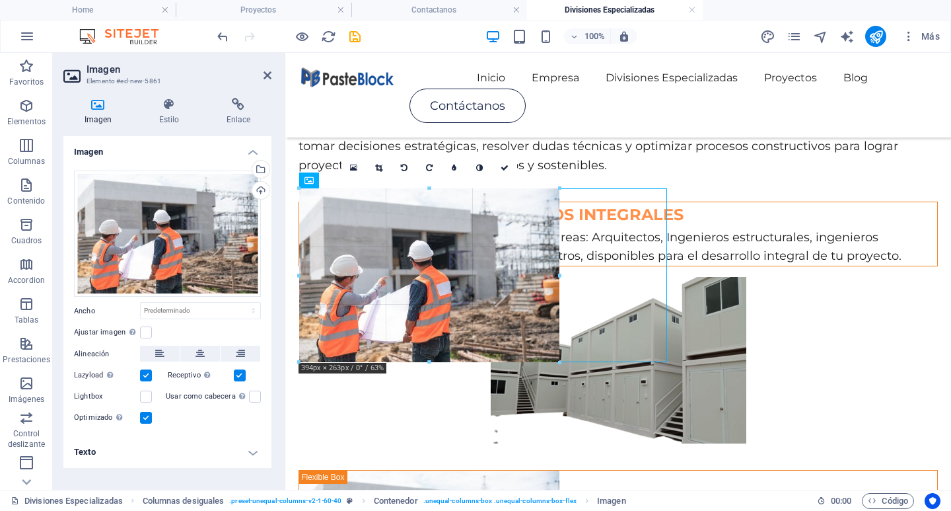
drag, startPoint x: 482, startPoint y: 433, endPoint x: 485, endPoint y: 357, distance: 76.0
type input "392"
select select "px"
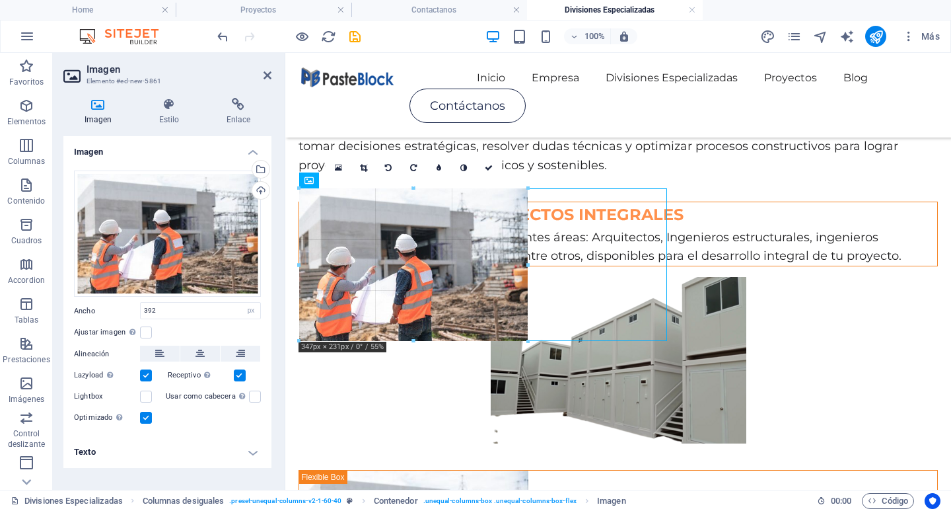
drag, startPoint x: 142, startPoint y: 305, endPoint x: 433, endPoint y: 339, distance: 293.2
type input "346"
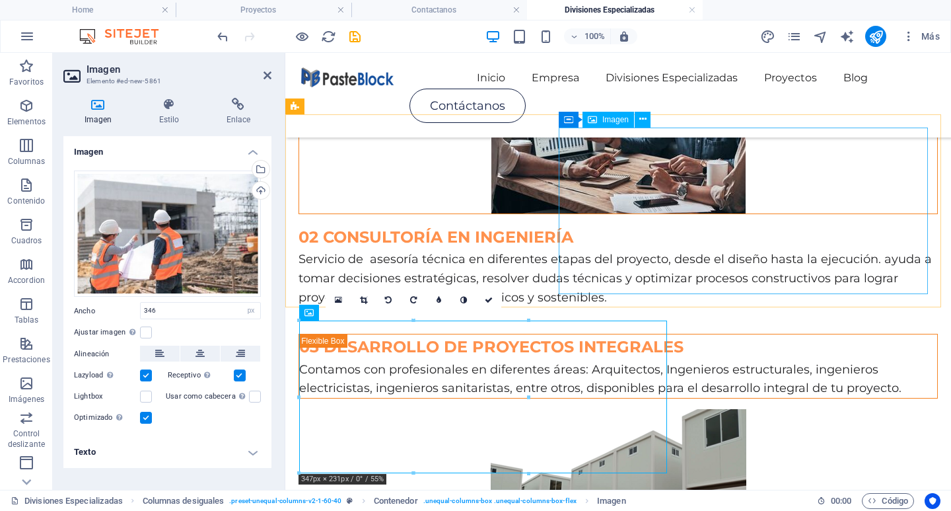
click at [671, 409] on figure at bounding box center [618, 492] width 639 height 166
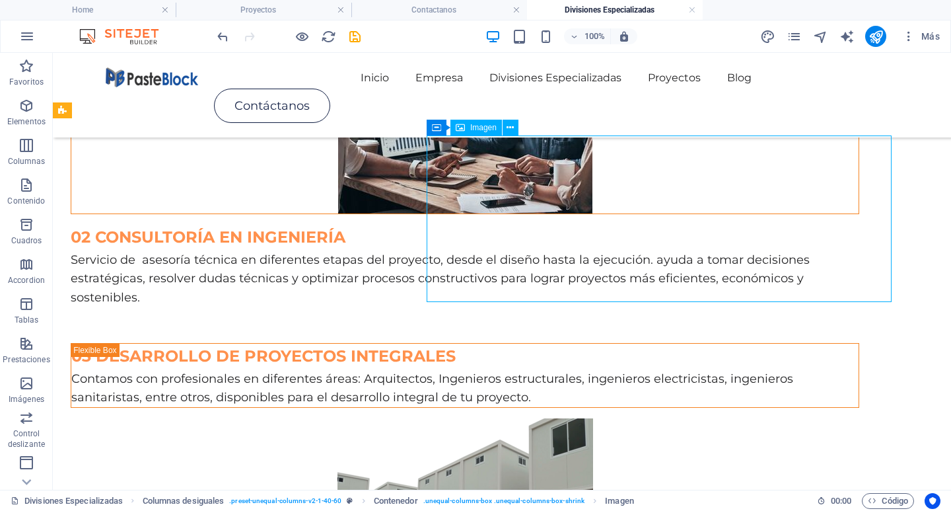
click at [624, 418] on figure at bounding box center [465, 501] width 789 height 166
select select "px"
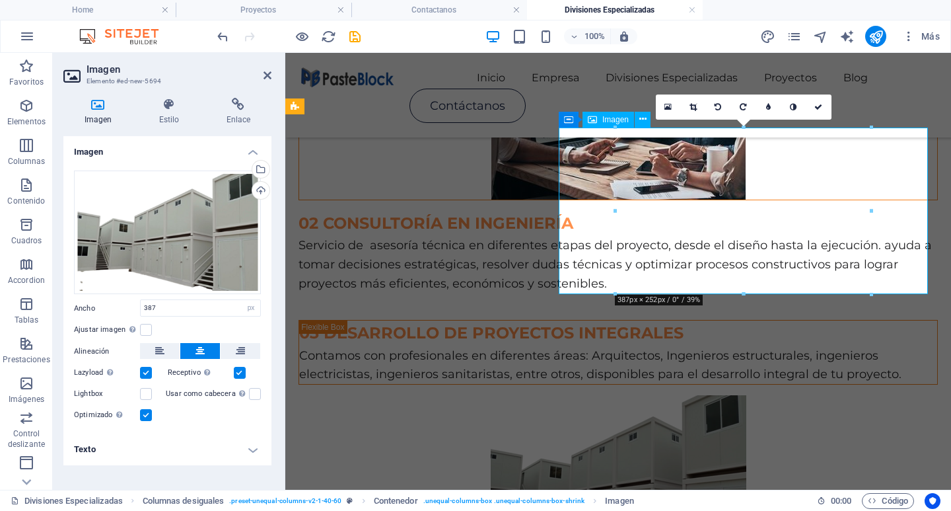
scroll to position [426, 0]
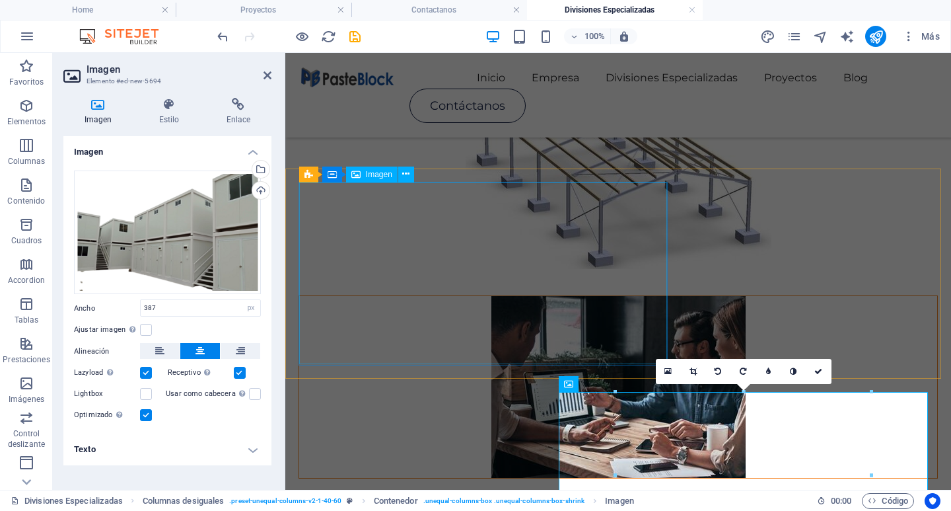
click at [515, 296] on figure at bounding box center [618, 387] width 638 height 182
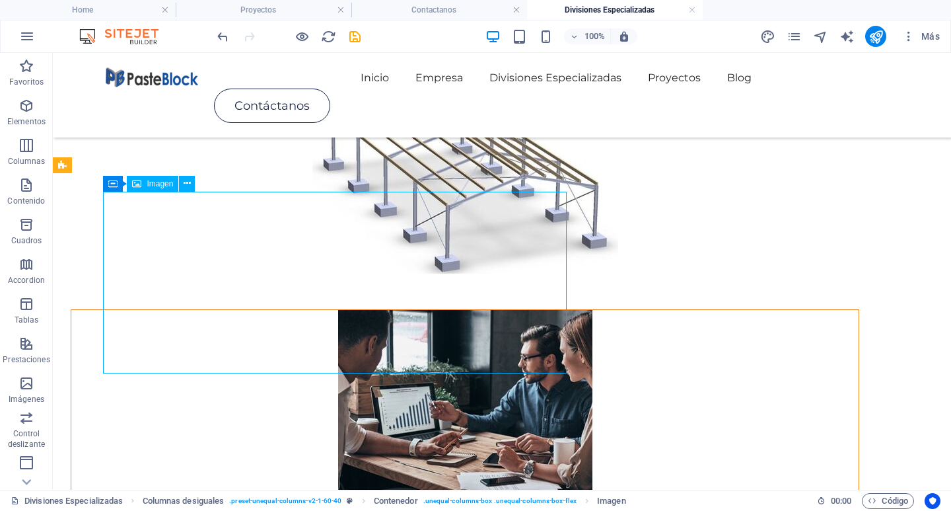
scroll to position [166, 0]
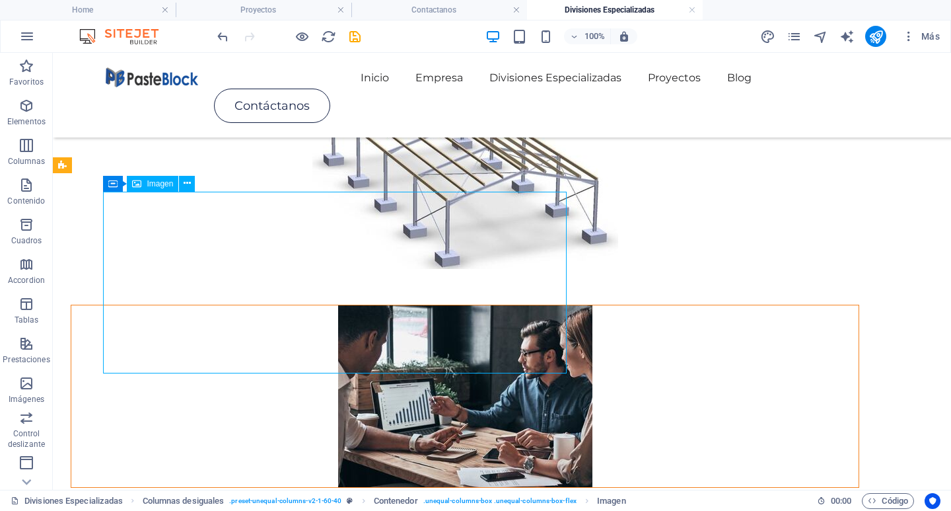
click at [514, 305] on figure at bounding box center [464, 396] width 787 height 182
click at [416, 305] on figure at bounding box center [464, 396] width 787 height 182
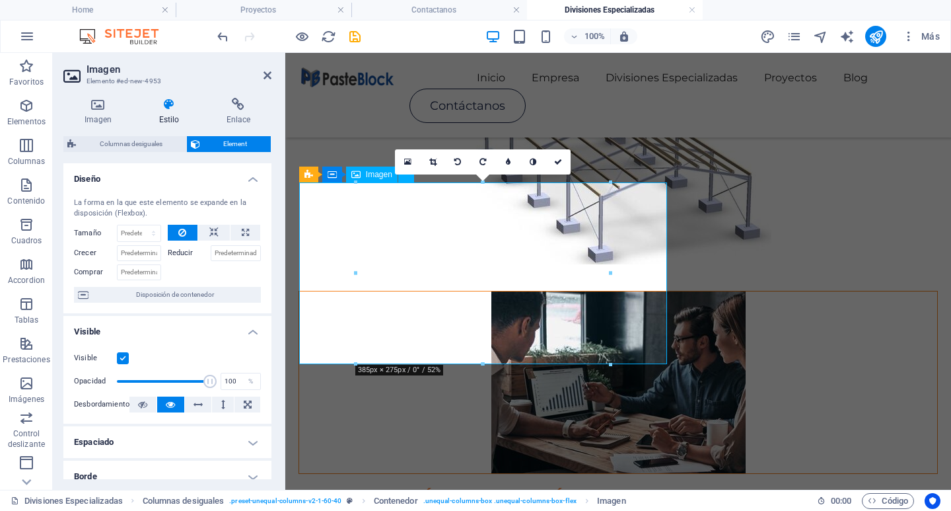
scroll to position [162, 0]
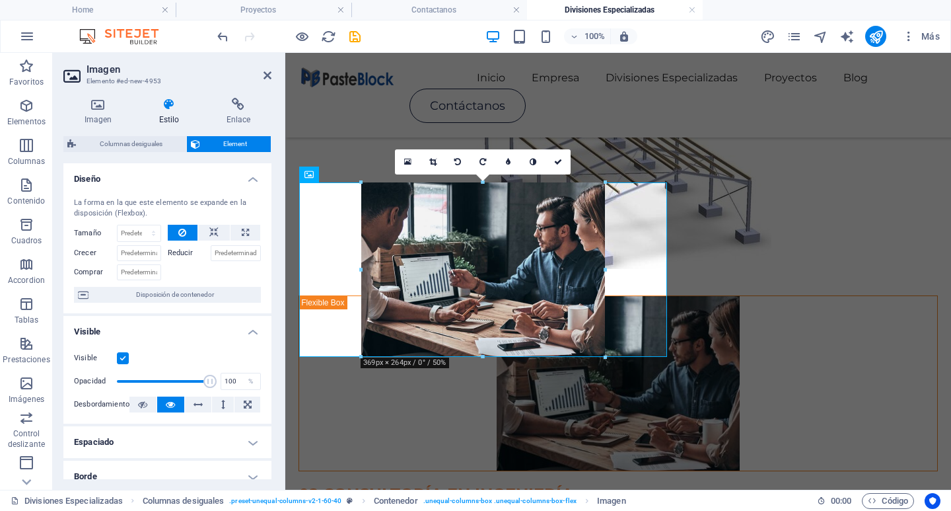
drag, startPoint x: 483, startPoint y: 365, endPoint x: 483, endPoint y: 353, distance: 11.2
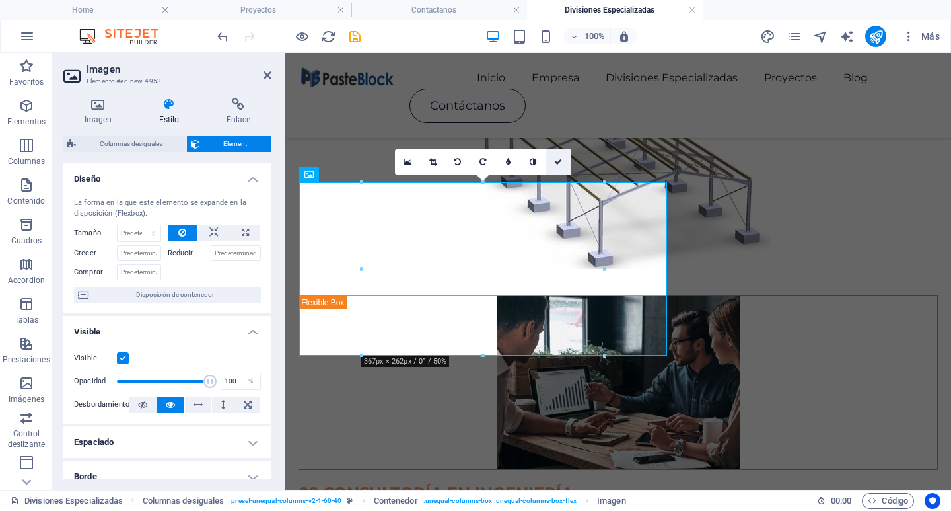
click at [553, 162] on link at bounding box center [558, 161] width 25 height 25
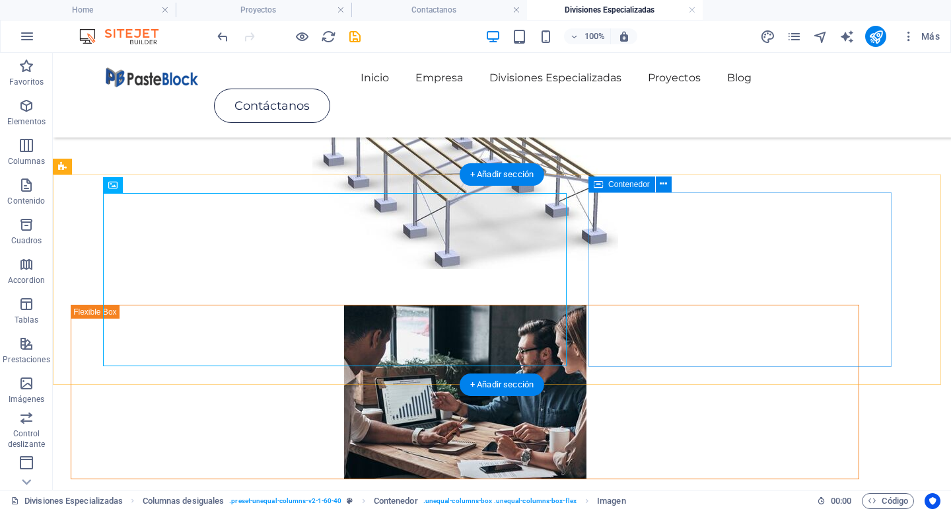
scroll to position [34, 0]
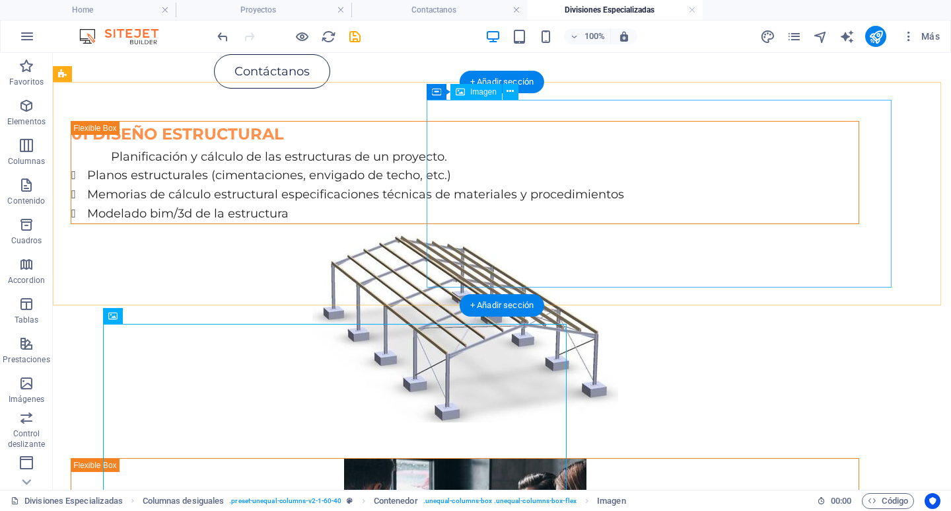
click at [667, 266] on figure at bounding box center [465, 328] width 789 height 188
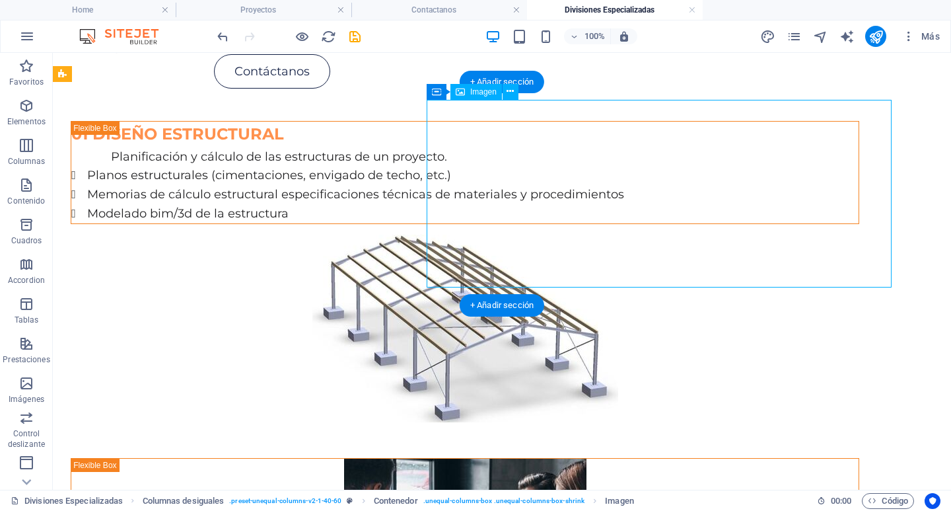
click at [667, 266] on figure at bounding box center [465, 328] width 789 height 188
select select "px"
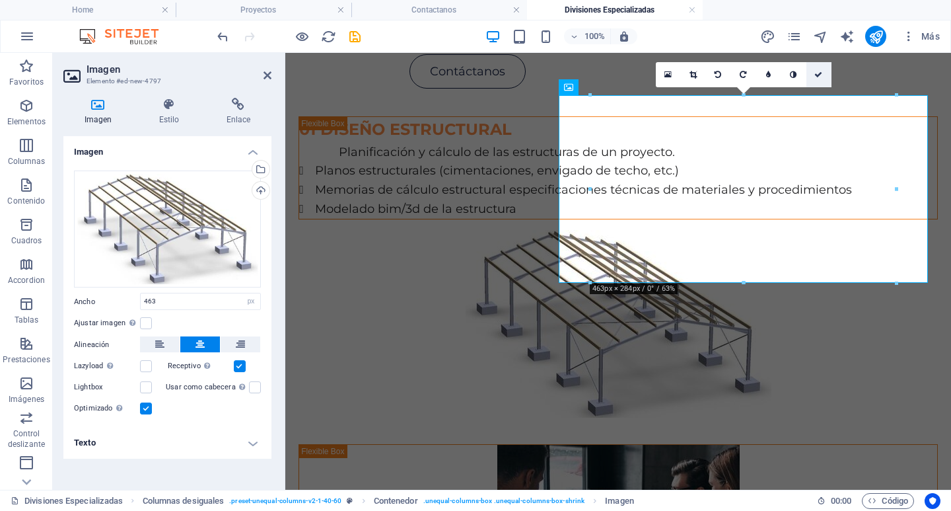
click at [822, 75] on icon at bounding box center [818, 75] width 8 height 8
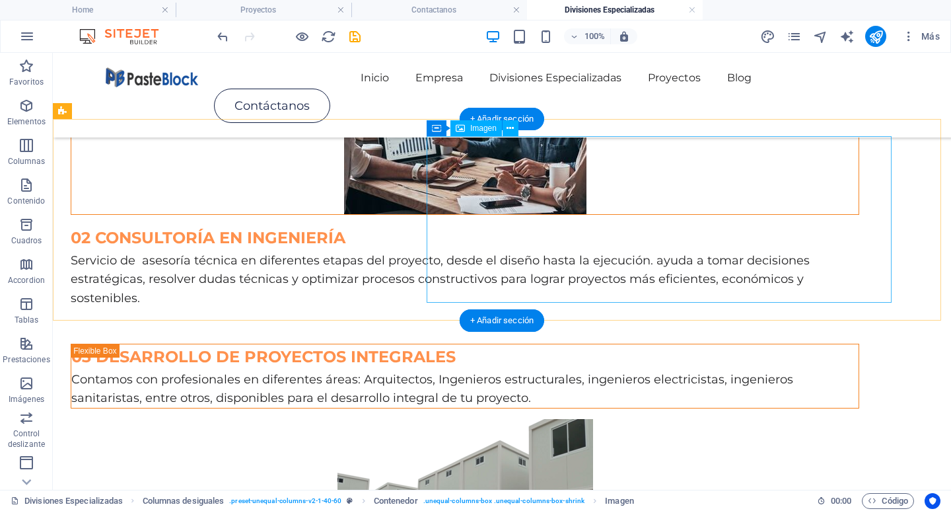
click at [696, 419] on figure at bounding box center [465, 502] width 789 height 166
select select "px"
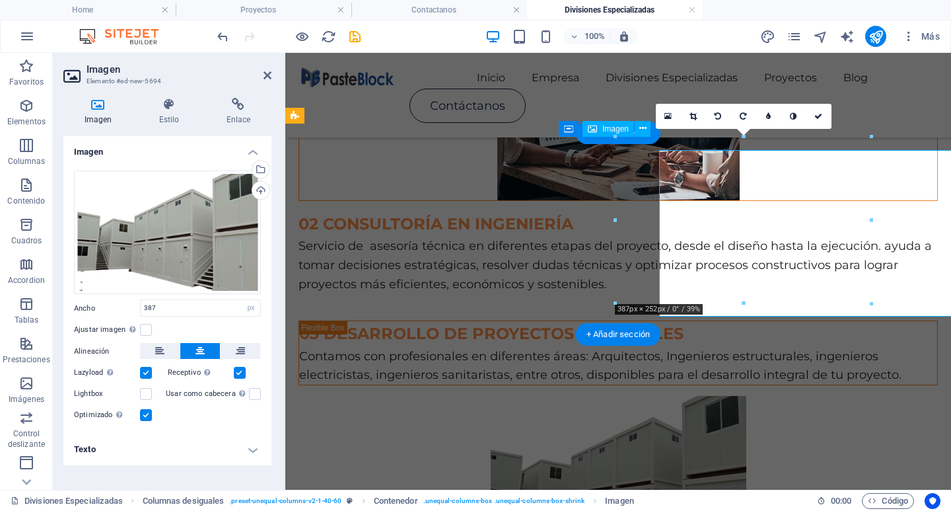
scroll to position [417, 0]
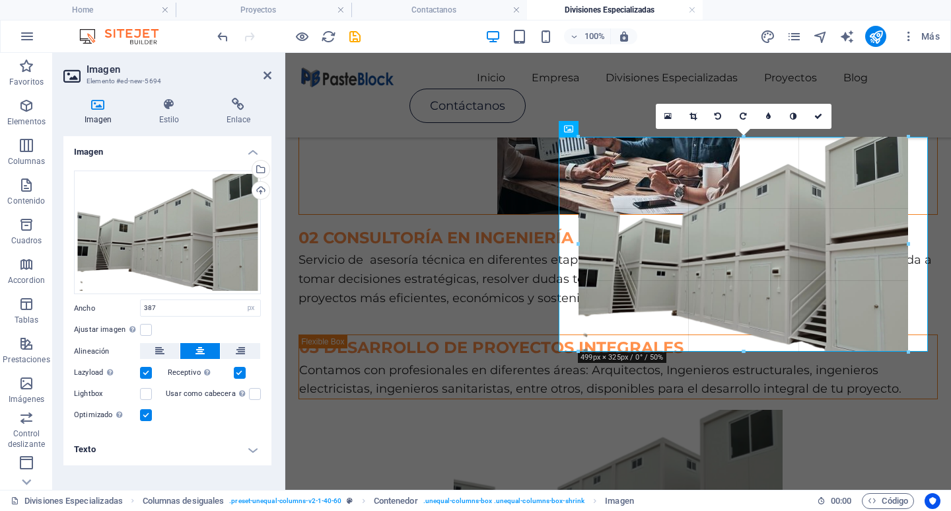
drag, startPoint x: 744, startPoint y: 304, endPoint x: 745, endPoint y: 356, distance: 52.2
type input "498"
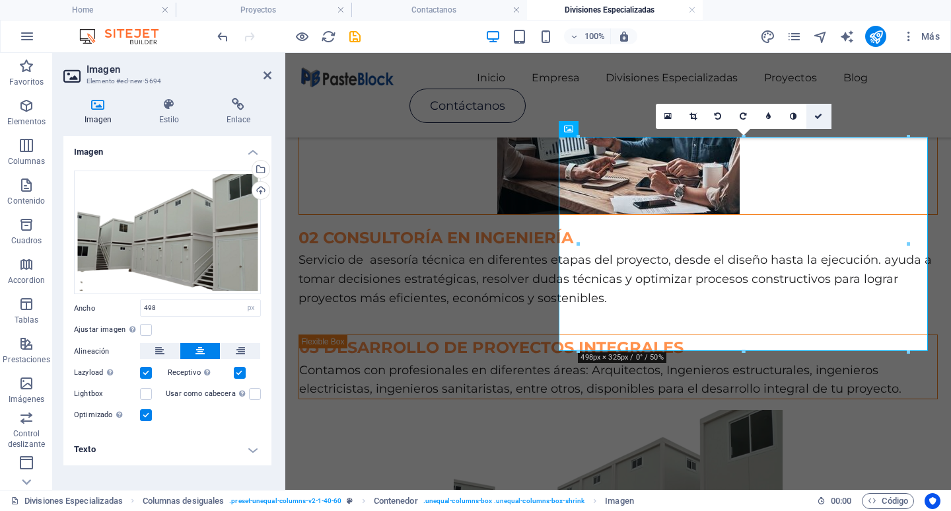
click at [818, 120] on link at bounding box center [818, 116] width 25 height 25
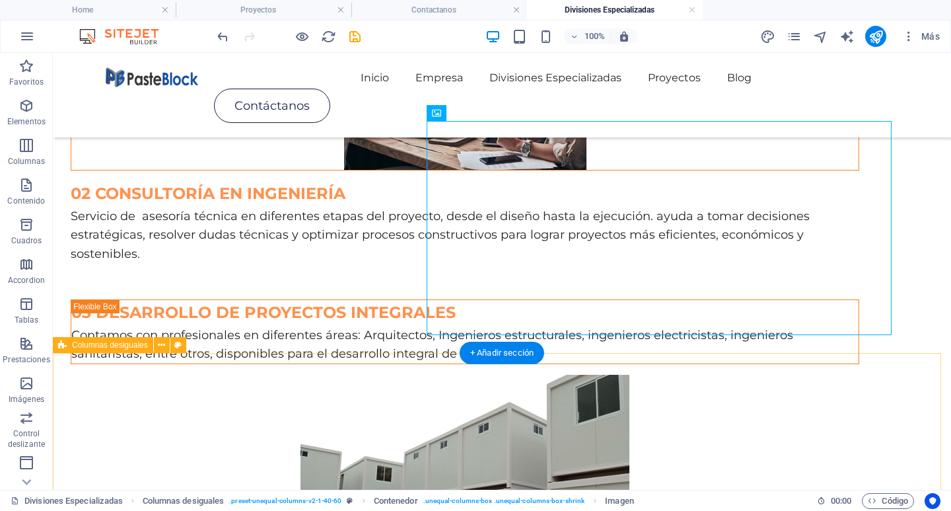
scroll to position [563, 0]
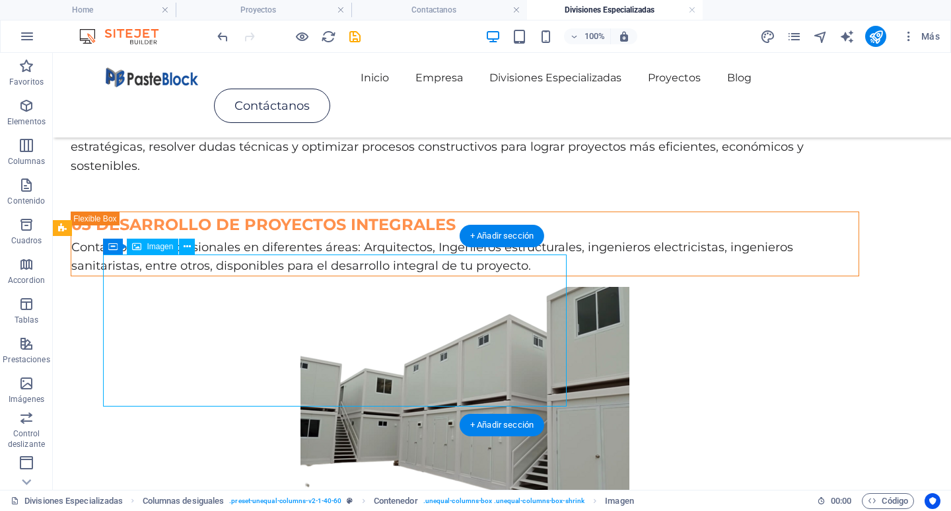
select select "px"
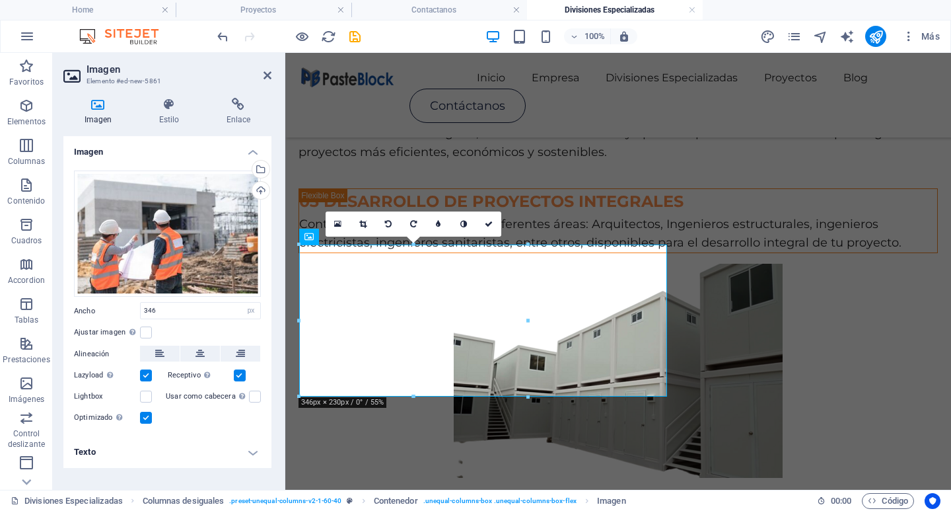
scroll to position [550, 0]
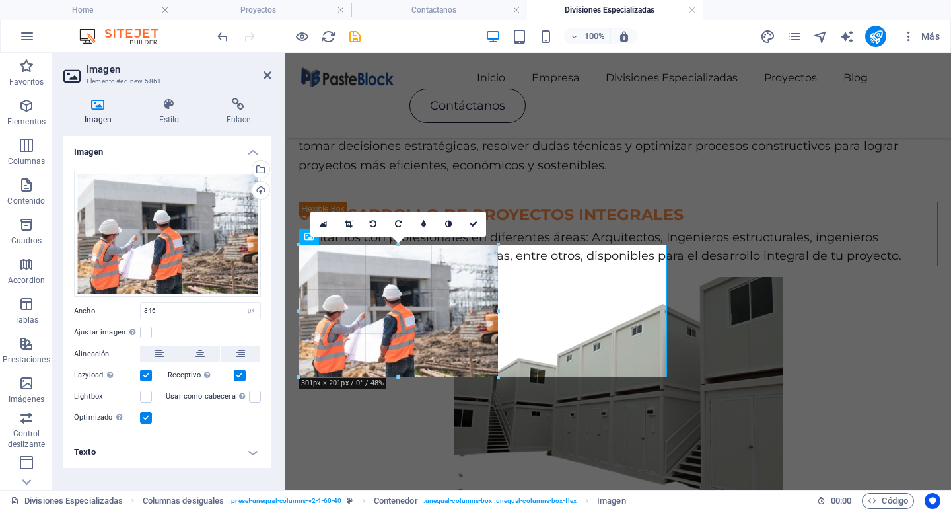
drag, startPoint x: 416, startPoint y: 396, endPoint x: 417, endPoint y: 381, distance: 15.2
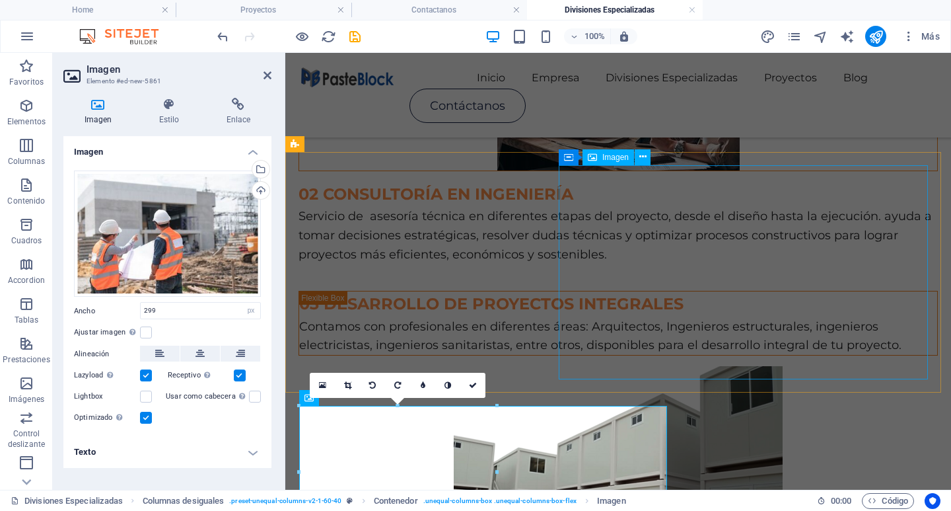
scroll to position [616, 0]
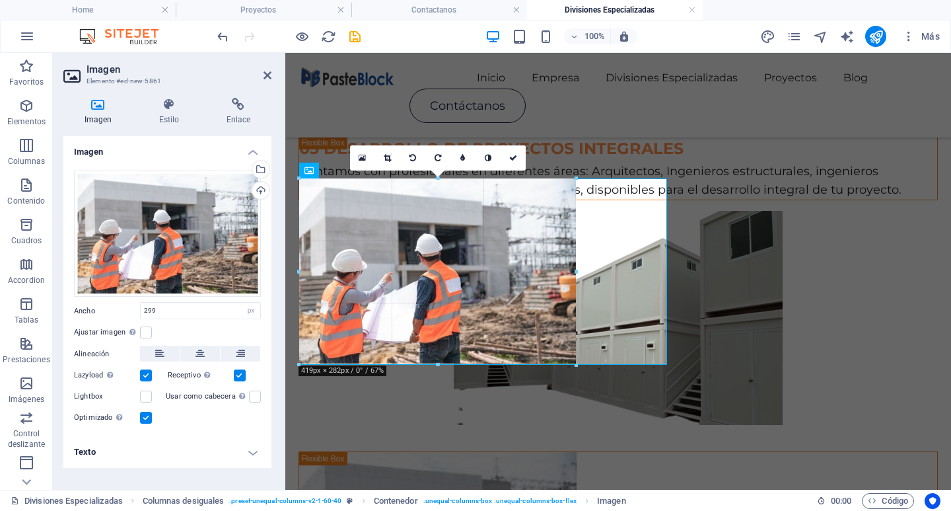
drag, startPoint x: 396, startPoint y: 310, endPoint x: 569, endPoint y: 365, distance: 181.5
type input "416"
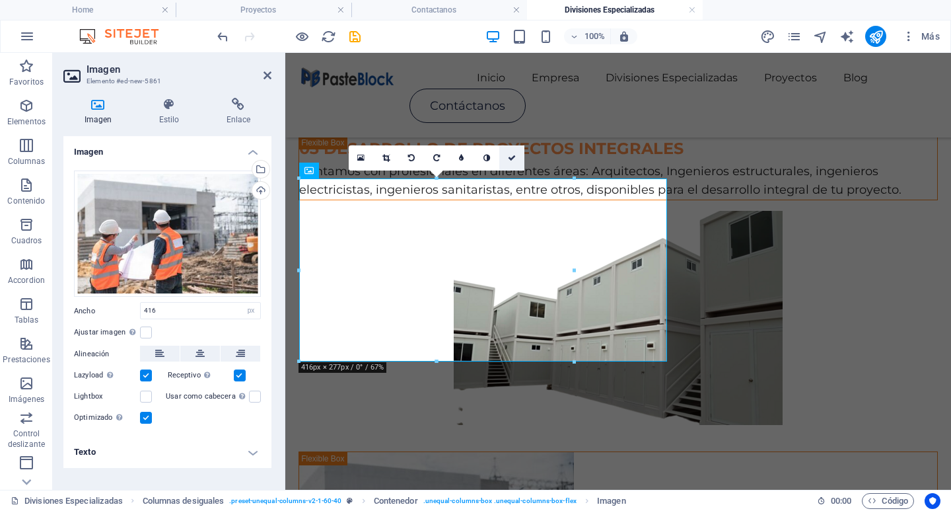
click at [514, 164] on link at bounding box center [511, 157] width 25 height 25
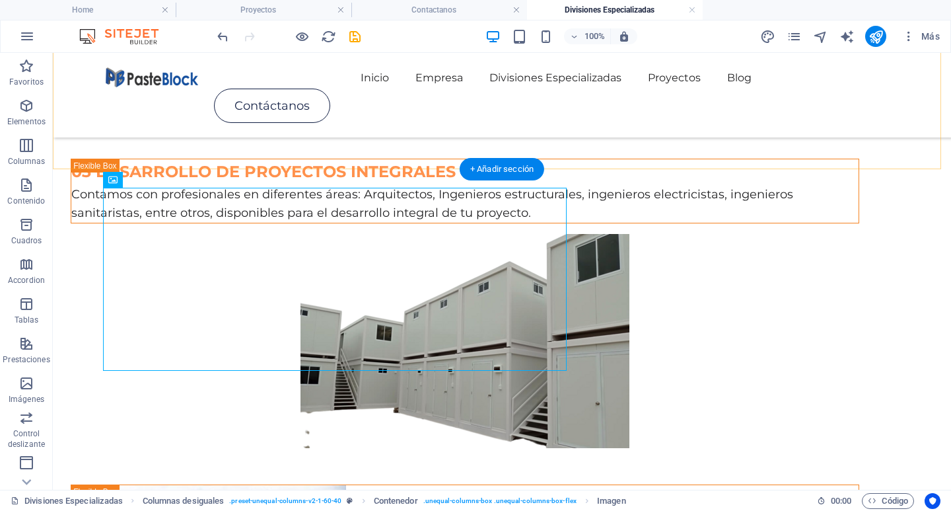
scroll to position [629, 0]
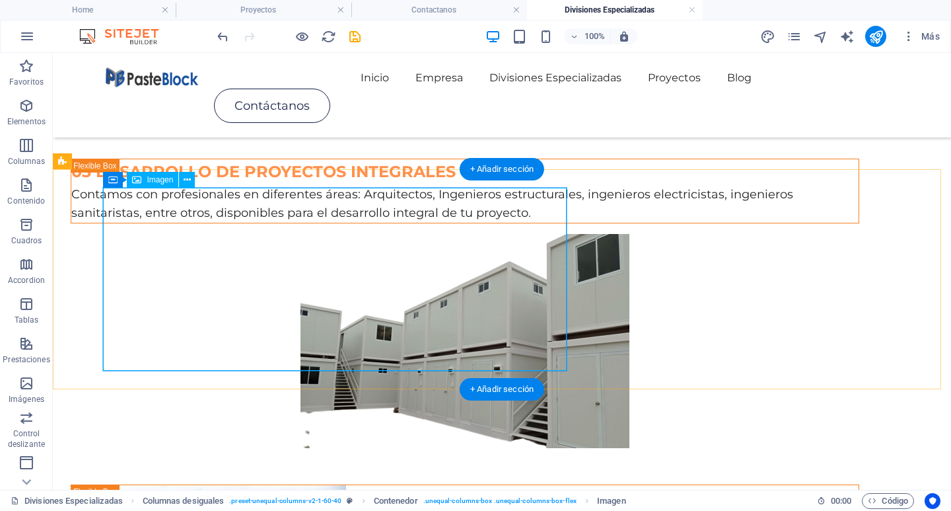
select select "px"
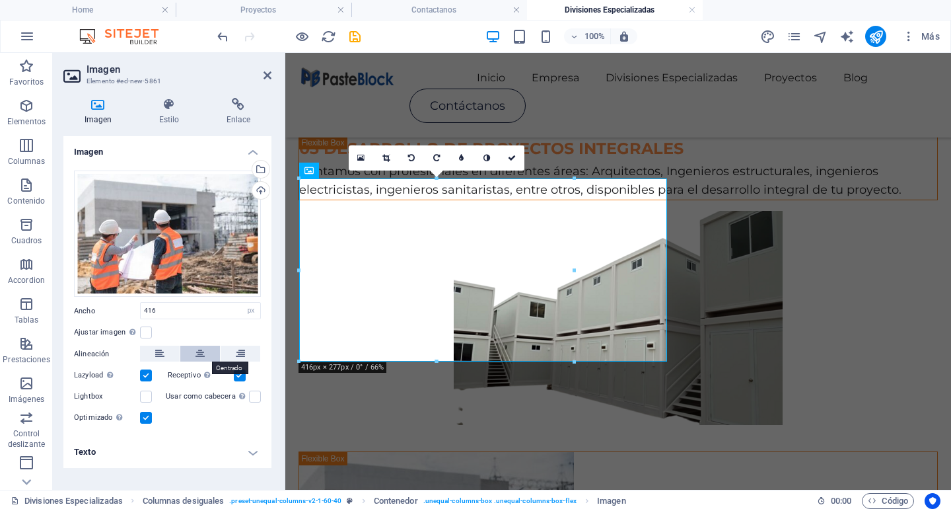
click at [207, 347] on button at bounding box center [200, 353] width 40 height 16
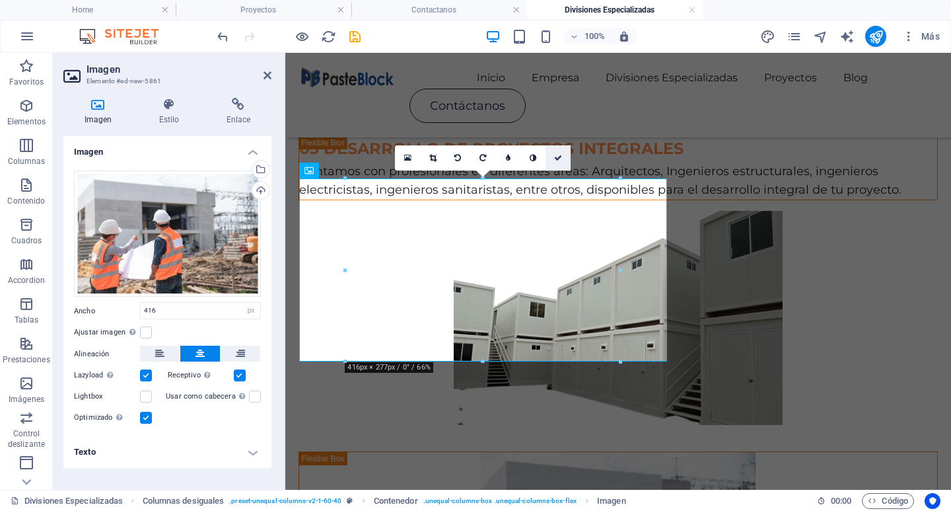
click at [559, 153] on link at bounding box center [558, 157] width 25 height 25
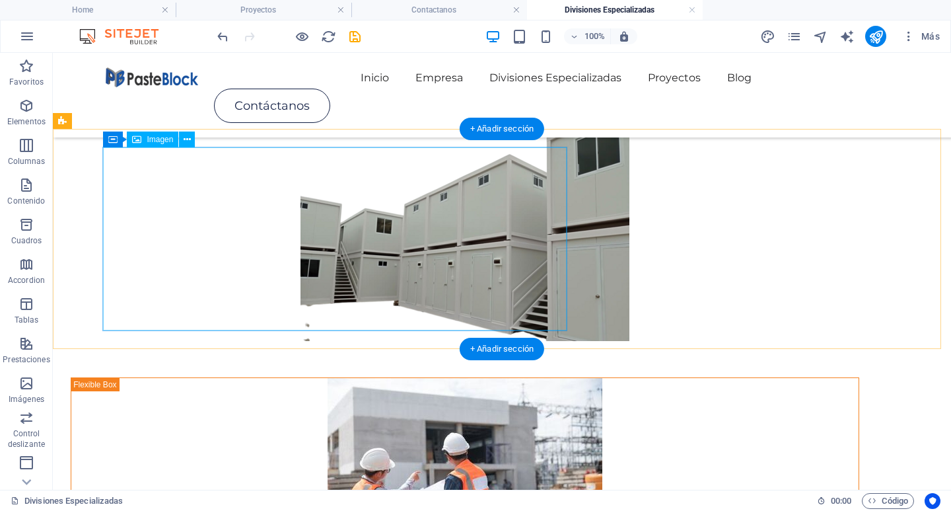
scroll to position [793, 0]
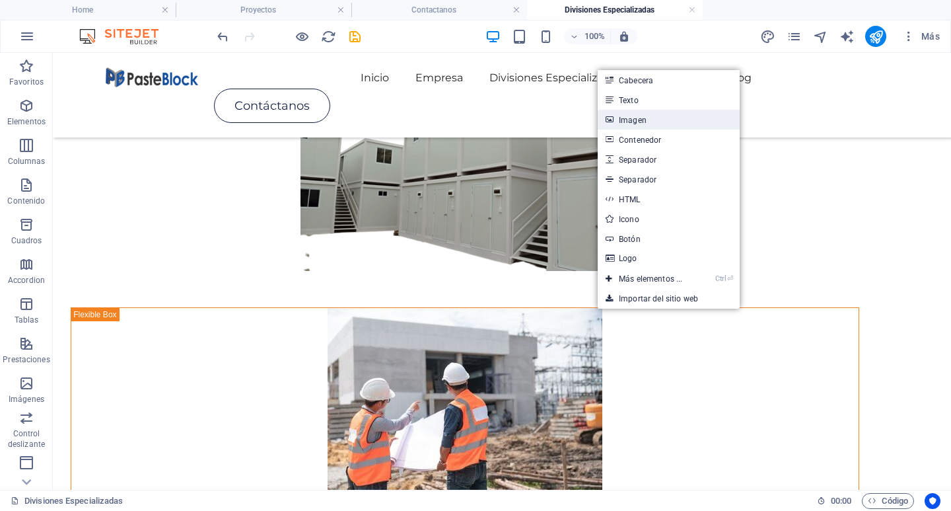
click at [645, 125] on link "Imagen" at bounding box center [669, 120] width 142 height 20
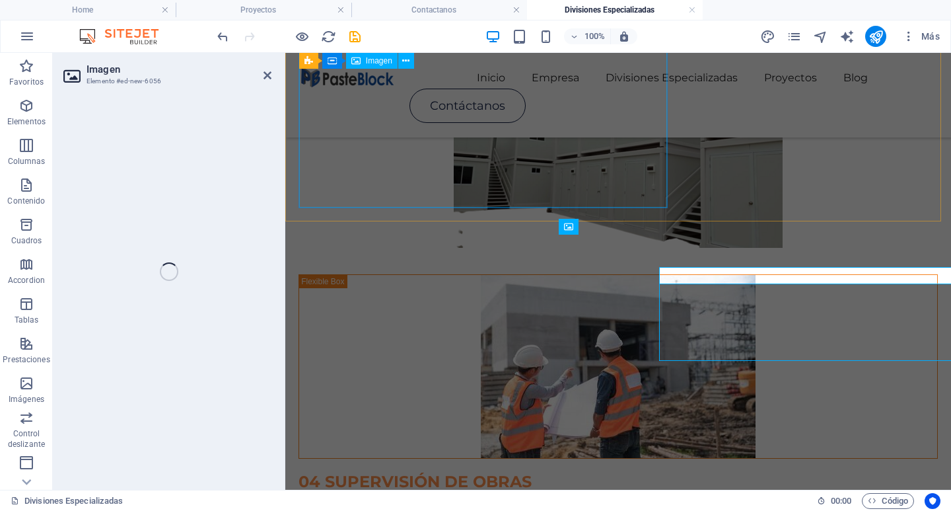
scroll to position [769, 0]
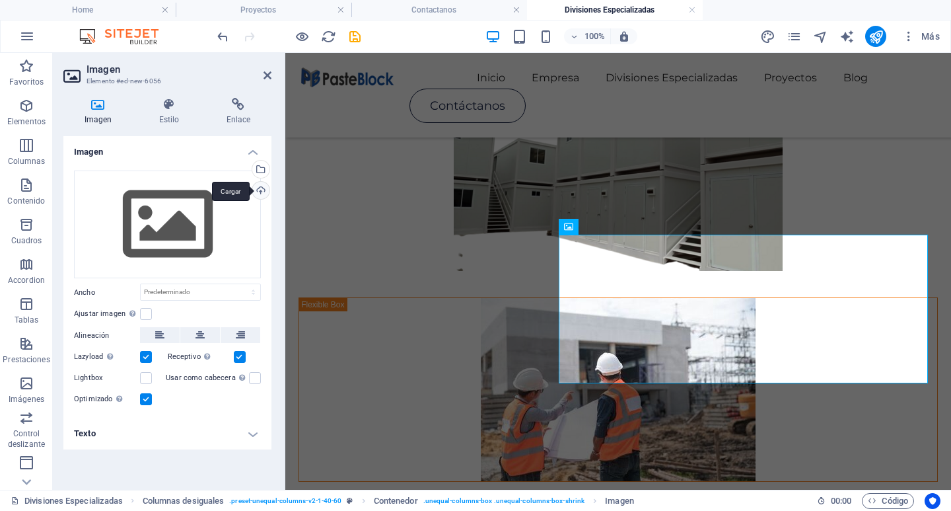
click at [264, 194] on div "Cargar" at bounding box center [260, 192] width 20 height 20
click at [355, 36] on icon "save" at bounding box center [354, 36] width 15 height 15
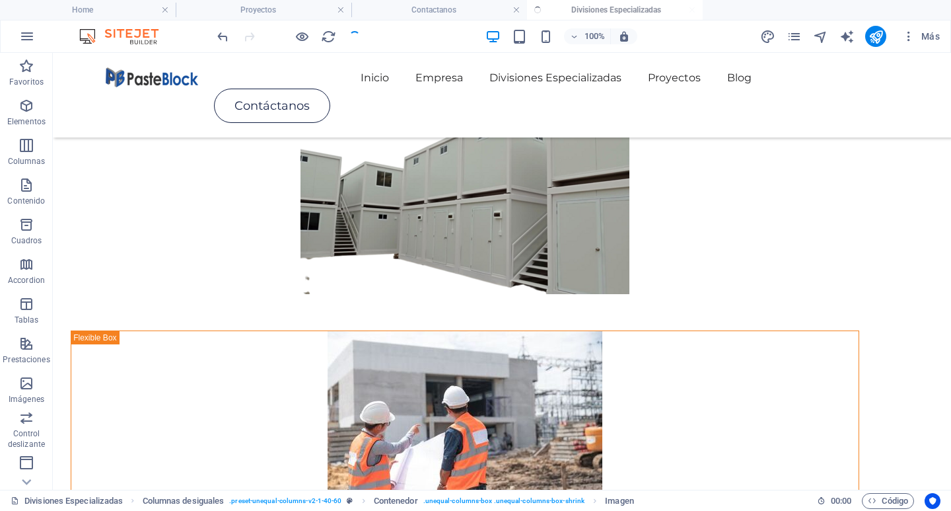
scroll to position [793, 0]
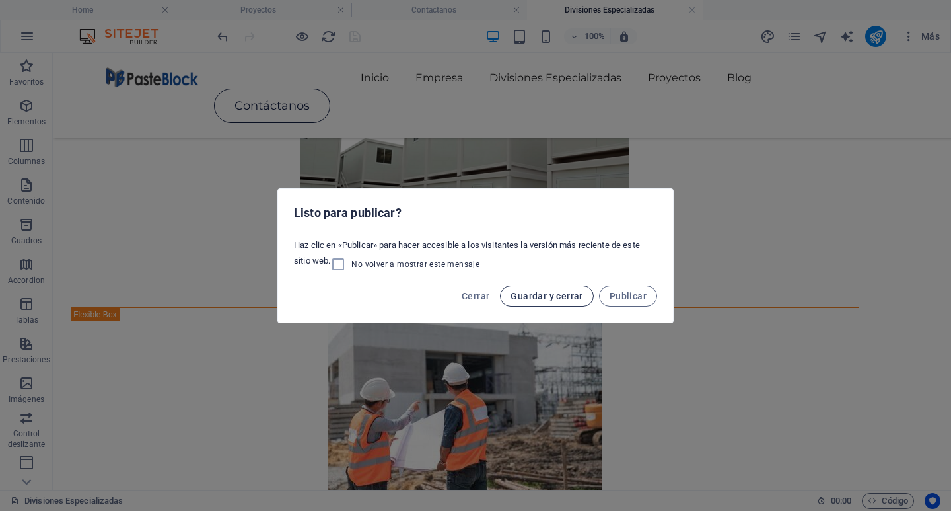
click at [536, 296] on span "Guardar y cerrar" at bounding box center [547, 296] width 72 height 11
